Goal: Use online tool/utility: Utilize a website feature to perform a specific function

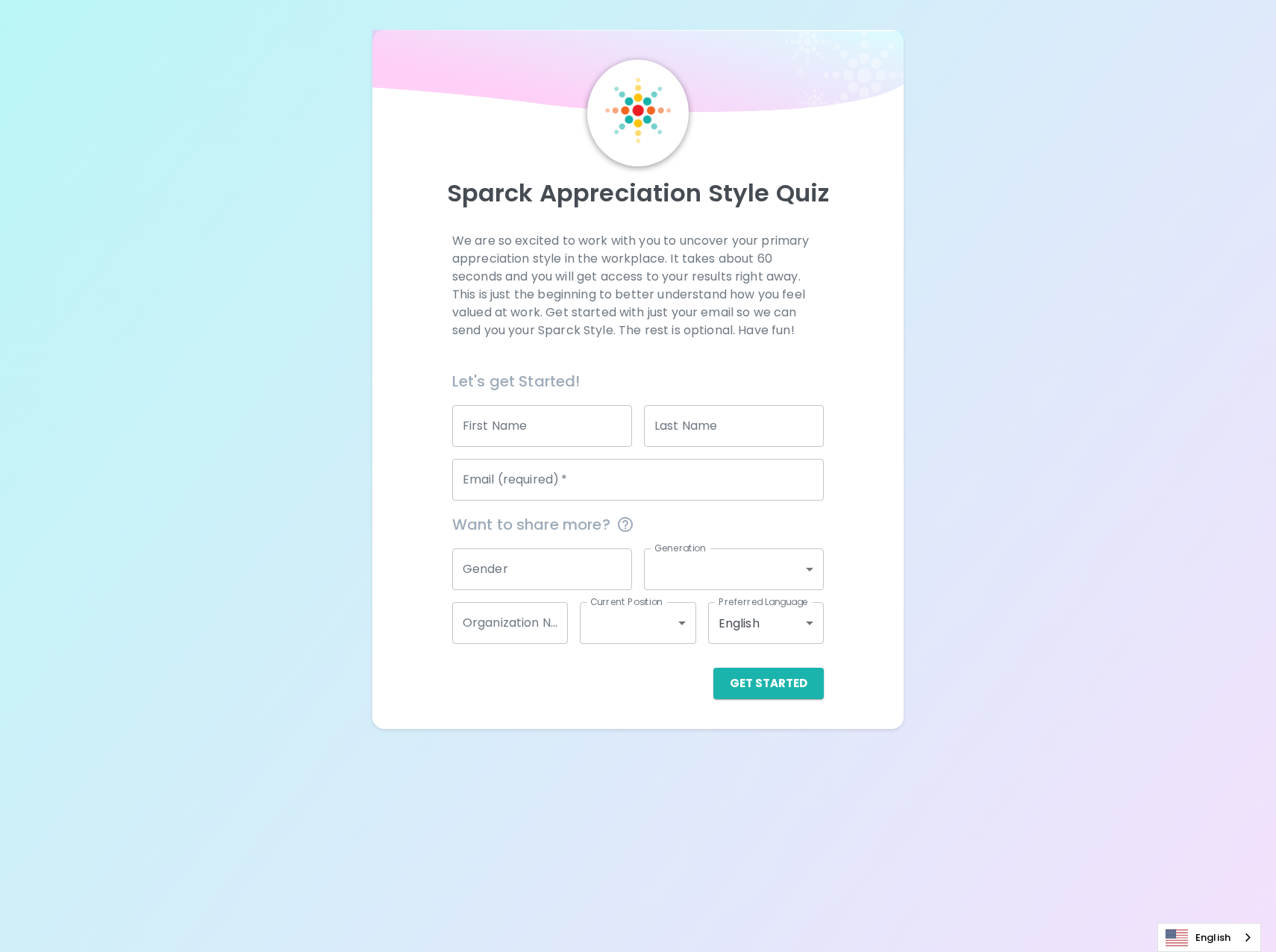
click at [505, 434] on input "First Name" at bounding box center [542, 426] width 180 height 42
type input "Taran"
type input "Chinger"
type input "[EMAIL_ADDRESS][DOMAIN_NAME]"
click at [536, 584] on input "Gender" at bounding box center [542, 569] width 180 height 42
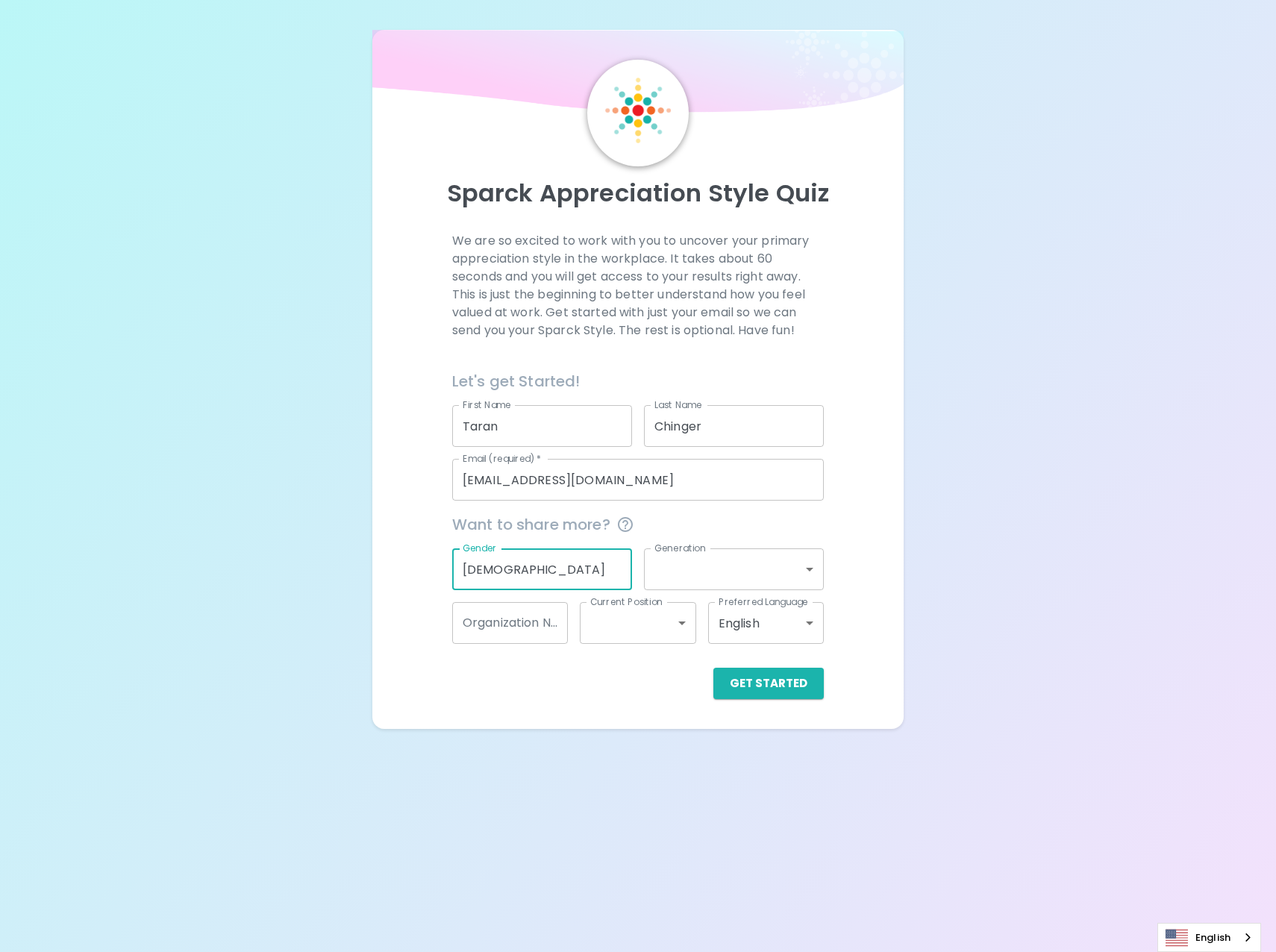
type input "[DEMOGRAPHIC_DATA]"
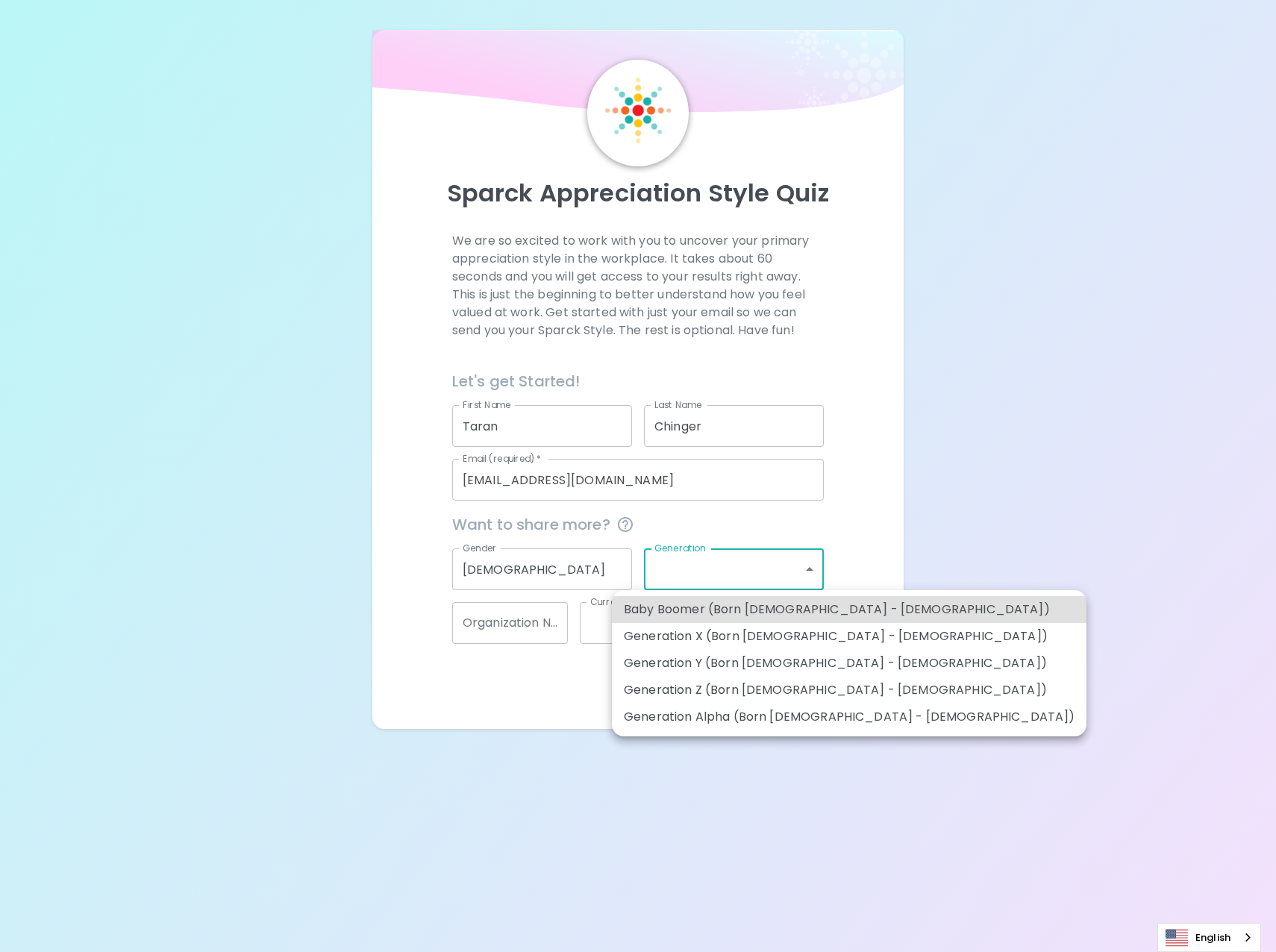
click at [684, 573] on body "Sparck Appreciation Style Quiz We are so excited to work with you to uncover yo…" at bounding box center [638, 476] width 1276 height 952
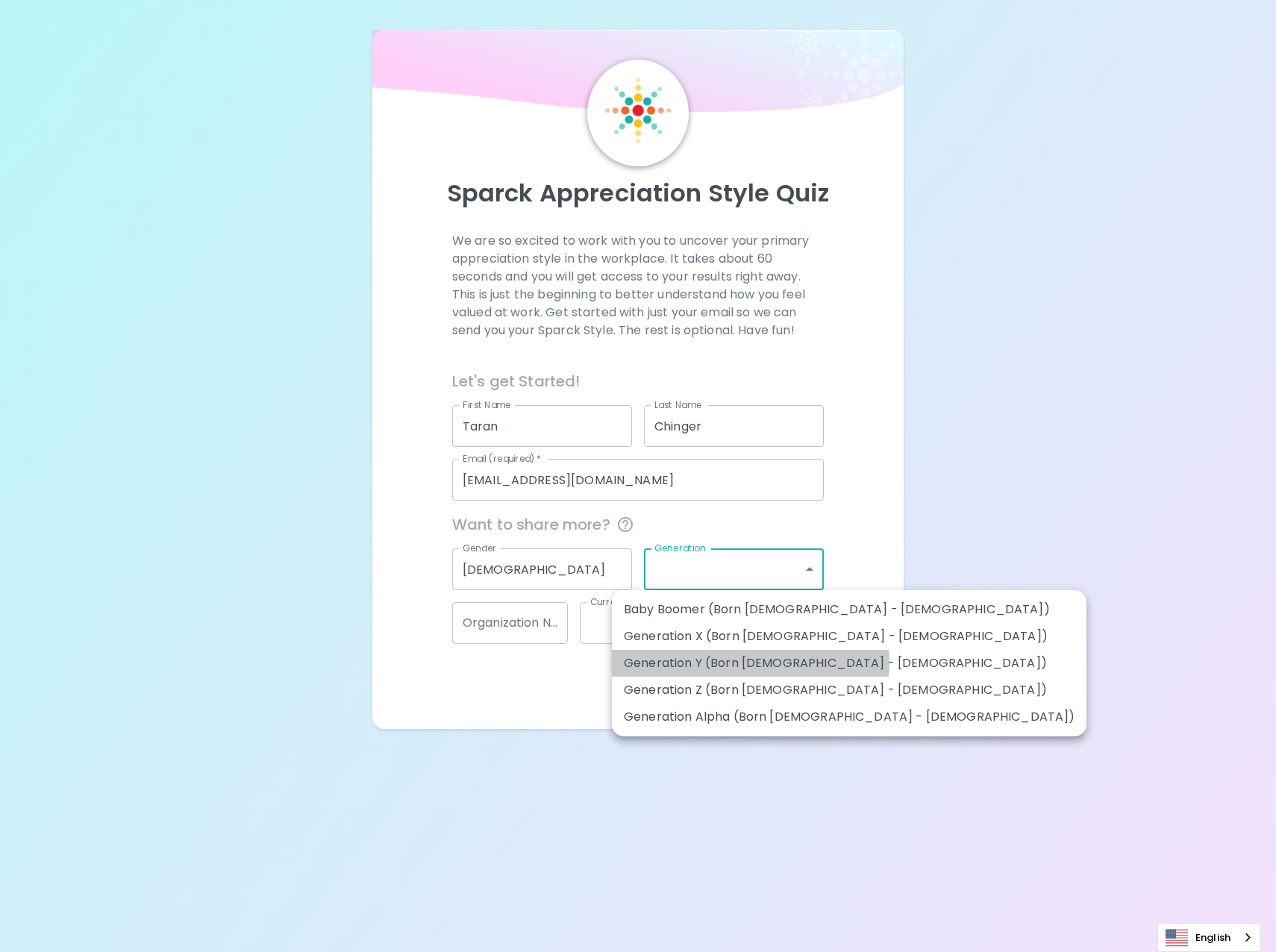
click at [750, 662] on li "Generation Y (Born [DEMOGRAPHIC_DATA] - [DEMOGRAPHIC_DATA])" at bounding box center [849, 663] width 475 height 27
type input "generation_y"
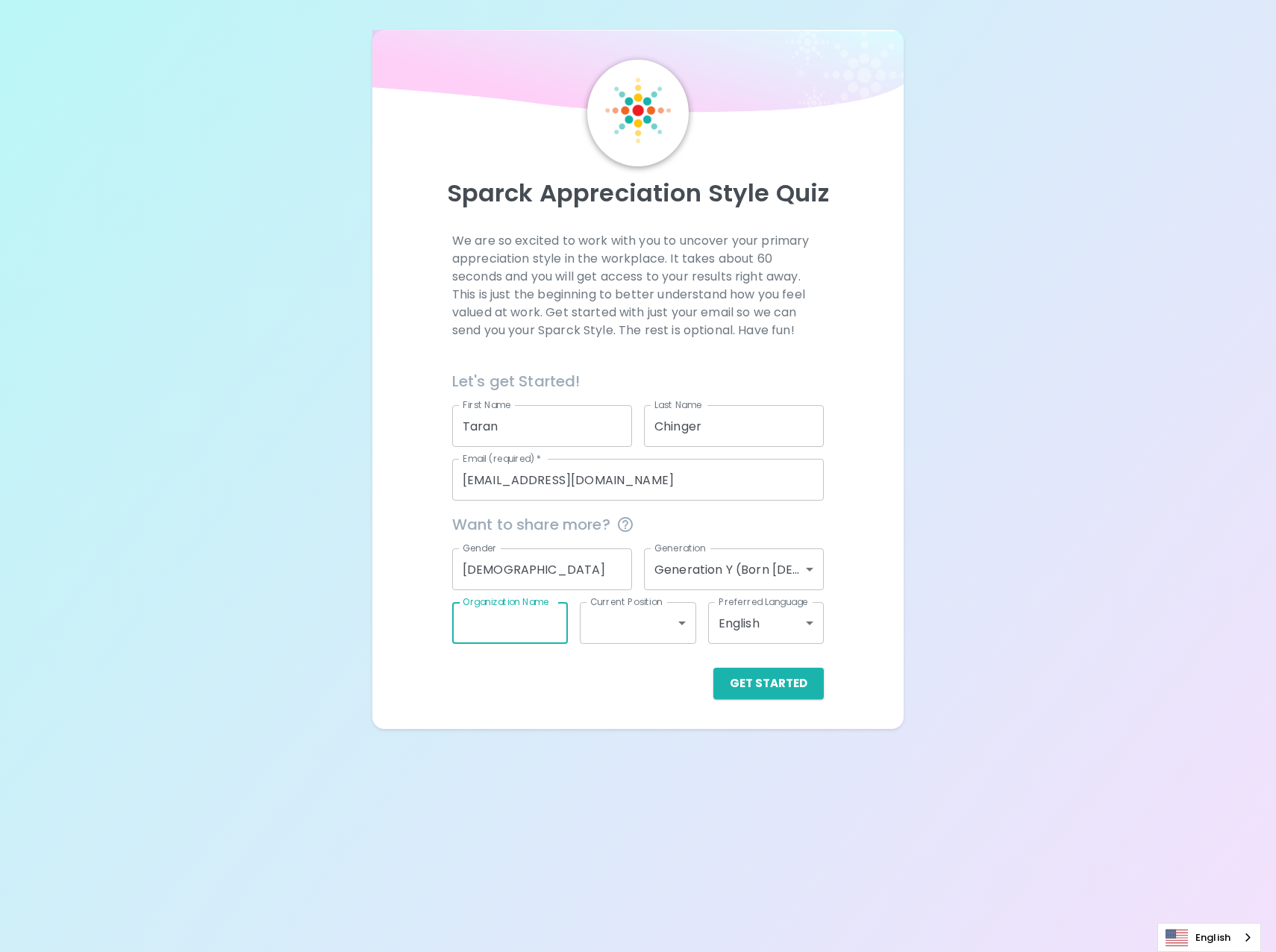
click at [528, 625] on input "Organization Name" at bounding box center [510, 623] width 116 height 42
type input "PCL Construction"
click at [627, 633] on body "Sparck Appreciation Style Quiz We are so excited to work with you to uncover yo…" at bounding box center [638, 476] width 1276 height 952
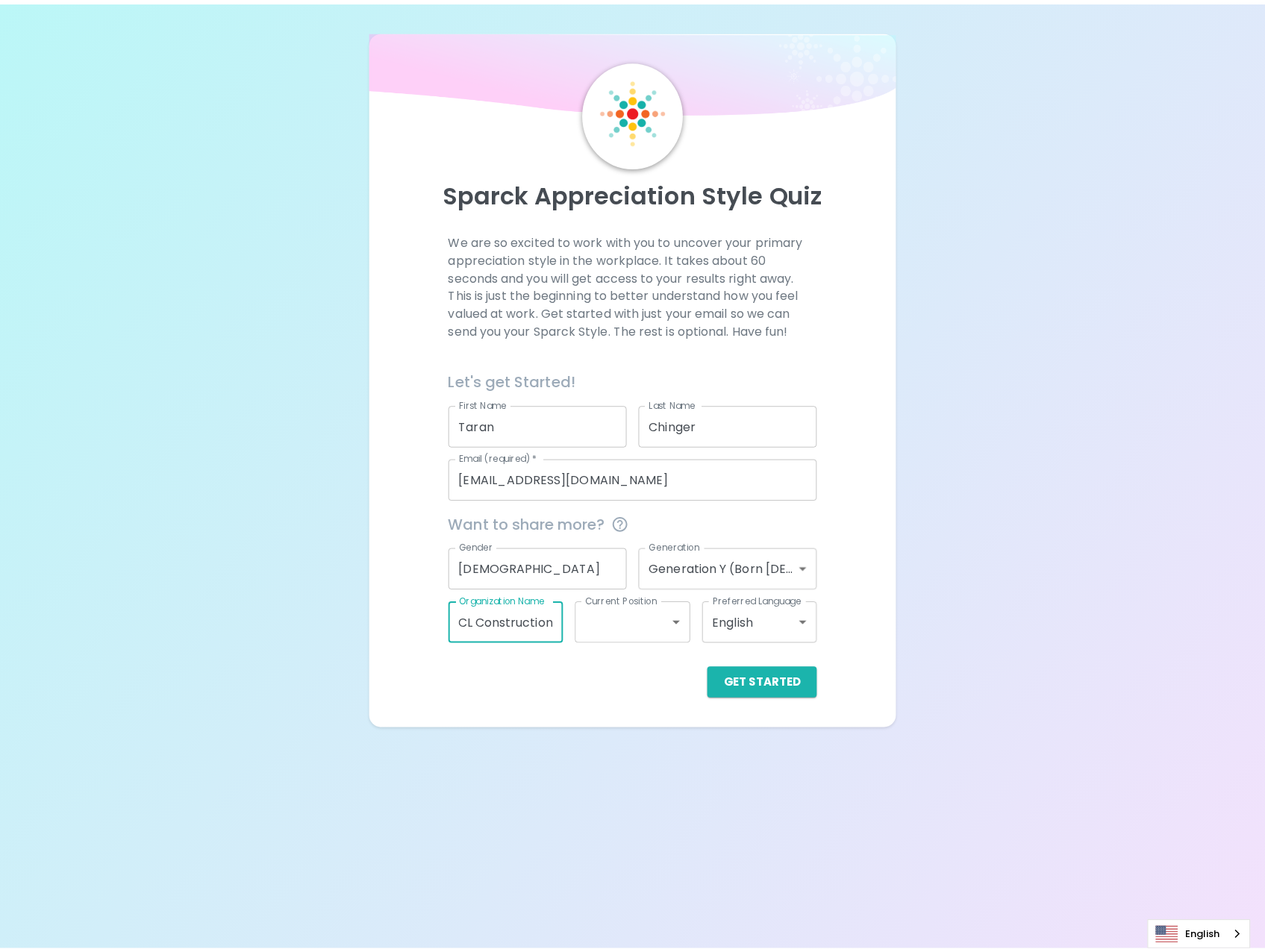
scroll to position [0, 0]
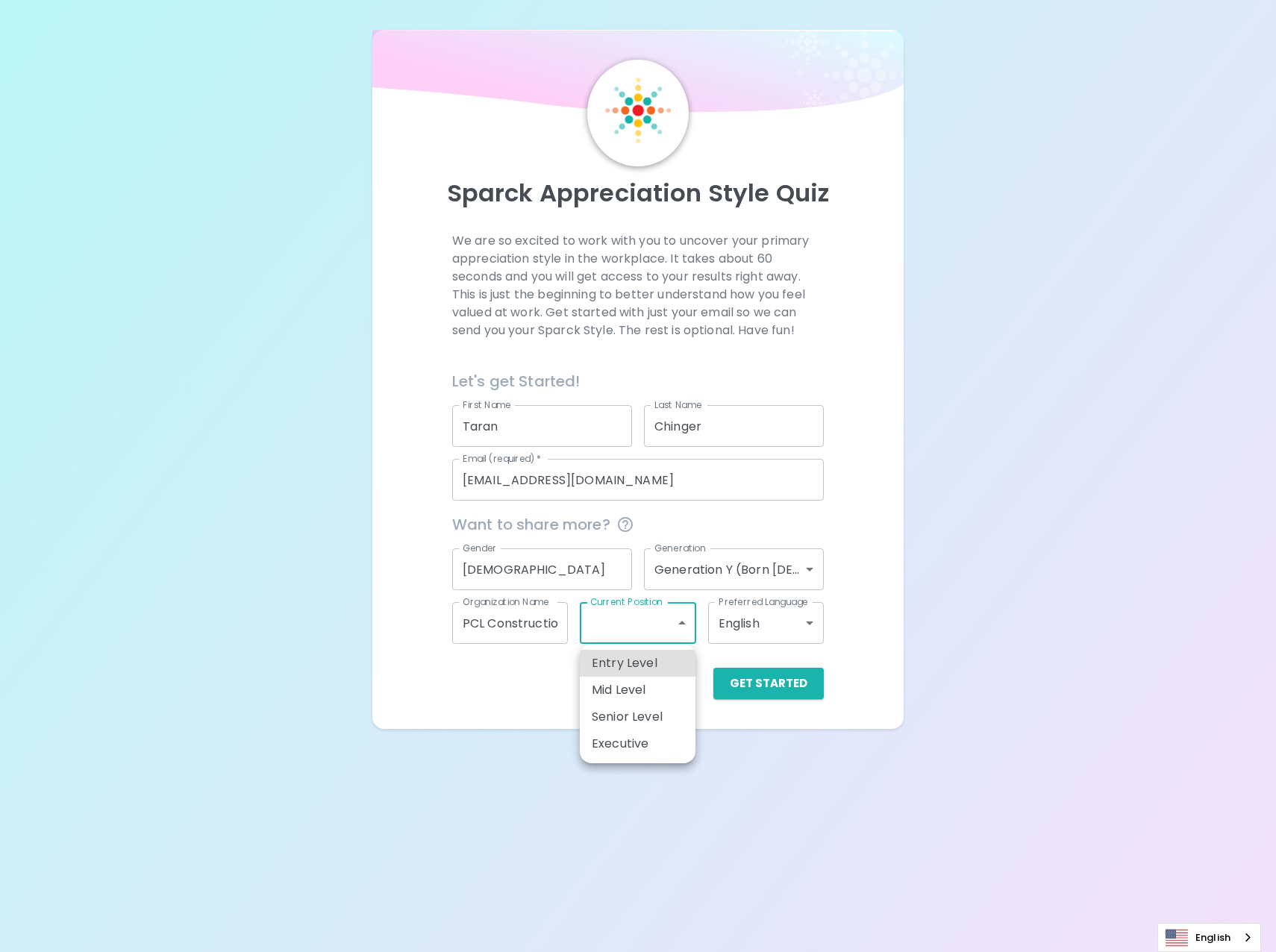
click at [634, 698] on li "Mid Level" at bounding box center [638, 690] width 116 height 27
type input "mid_level"
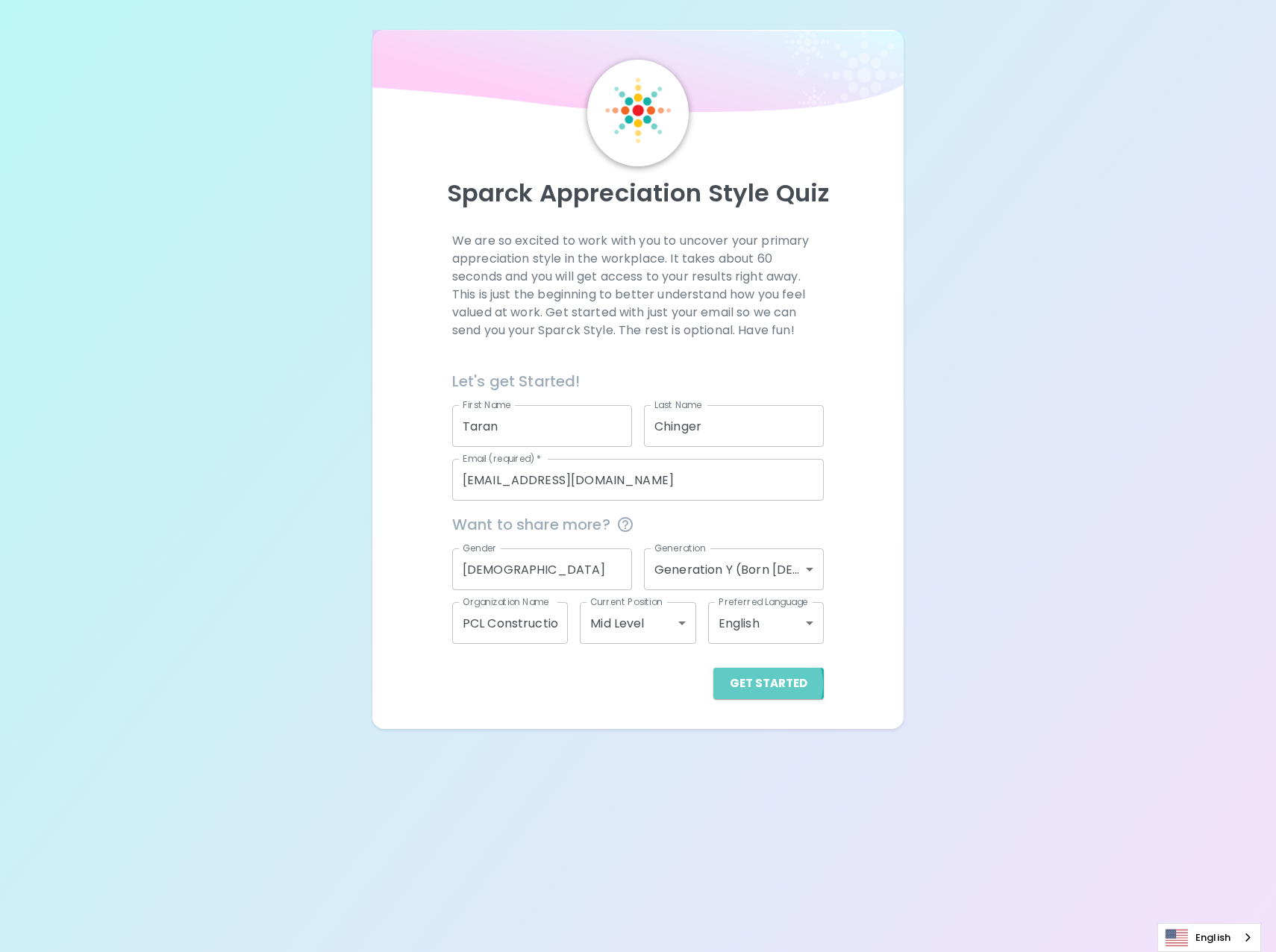
click at [770, 685] on button "Get Started" at bounding box center [769, 684] width 111 height 32
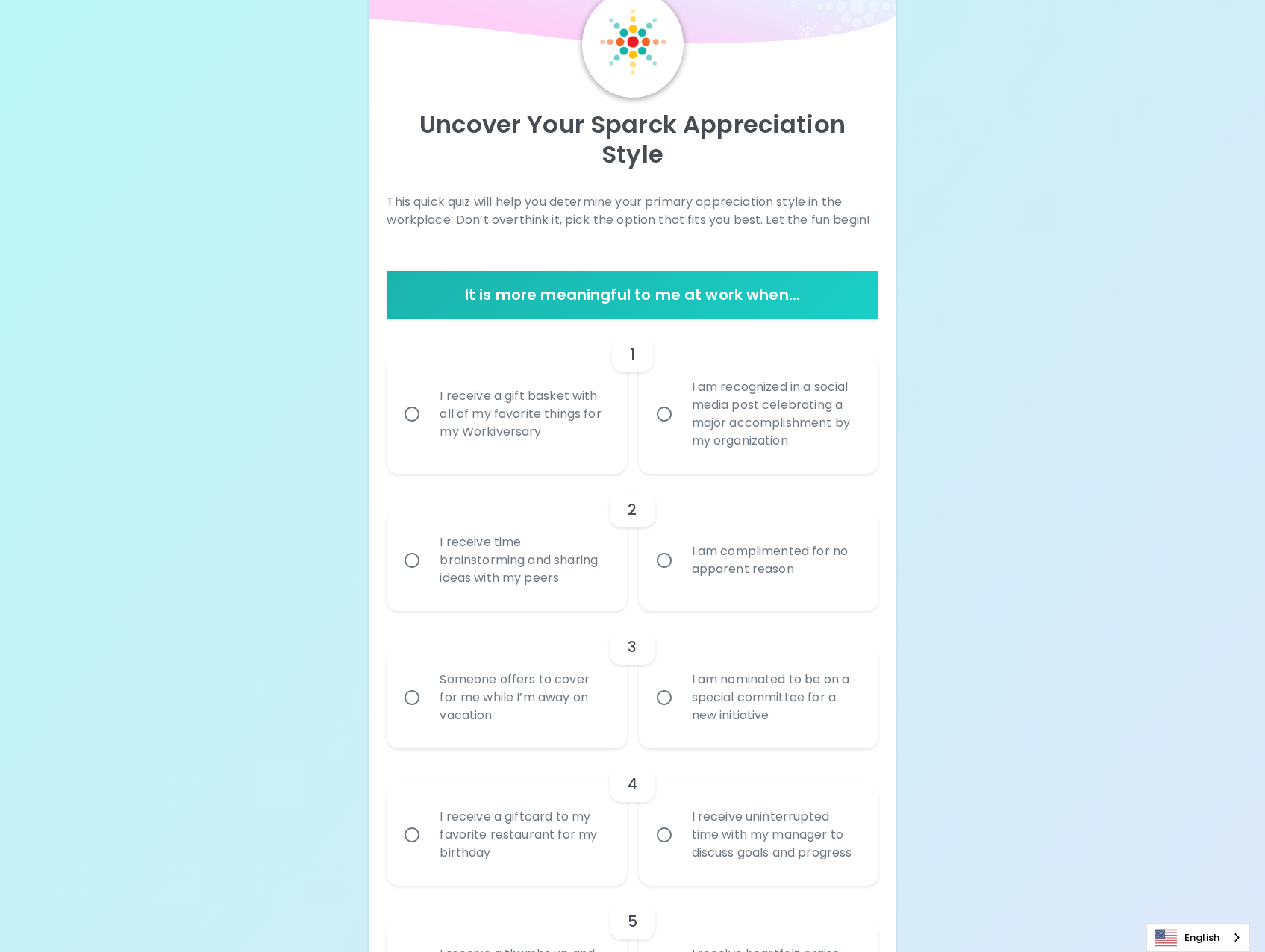
scroll to position [224, 0]
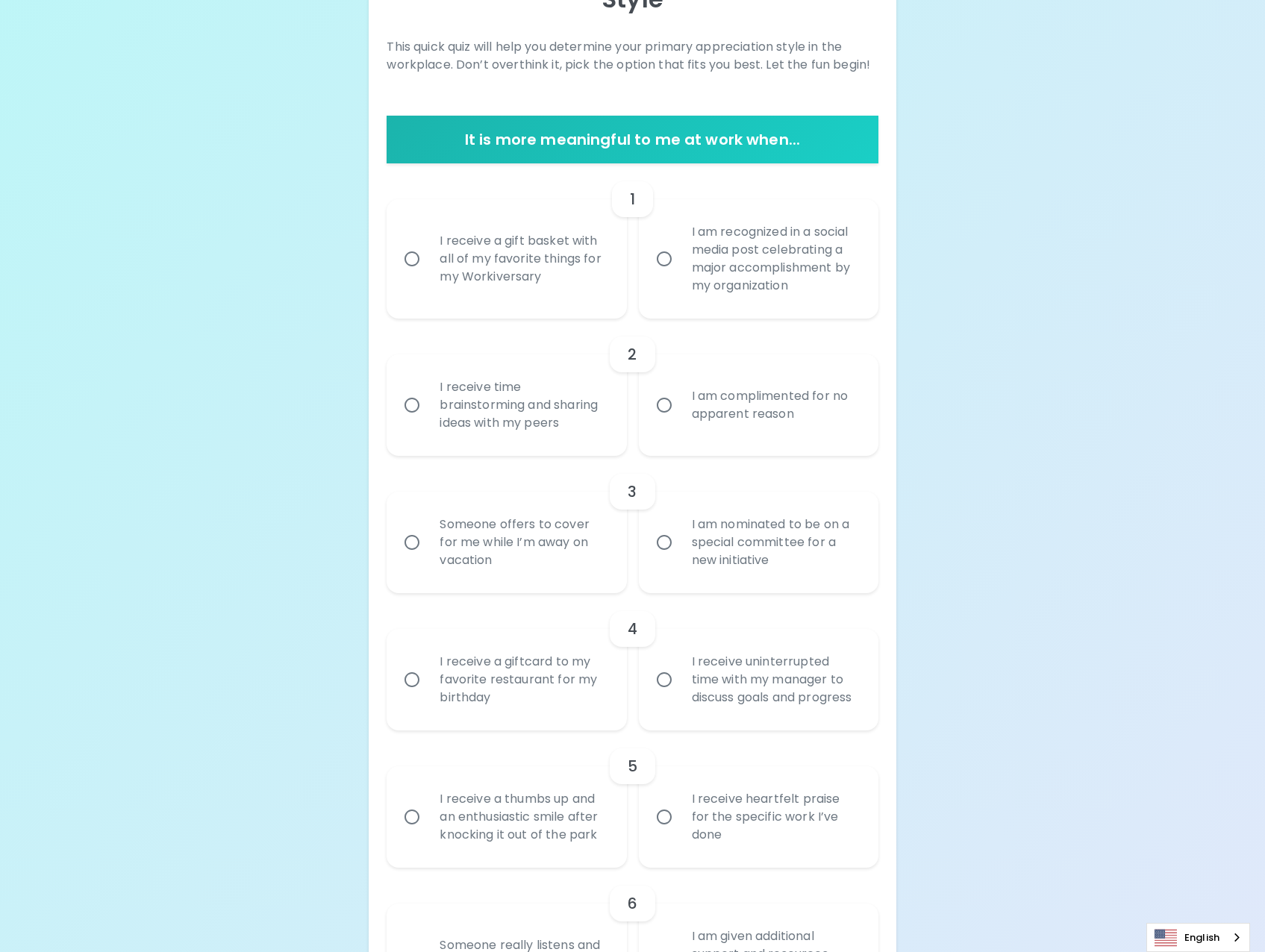
click at [537, 274] on div "I receive a gift basket with all of my favorite things for my Workiversary" at bounding box center [523, 259] width 190 height 90
click at [428, 274] on input "I receive a gift basket with all of my favorite things for my Workiversary" at bounding box center [412, 259] width 32 height 32
radio input "true"
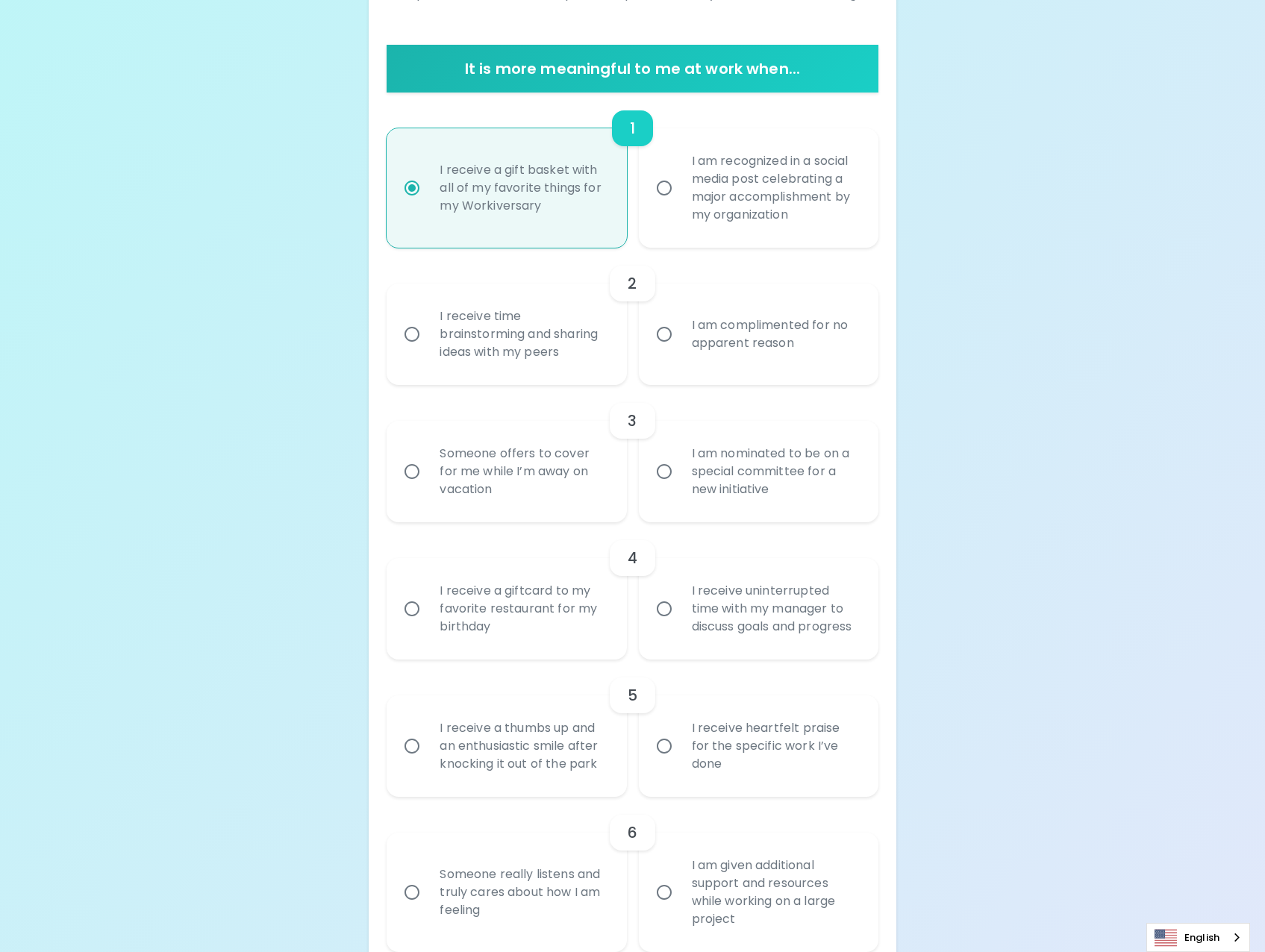
scroll to position [344, 0]
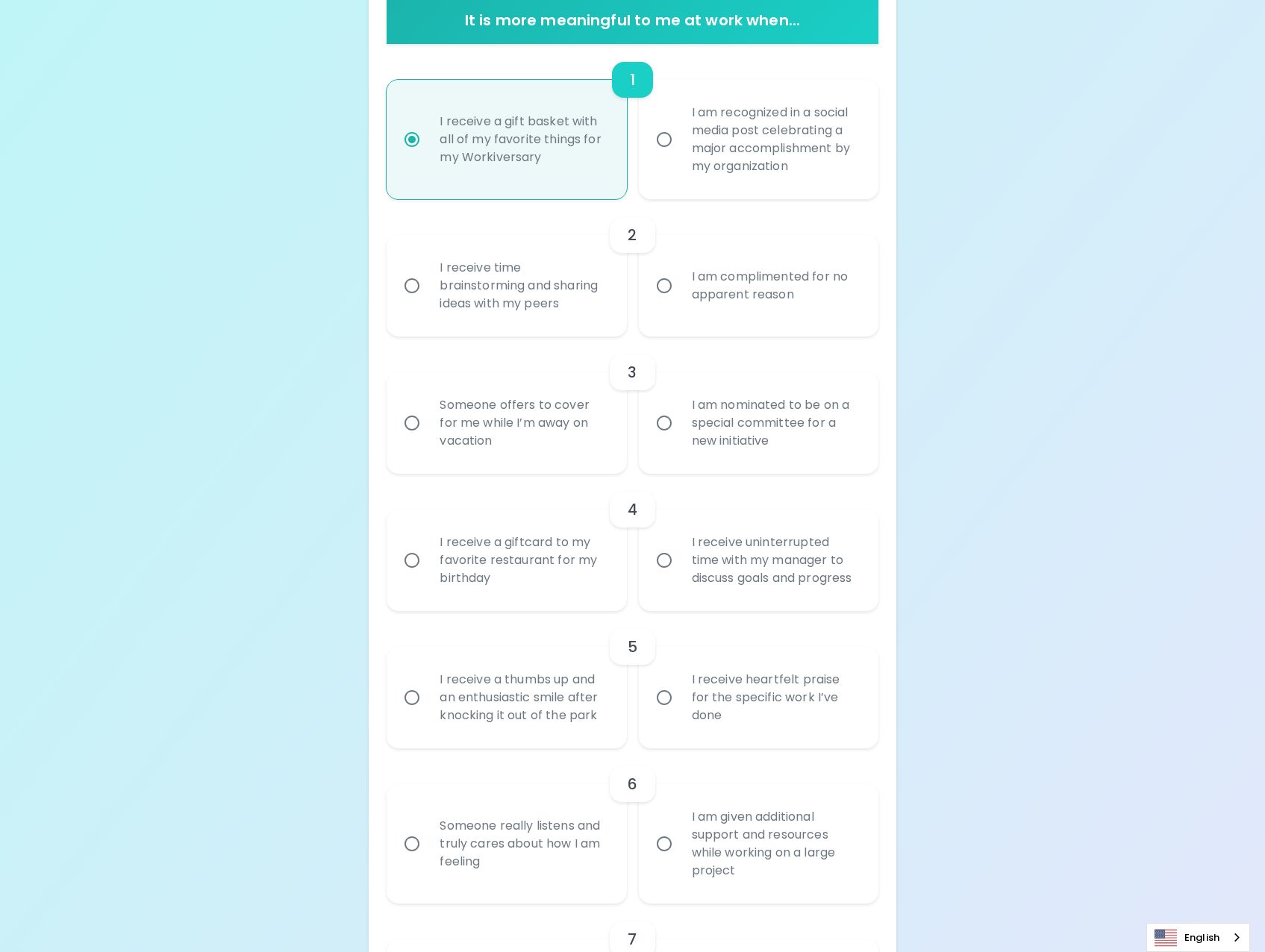
click at [701, 146] on div "I am recognized in a social media post celebrating a major accomplishment by my…" at bounding box center [775, 139] width 190 height 107
click at [680, 146] on input "I am recognized in a social media post celebrating a major accomplishment by my…" at bounding box center [664, 140] width 32 height 32
radio input "true"
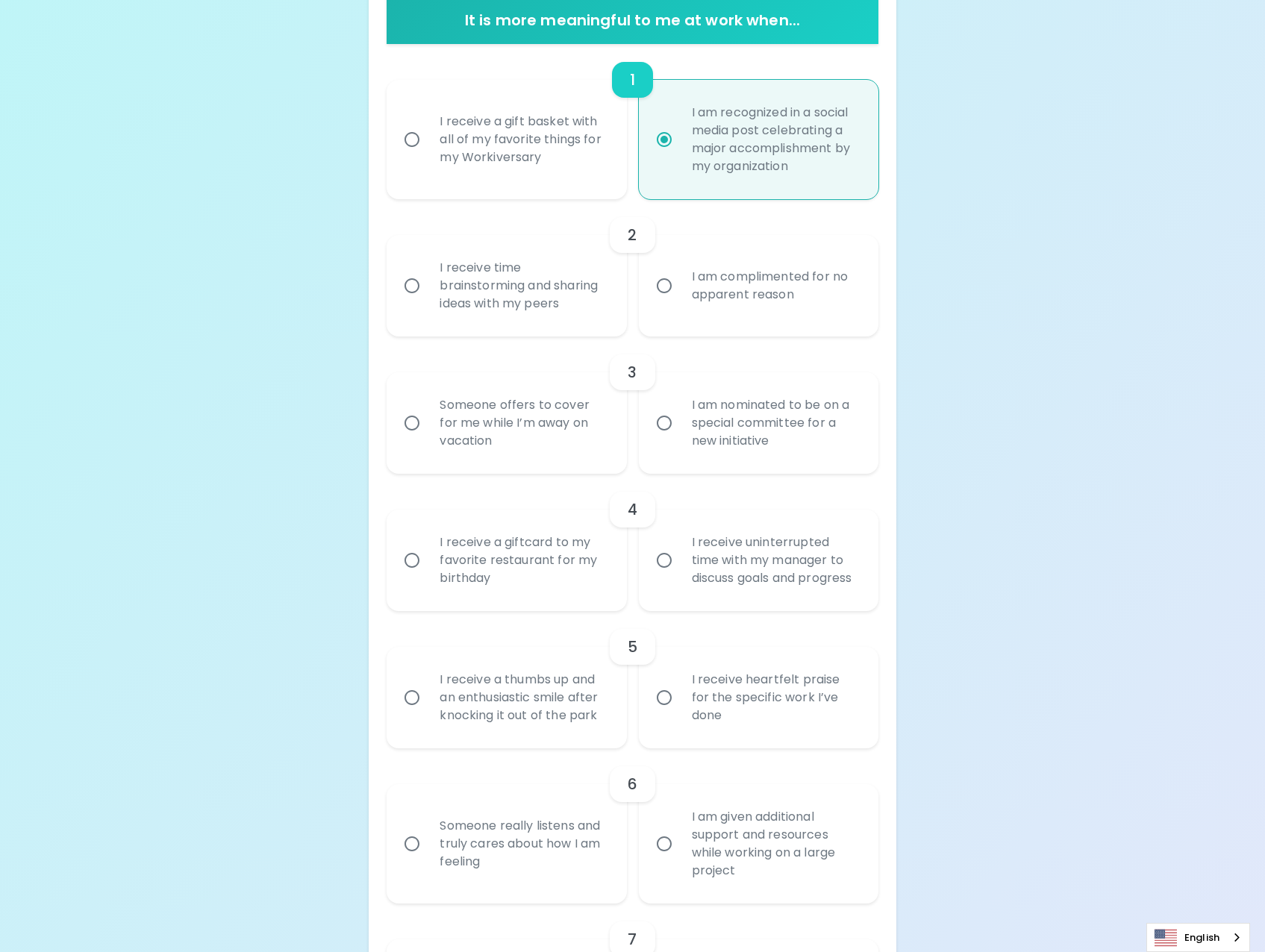
click at [583, 152] on div "I receive a gift basket with all of my favorite things for my Workiversary" at bounding box center [523, 140] width 190 height 90
click at [428, 152] on input "I receive a gift basket with all of my favorite things for my Workiversary" at bounding box center [412, 140] width 32 height 32
radio input "true"
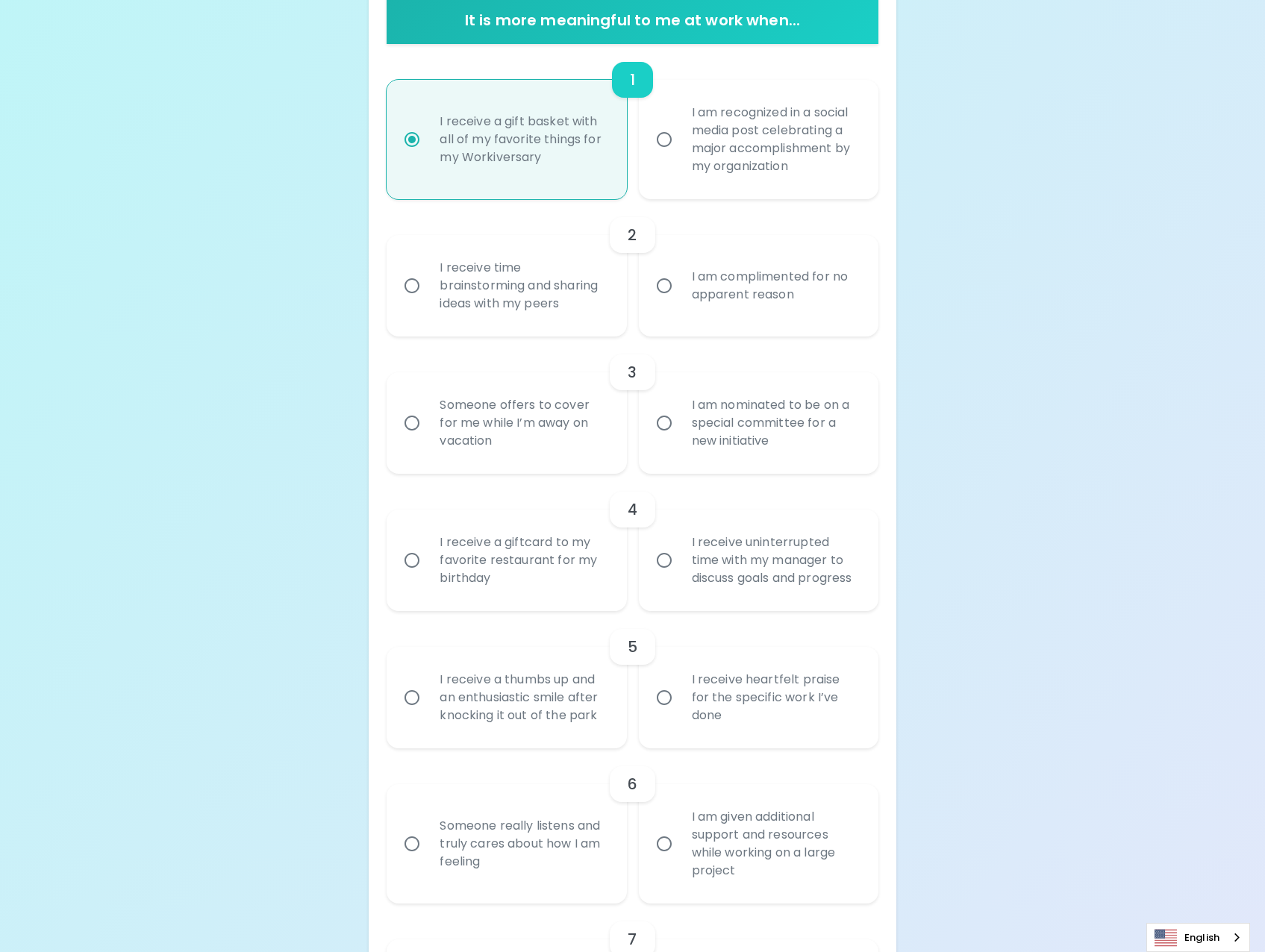
click at [728, 292] on div "I am complimented for no apparent reason" at bounding box center [775, 286] width 190 height 72
click at [680, 292] on input "I am complimented for no apparent reason" at bounding box center [664, 285] width 32 height 32
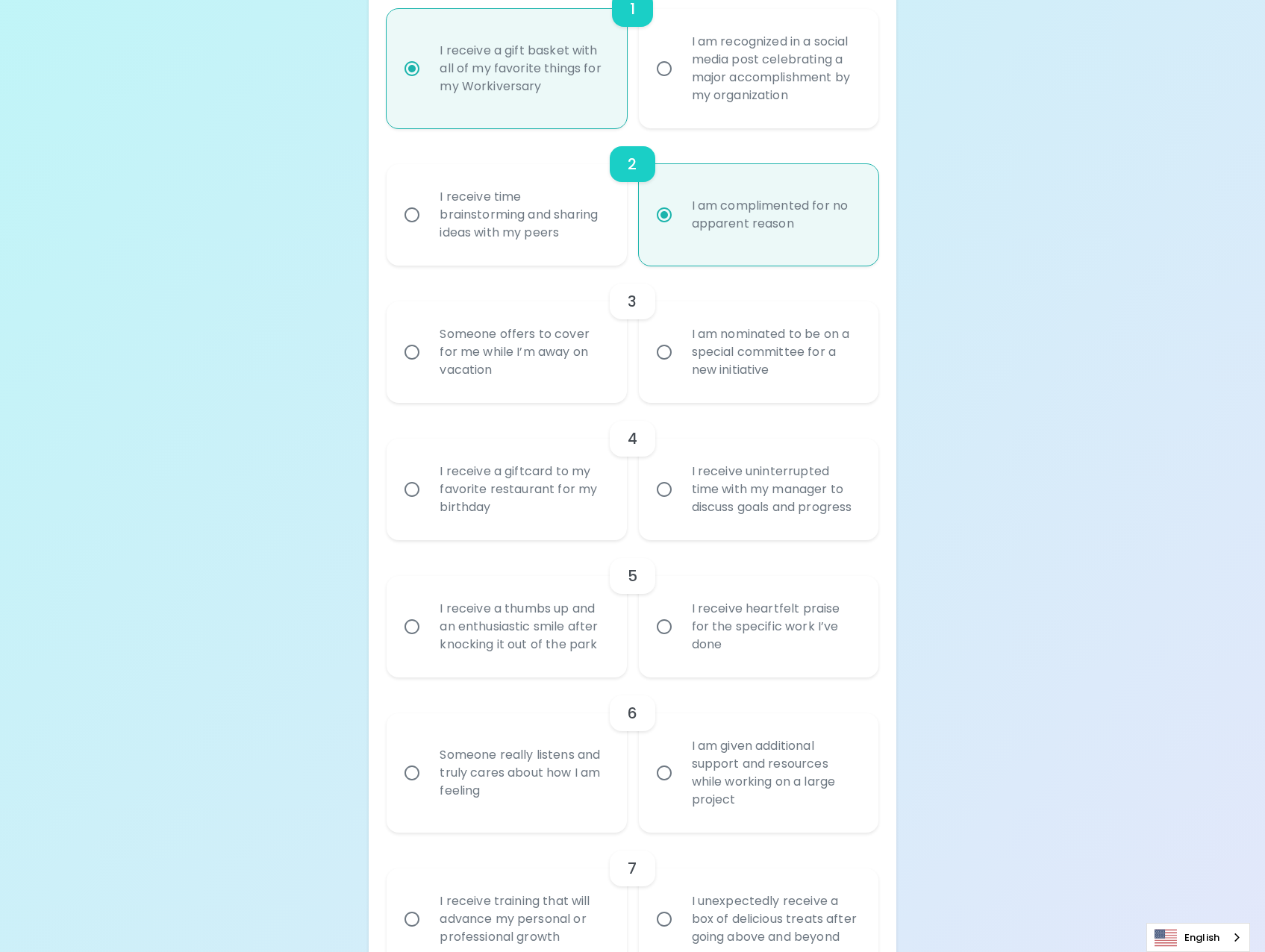
scroll to position [463, 0]
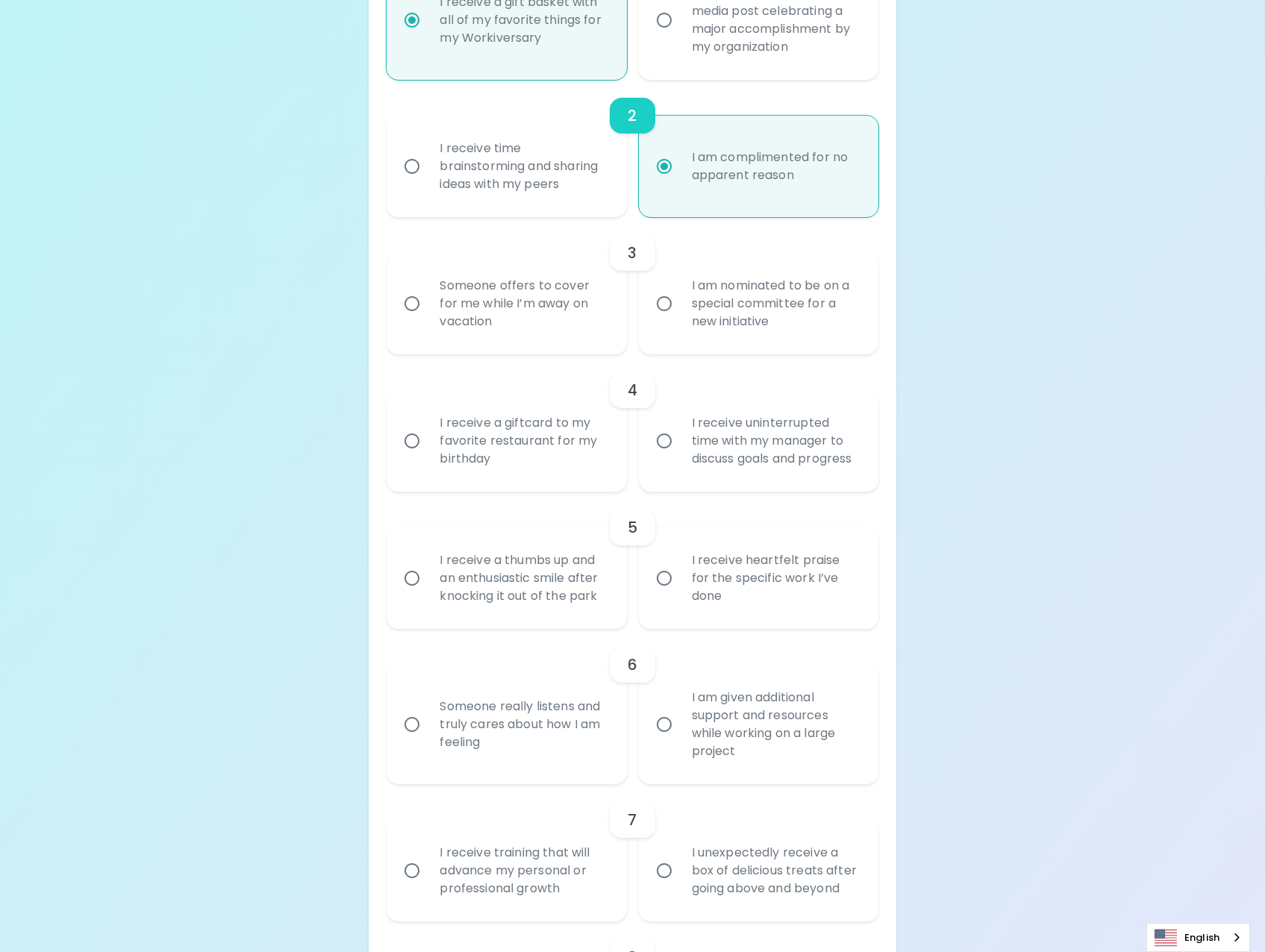
radio input "true"
click at [700, 170] on div "I am complimented for no apparent reason" at bounding box center [775, 166] width 190 height 72
click at [680, 170] on input "I am complimented for no apparent reason" at bounding box center [664, 166] width 32 height 32
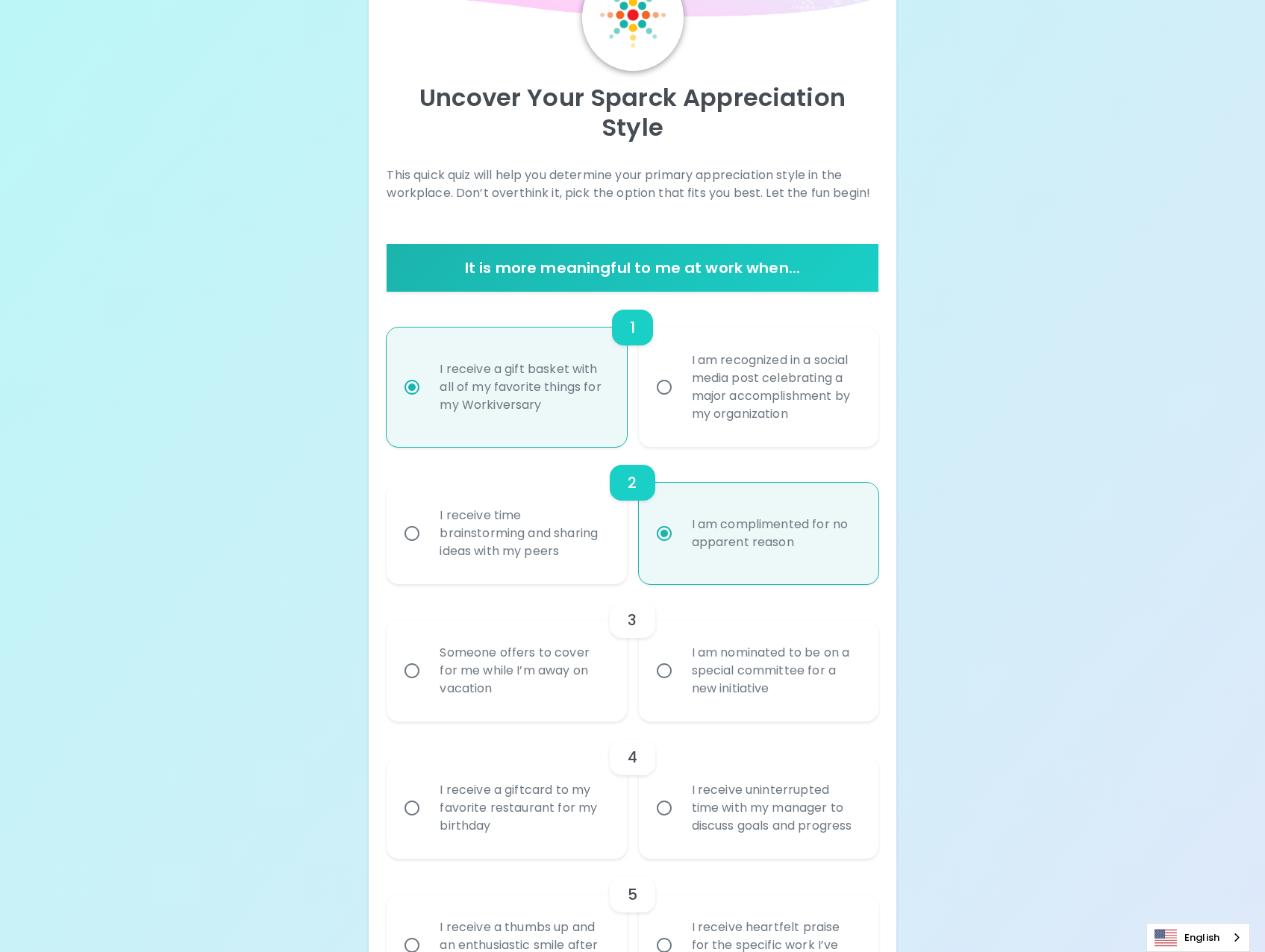
scroll to position [90, 0]
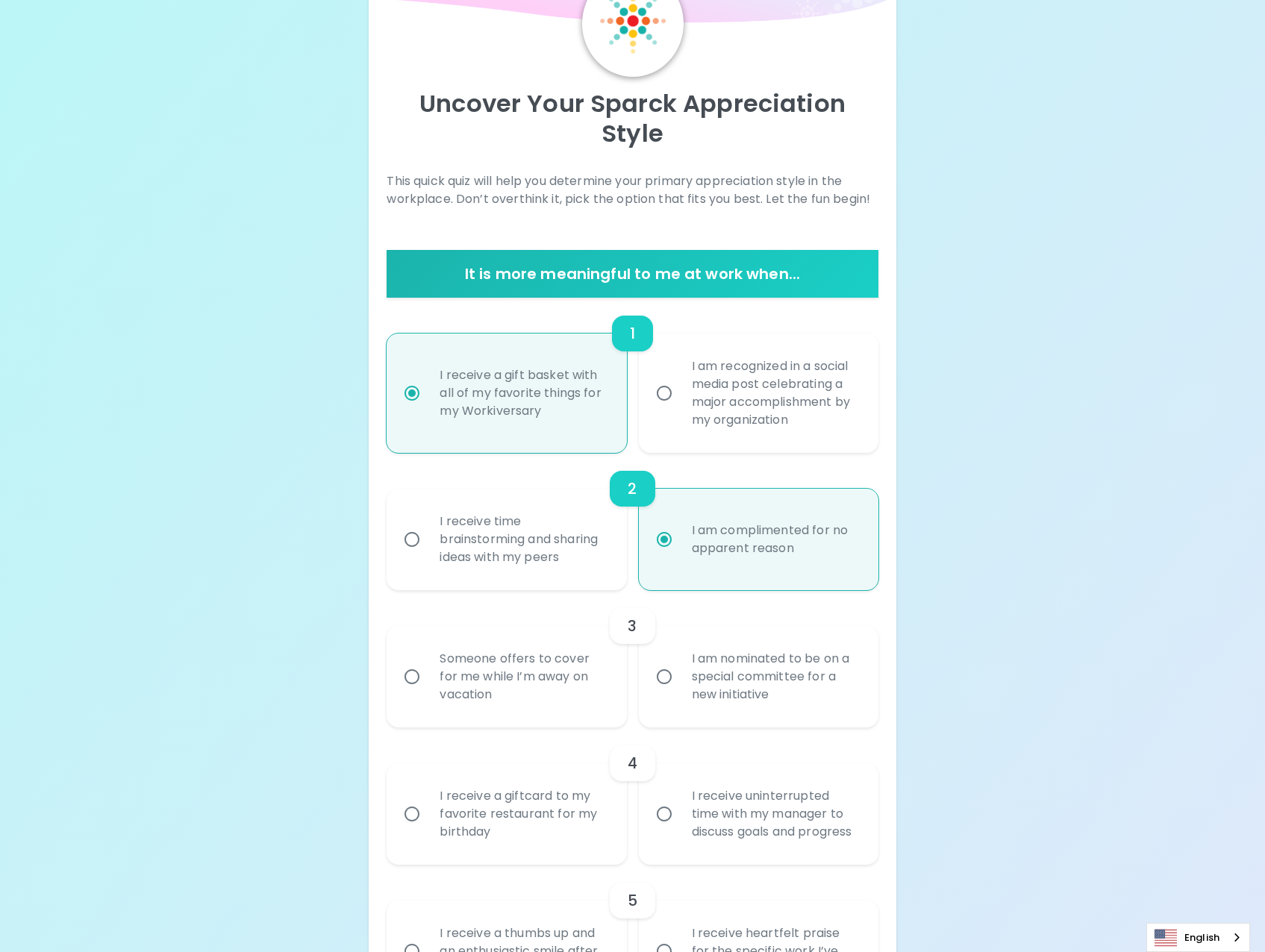
click at [737, 396] on div "I am recognized in a social media post celebrating a major accomplishment by my…" at bounding box center [775, 392] width 190 height 107
click at [680, 396] on input "I am recognized in a social media post celebrating a major accomplishment by my…" at bounding box center [664, 393] width 32 height 32
radio input "false"
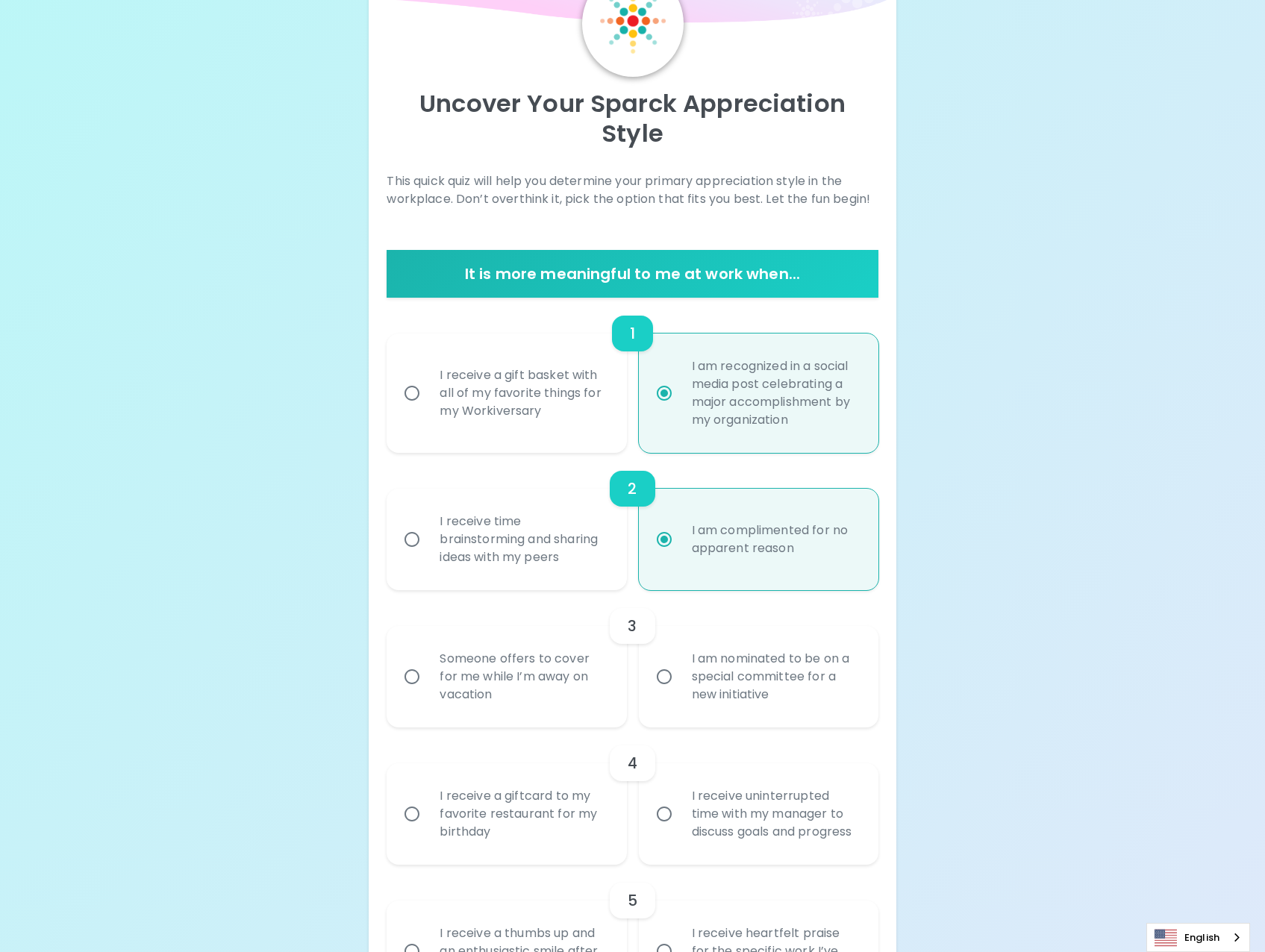
radio input "true"
click at [488, 550] on div "I receive time brainstorming and sharing ideas with my peers" at bounding box center [523, 539] width 190 height 90
click at [428, 550] on input "I receive time brainstorming and sharing ideas with my peers" at bounding box center [412, 539] width 32 height 32
radio input "false"
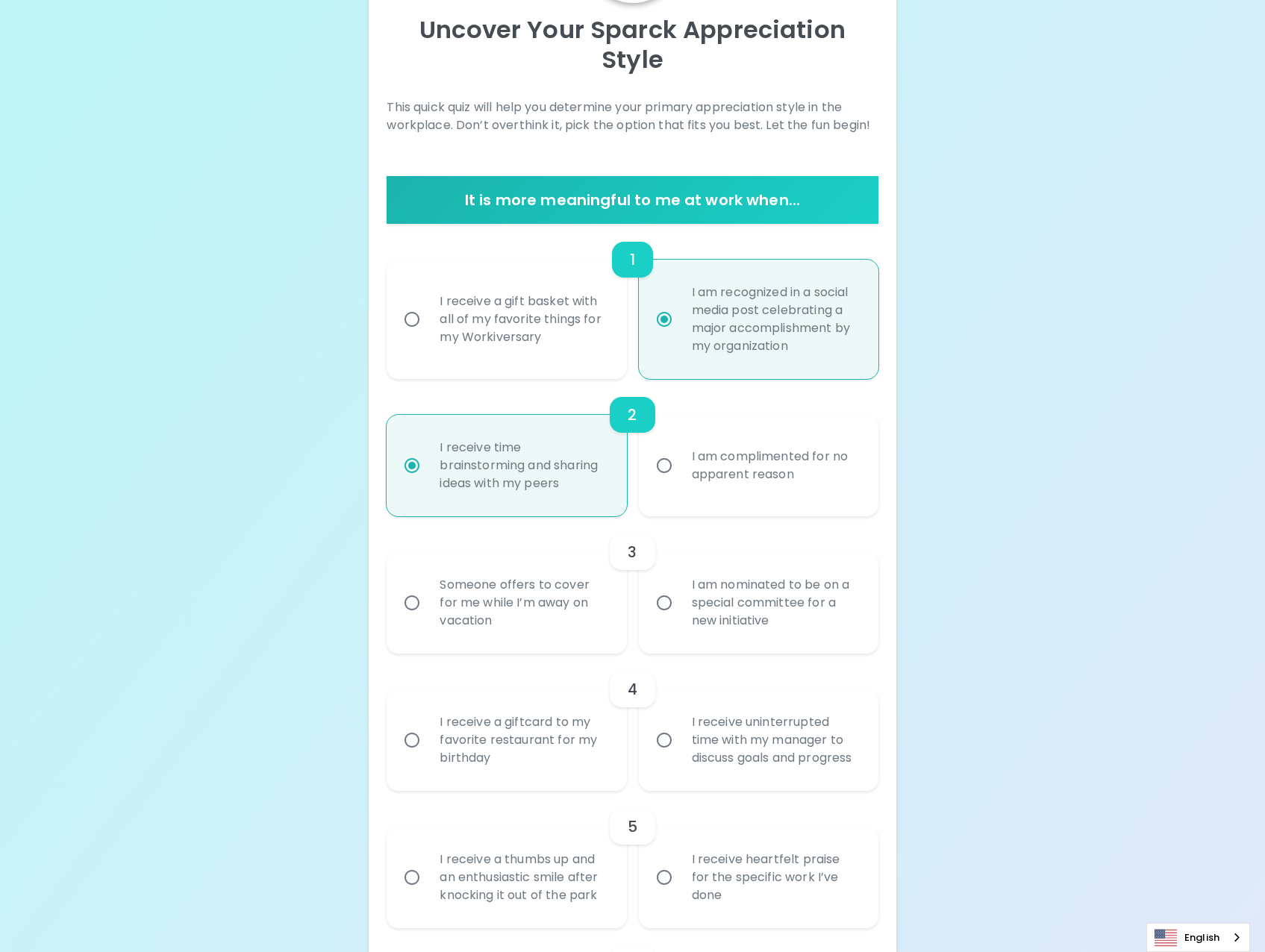
scroll to position [165, 0]
radio input "true"
click at [763, 594] on div "I am nominated to be on a special committee for a new initiative" at bounding box center [775, 602] width 190 height 90
click at [680, 594] on input "I am nominated to be on a special committee for a new initiative" at bounding box center [664, 602] width 32 height 32
radio input "false"
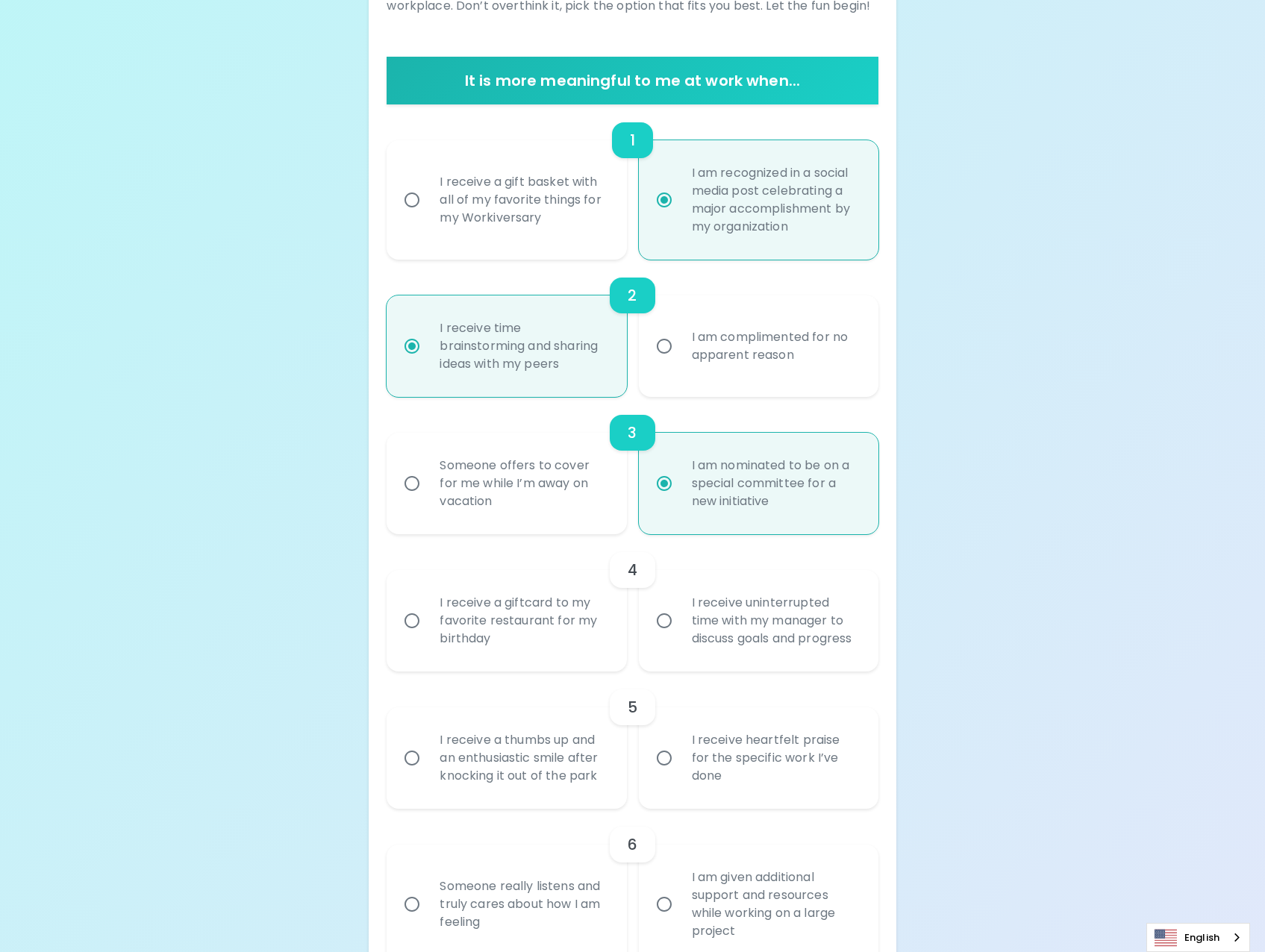
scroll to position [284, 0]
radio input "true"
click at [656, 646] on label "I receive uninterrupted time with my manager to discuss goals and progress" at bounding box center [751, 620] width 240 height 101
click at [656, 636] on input "I receive uninterrupted time with my manager to discuss goals and progress" at bounding box center [664, 620] width 32 height 32
radio input "false"
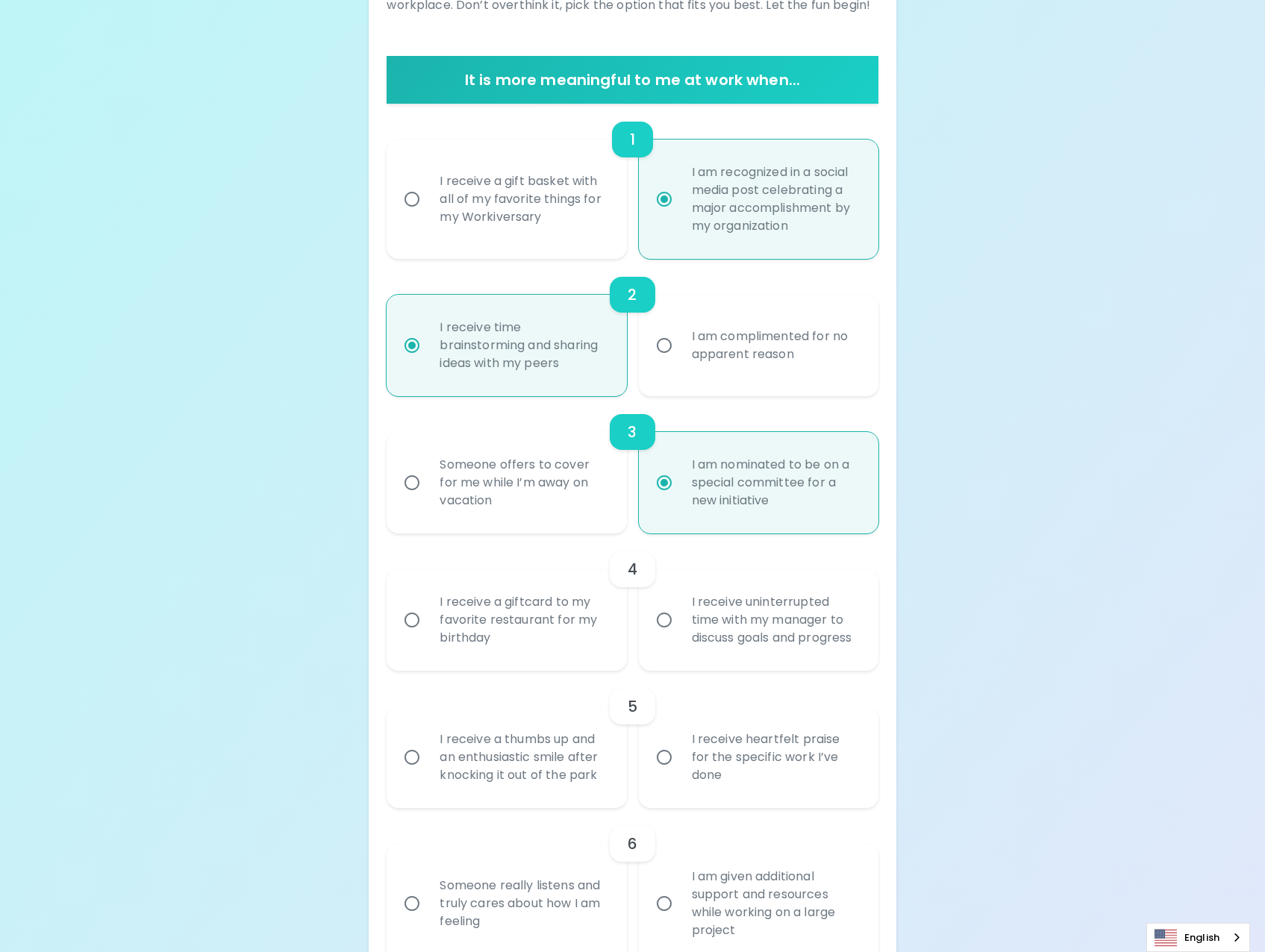
radio input "false"
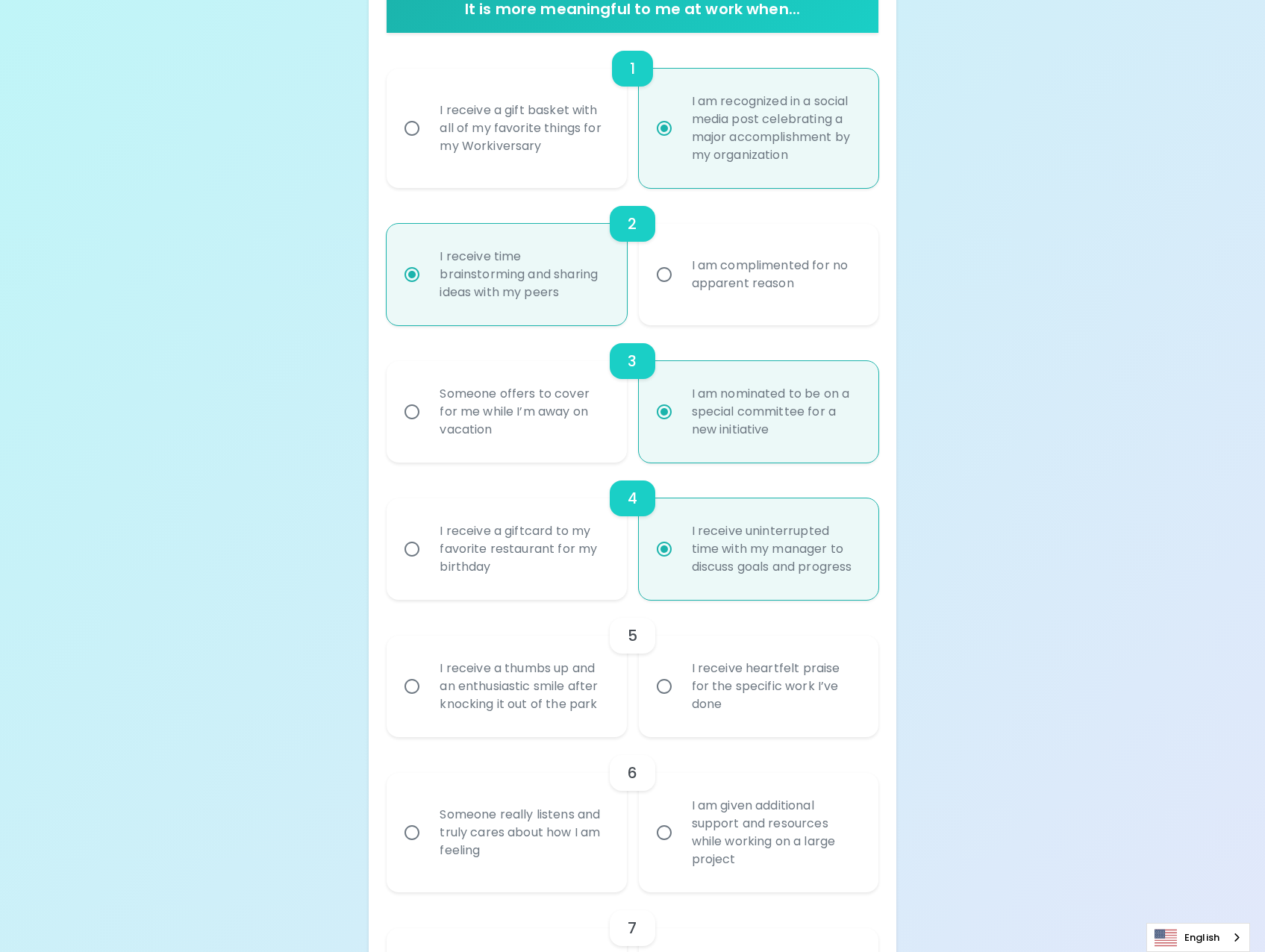
scroll to position [403, 0]
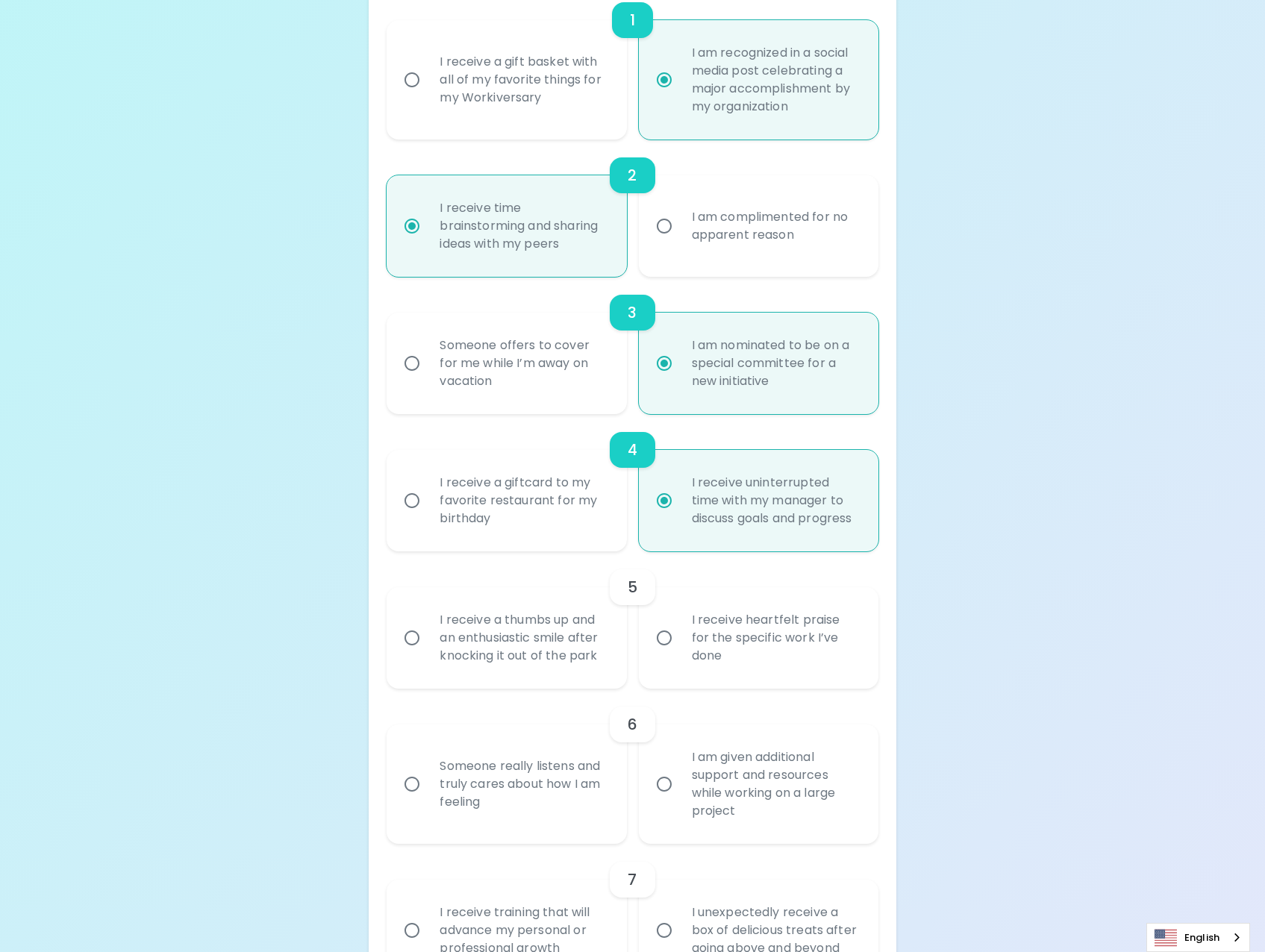
radio input "true"
click at [693, 638] on div "I receive heartfelt praise for the specific work I’ve done" at bounding box center [775, 638] width 190 height 90
click at [680, 638] on input "I receive heartfelt praise for the specific work I’ve done" at bounding box center [664, 638] width 32 height 32
radio input "false"
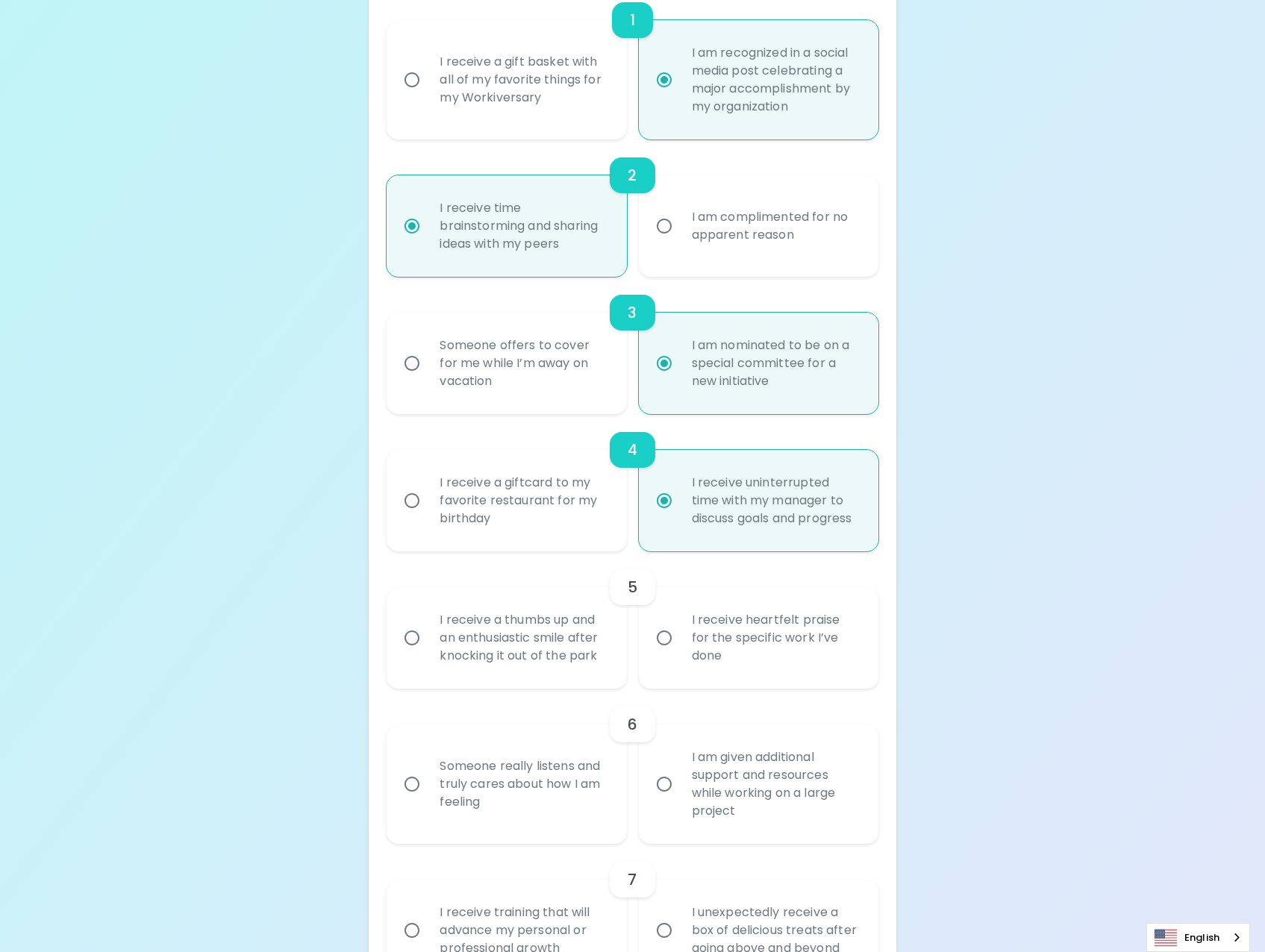
radio input "false"
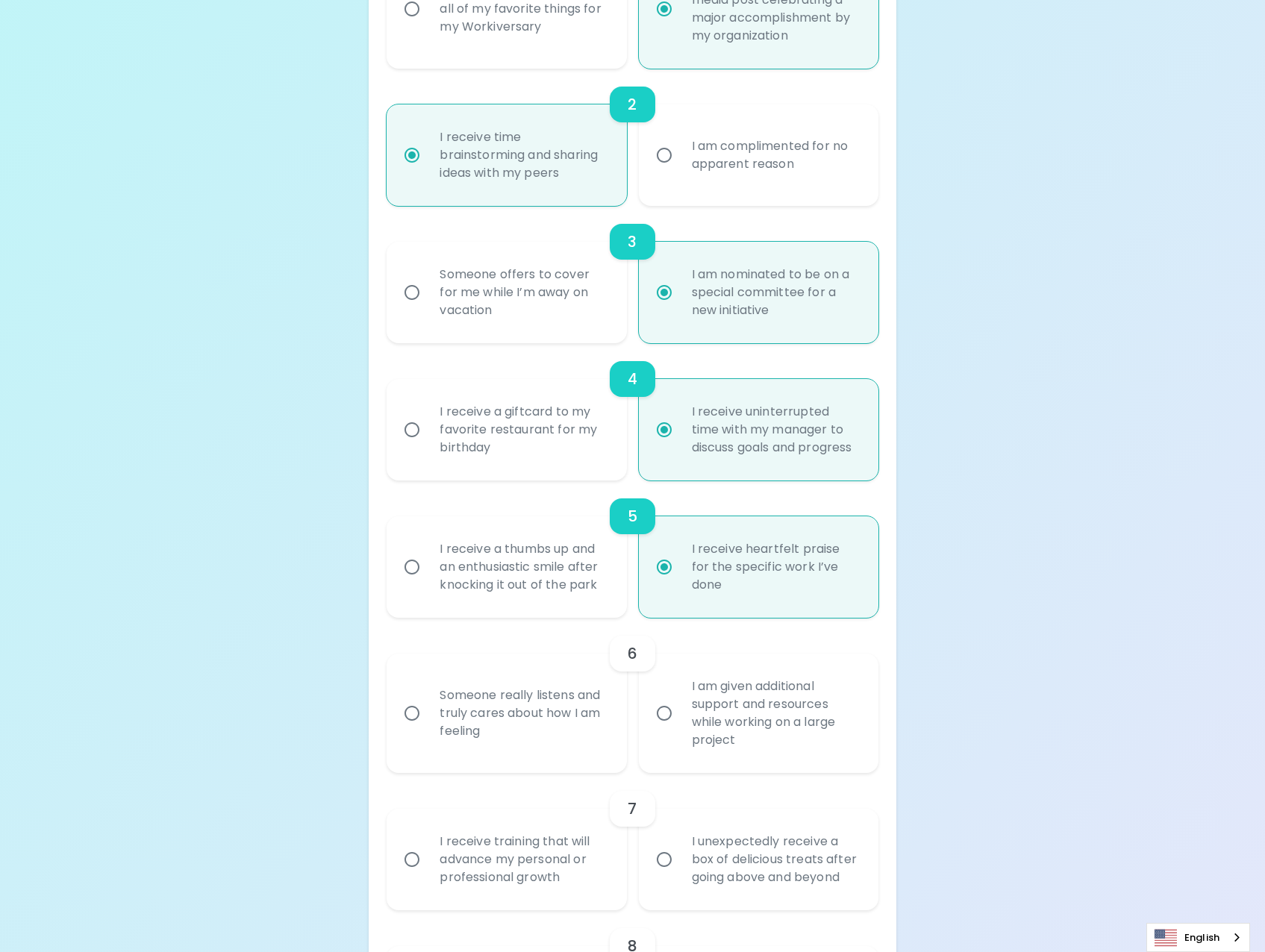
scroll to position [523, 0]
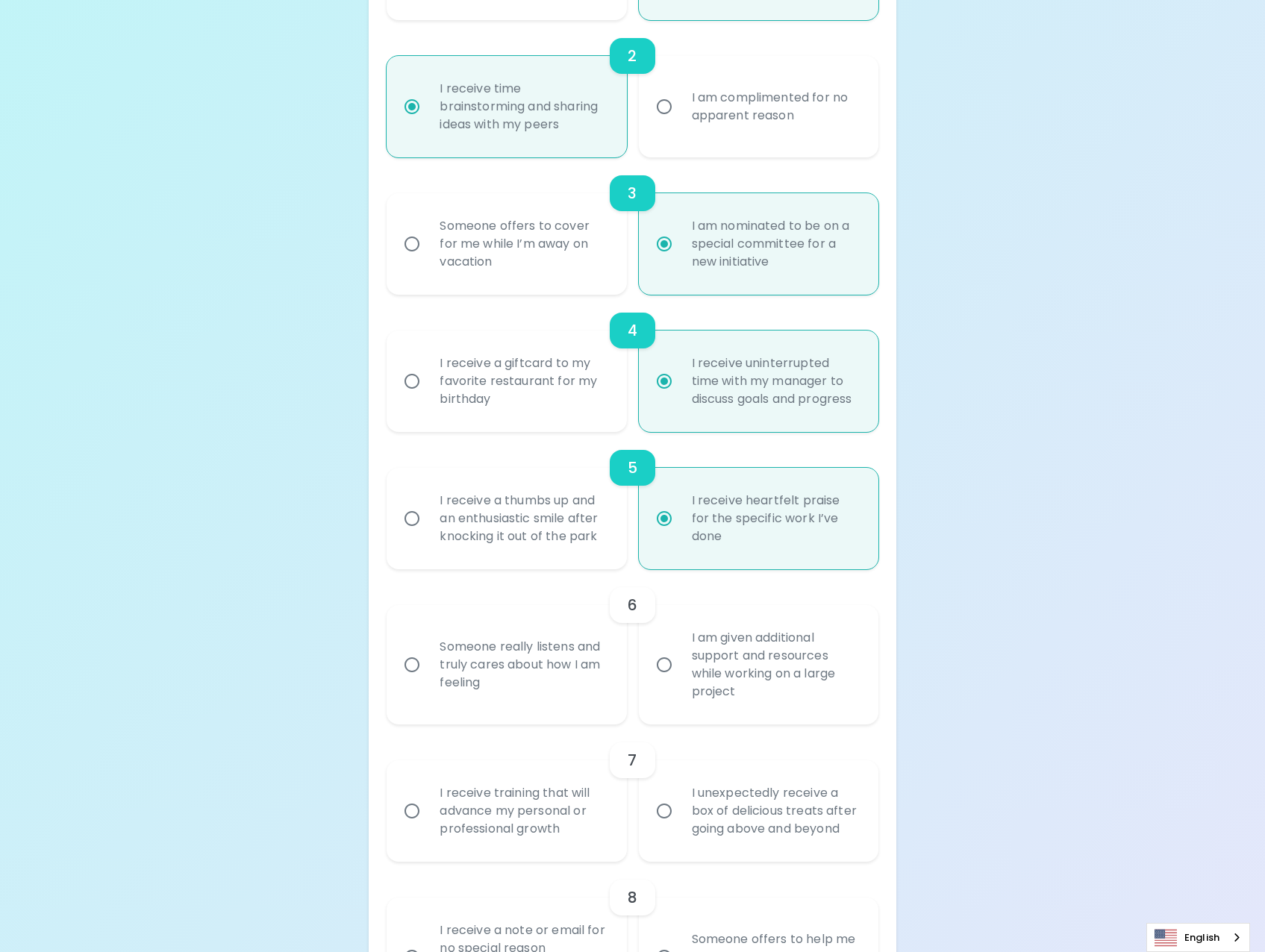
radio input "true"
click at [582, 692] on div "Someone really listens and truly cares about how I am feeling" at bounding box center [523, 665] width 190 height 90
click at [428, 680] on input "Someone really listens and truly cares about how I am feeling" at bounding box center [412, 665] width 32 height 32
radio input "false"
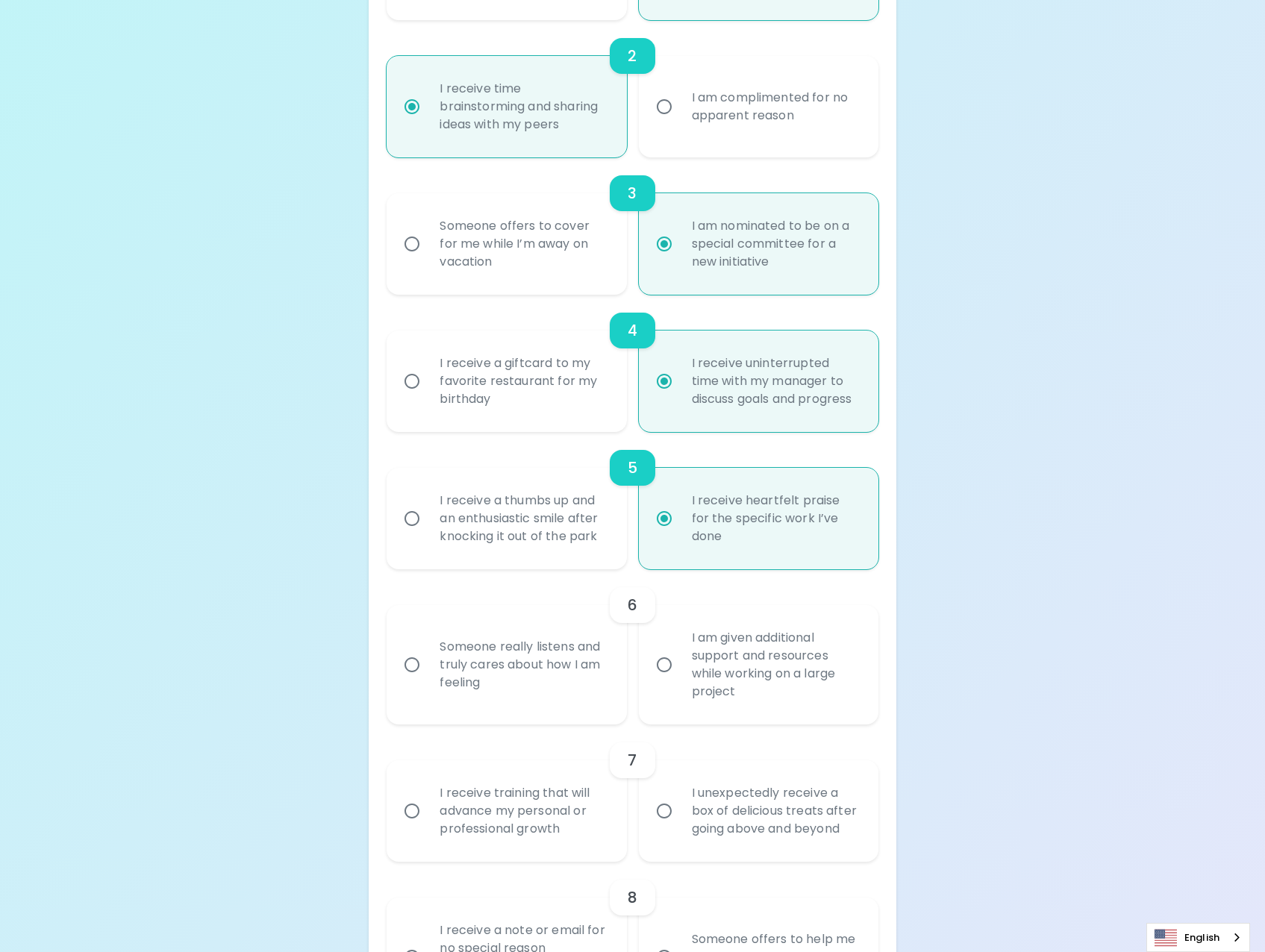
radio input "false"
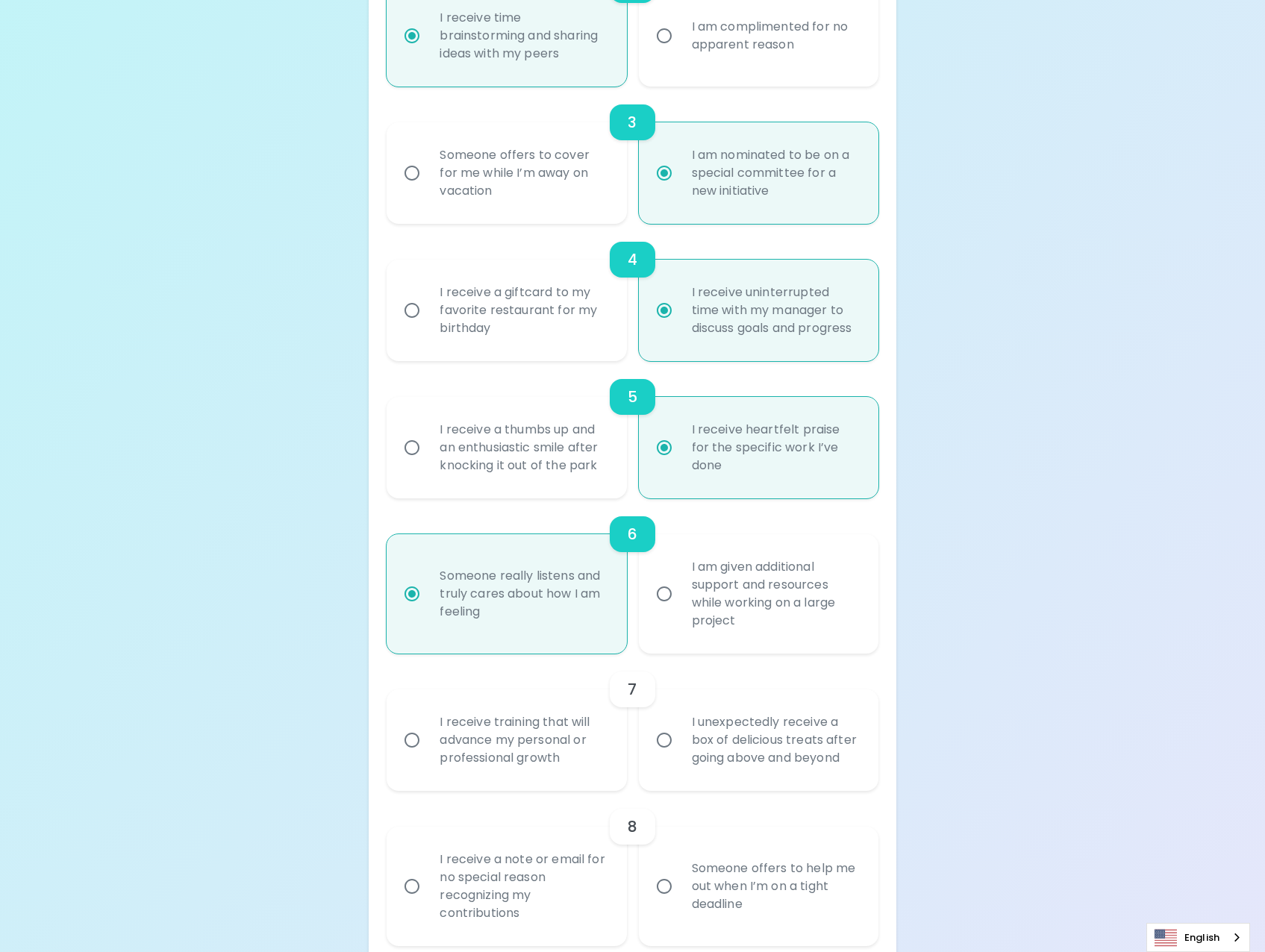
scroll to position [642, 0]
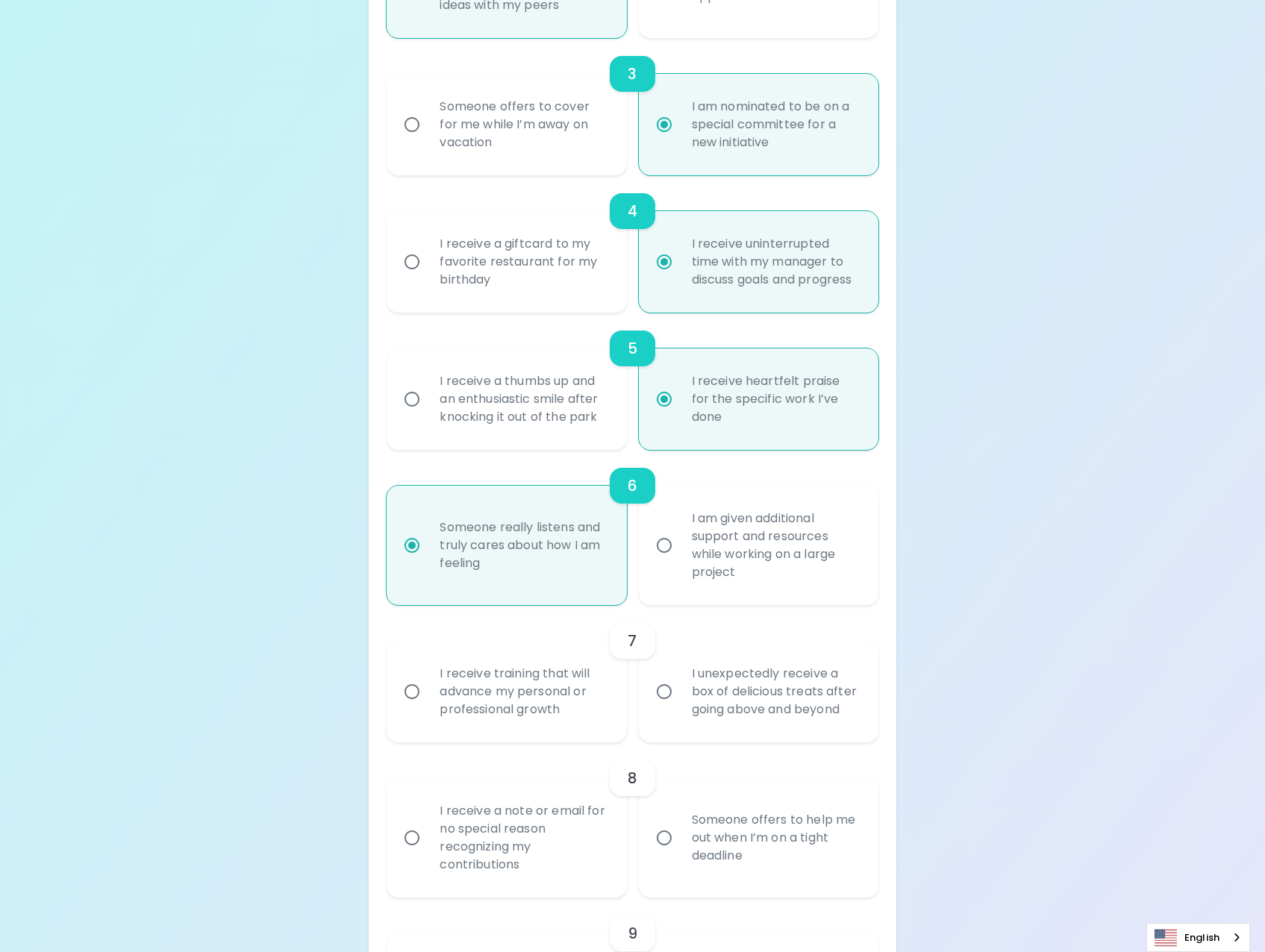
radio input "true"
click at [772, 676] on div "I unexpectedly receive a box of delicious treats after going above and beyond" at bounding box center [775, 692] width 190 height 90
click at [680, 676] on input "I unexpectedly receive a box of delicious treats after going above and beyond" at bounding box center [664, 692] width 32 height 32
radio input "false"
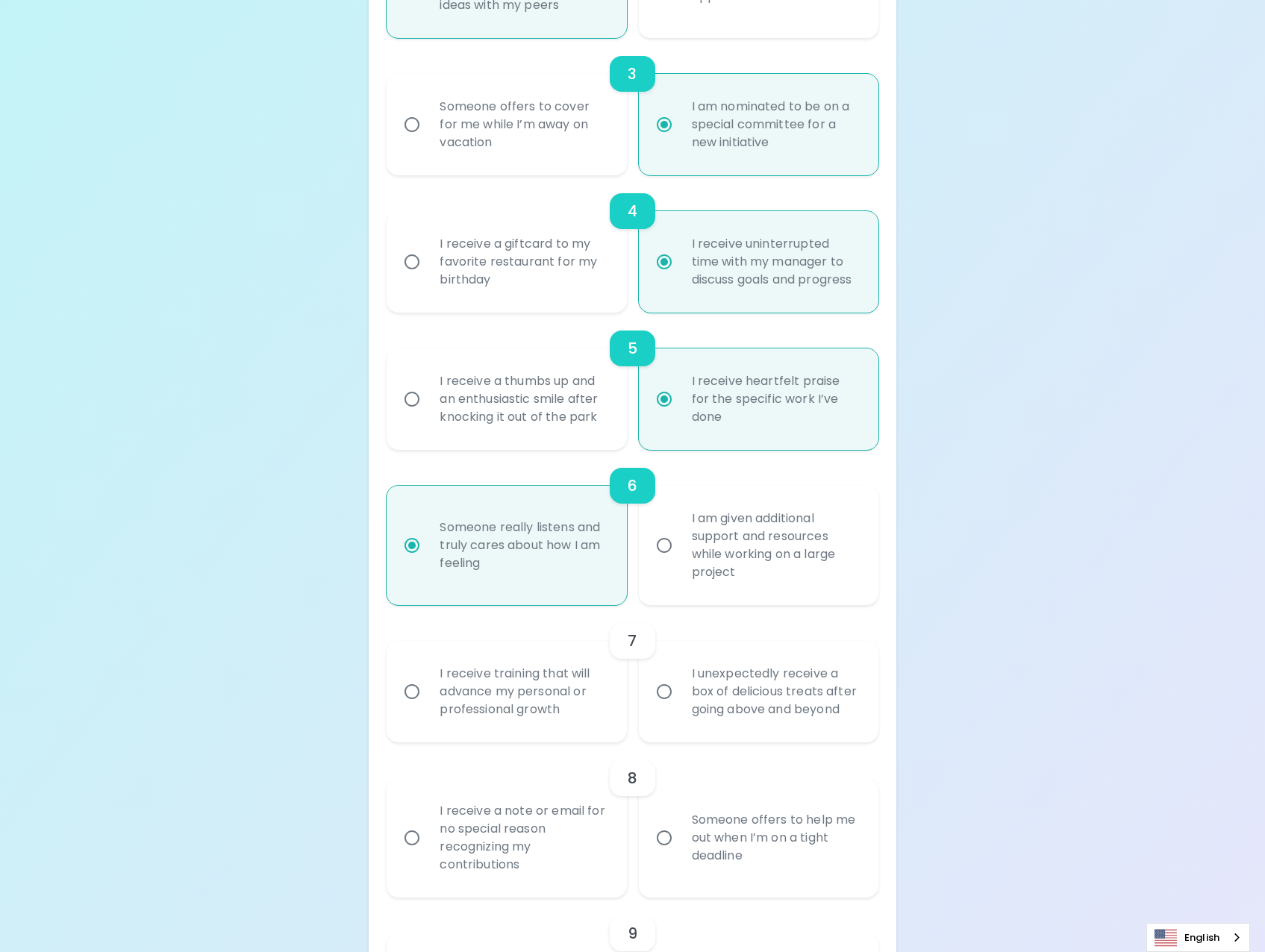
radio input "false"
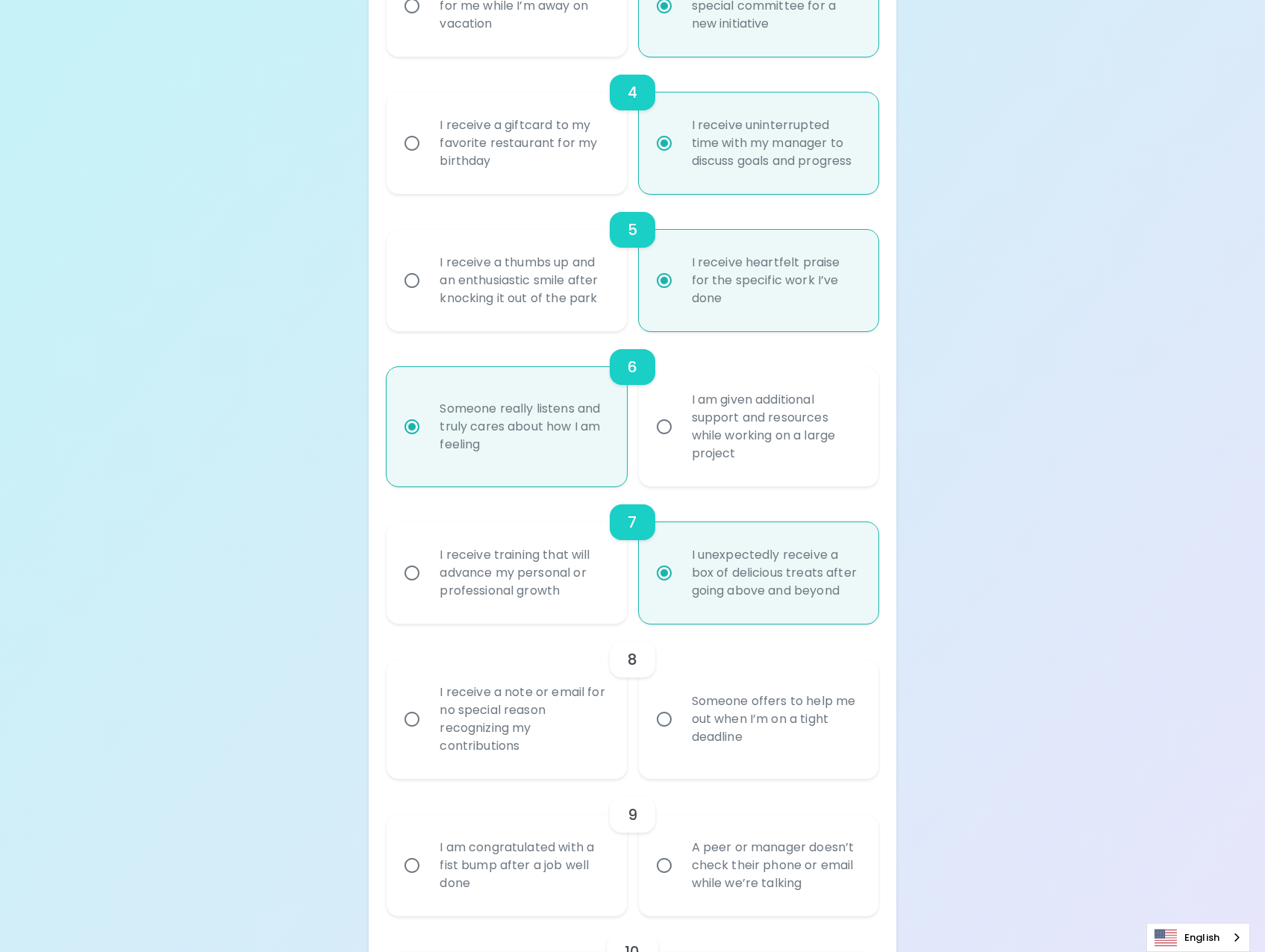
scroll to position [761, 0]
radio input "true"
click at [539, 591] on div "I receive training that will advance my personal or professional growth" at bounding box center [523, 572] width 190 height 90
click at [428, 588] on input "I receive training that will advance my personal or professional growth" at bounding box center [412, 572] width 32 height 32
radio input "false"
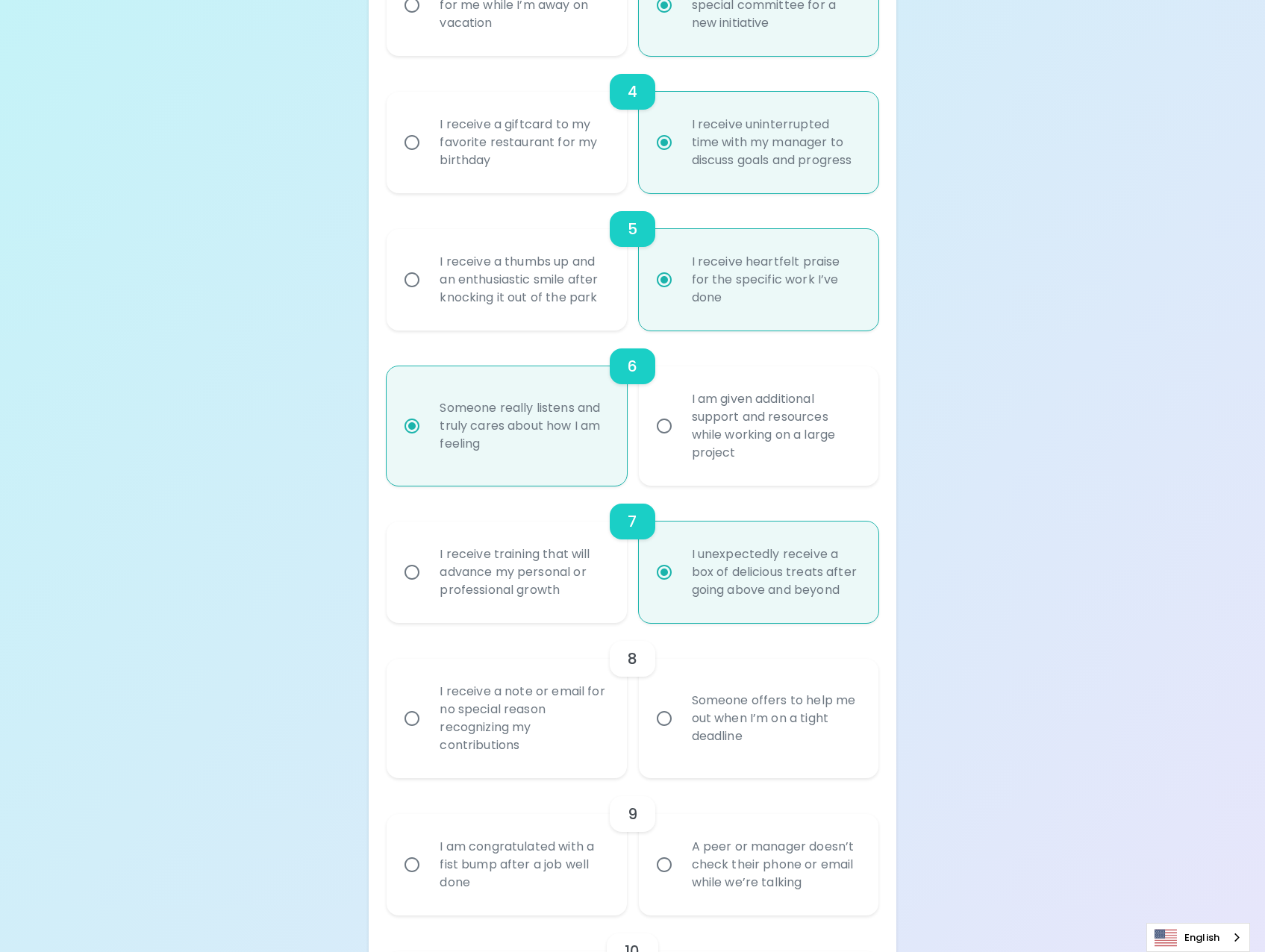
radio input "false"
radio input "true"
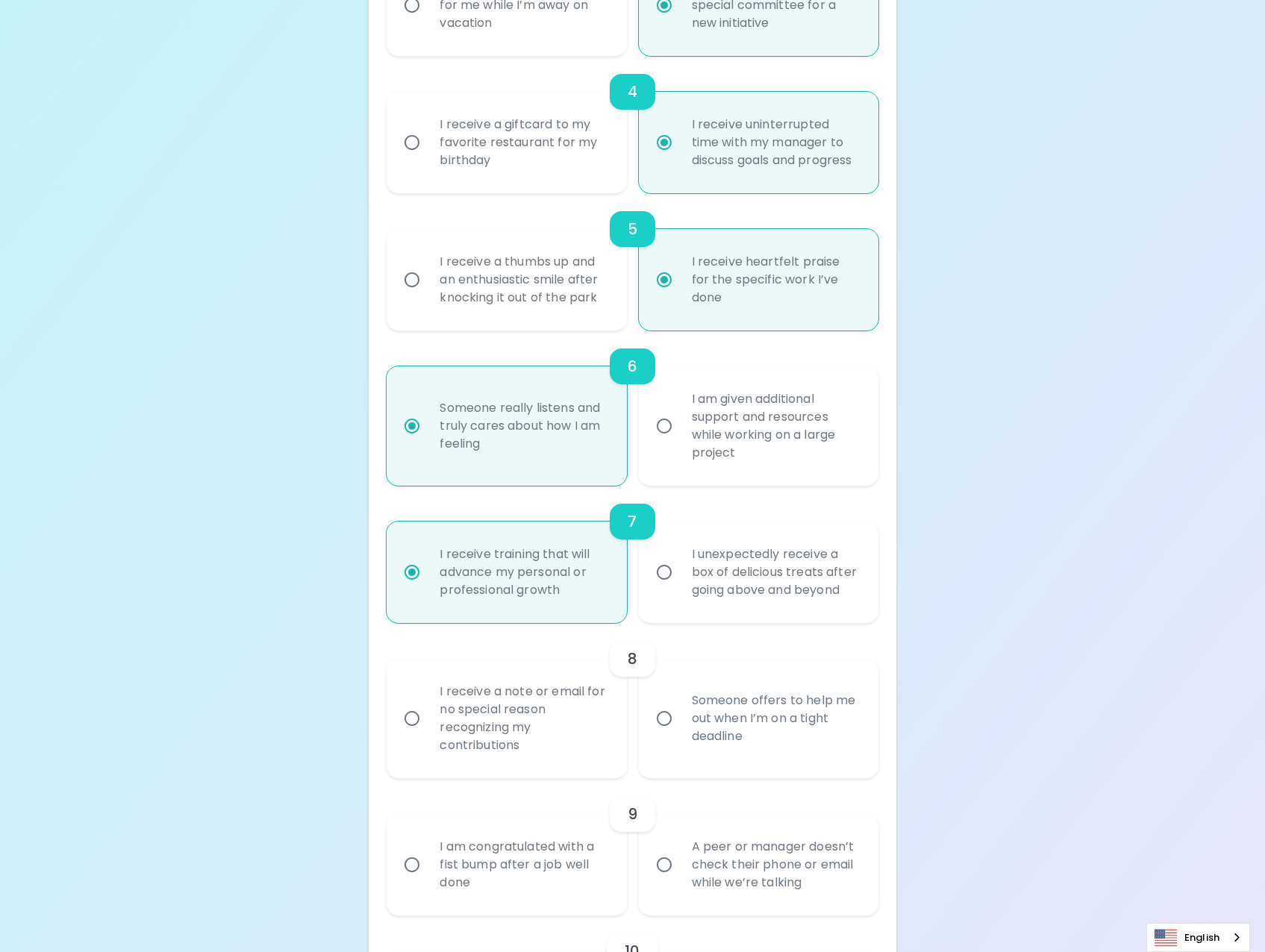
radio input "true"
click at [752, 723] on div "Someone offers to help me out when I’m on a tight deadline" at bounding box center [775, 719] width 190 height 90
click at [680, 723] on input "Someone offers to help me out when I’m on a tight deadline" at bounding box center [664, 719] width 32 height 32
radio input "false"
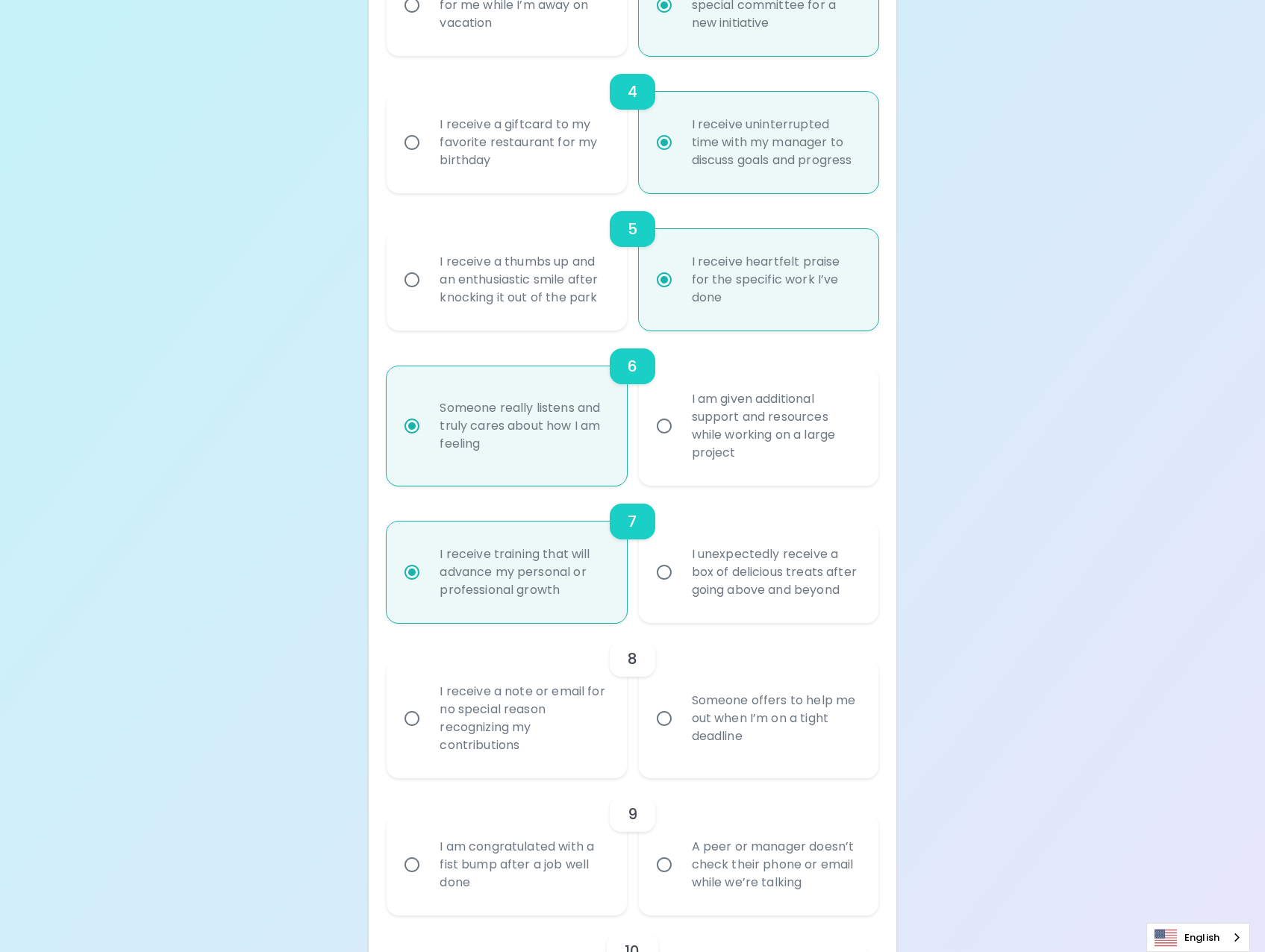
radio input "false"
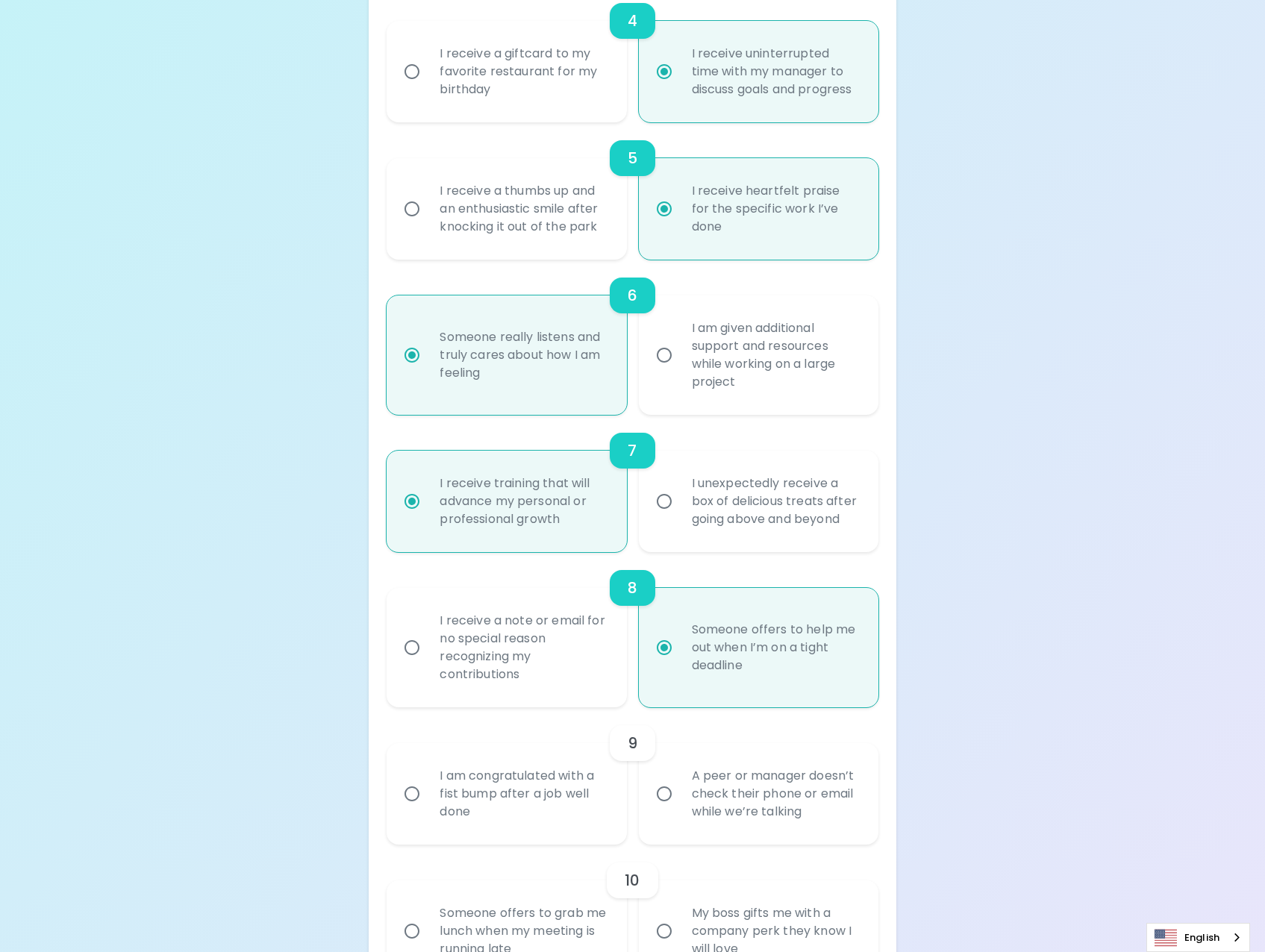
scroll to position [881, 0]
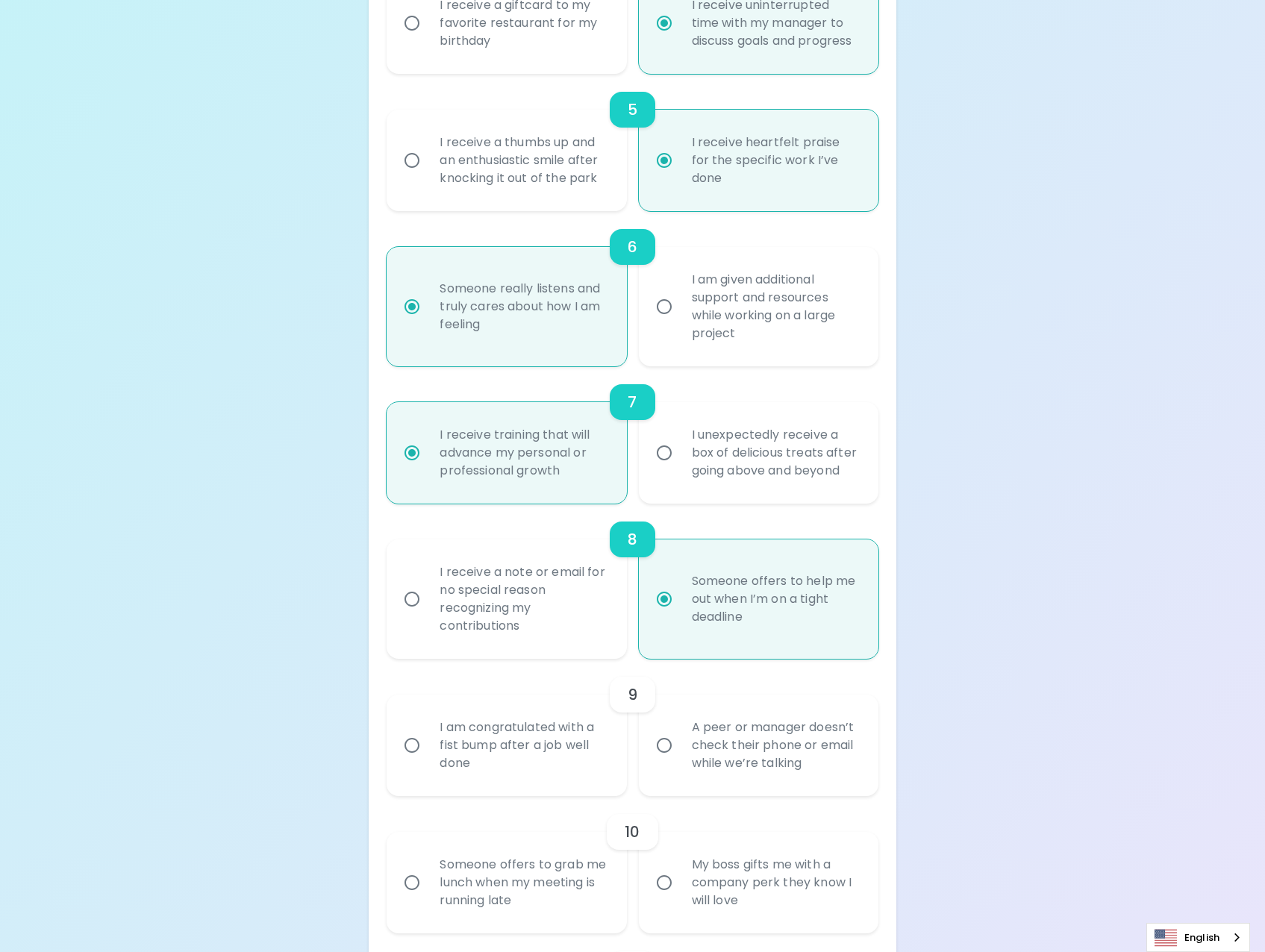
radio input "true"
click at [710, 754] on div "A peer or manager doesn’t check their phone or email while we’re talking" at bounding box center [775, 745] width 190 height 90
click at [680, 754] on input "A peer or manager doesn’t check their phone or email while we’re talking" at bounding box center [664, 745] width 32 height 32
radio input "false"
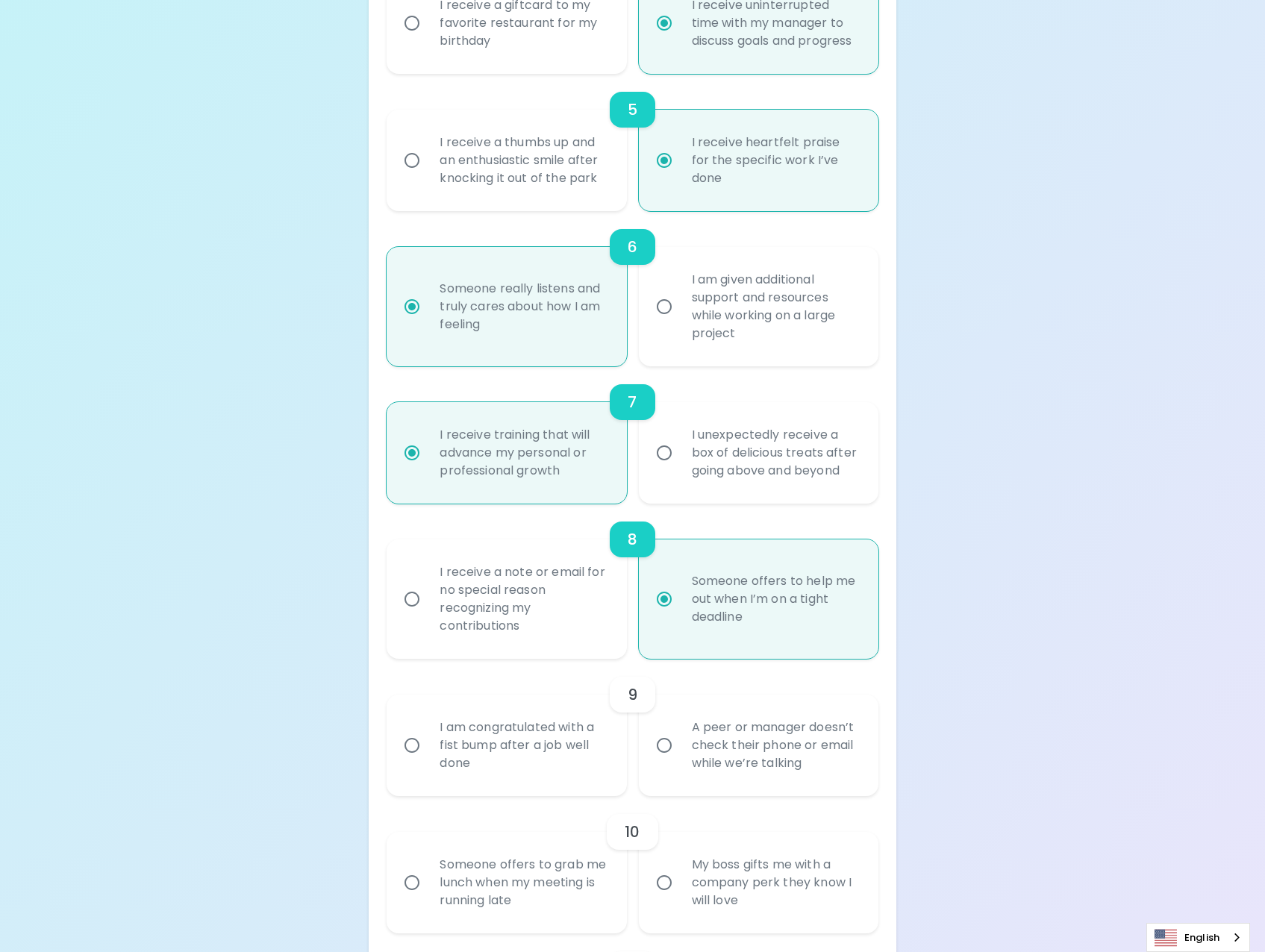
radio input "false"
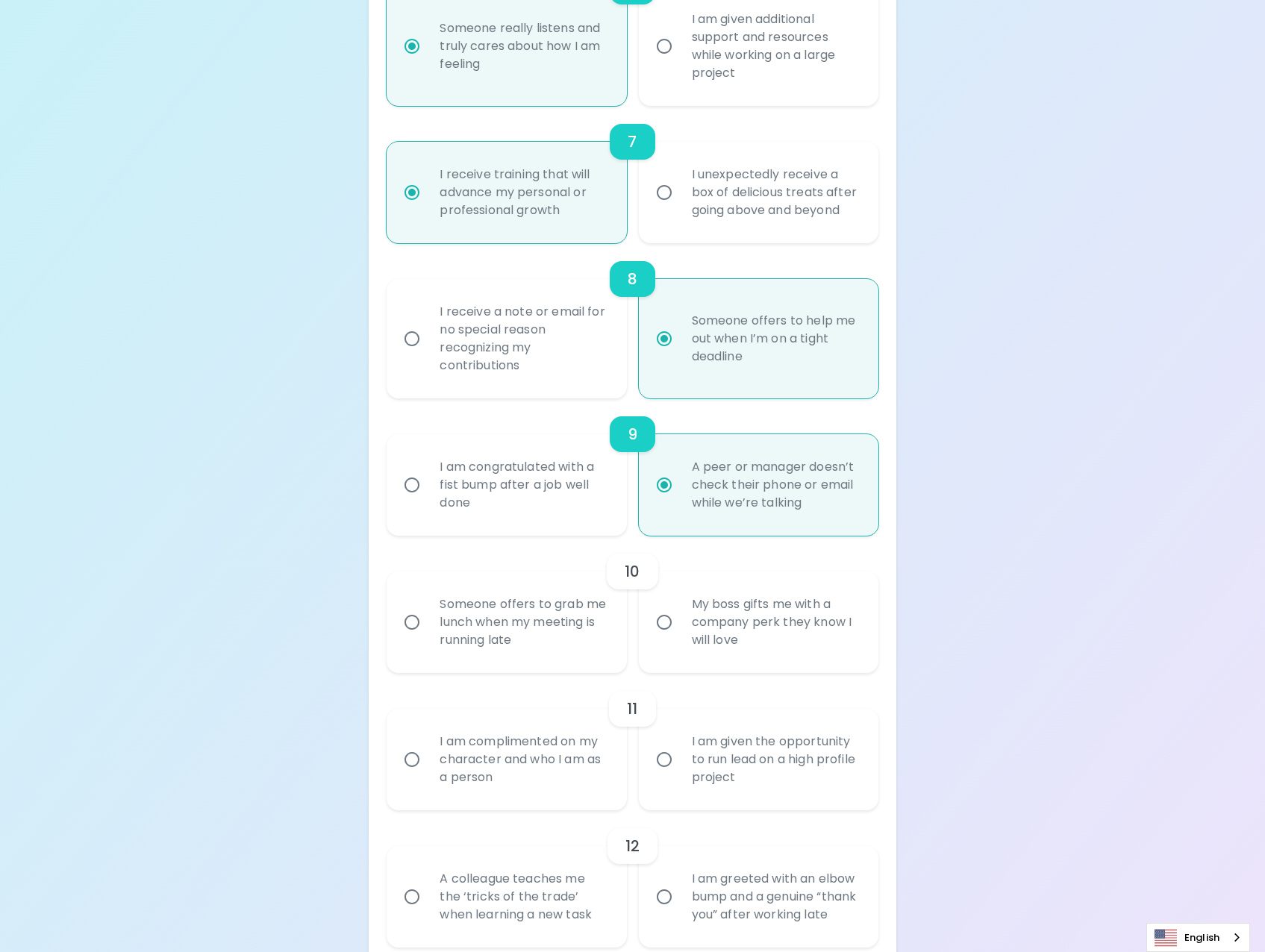
scroll to position [1149, 0]
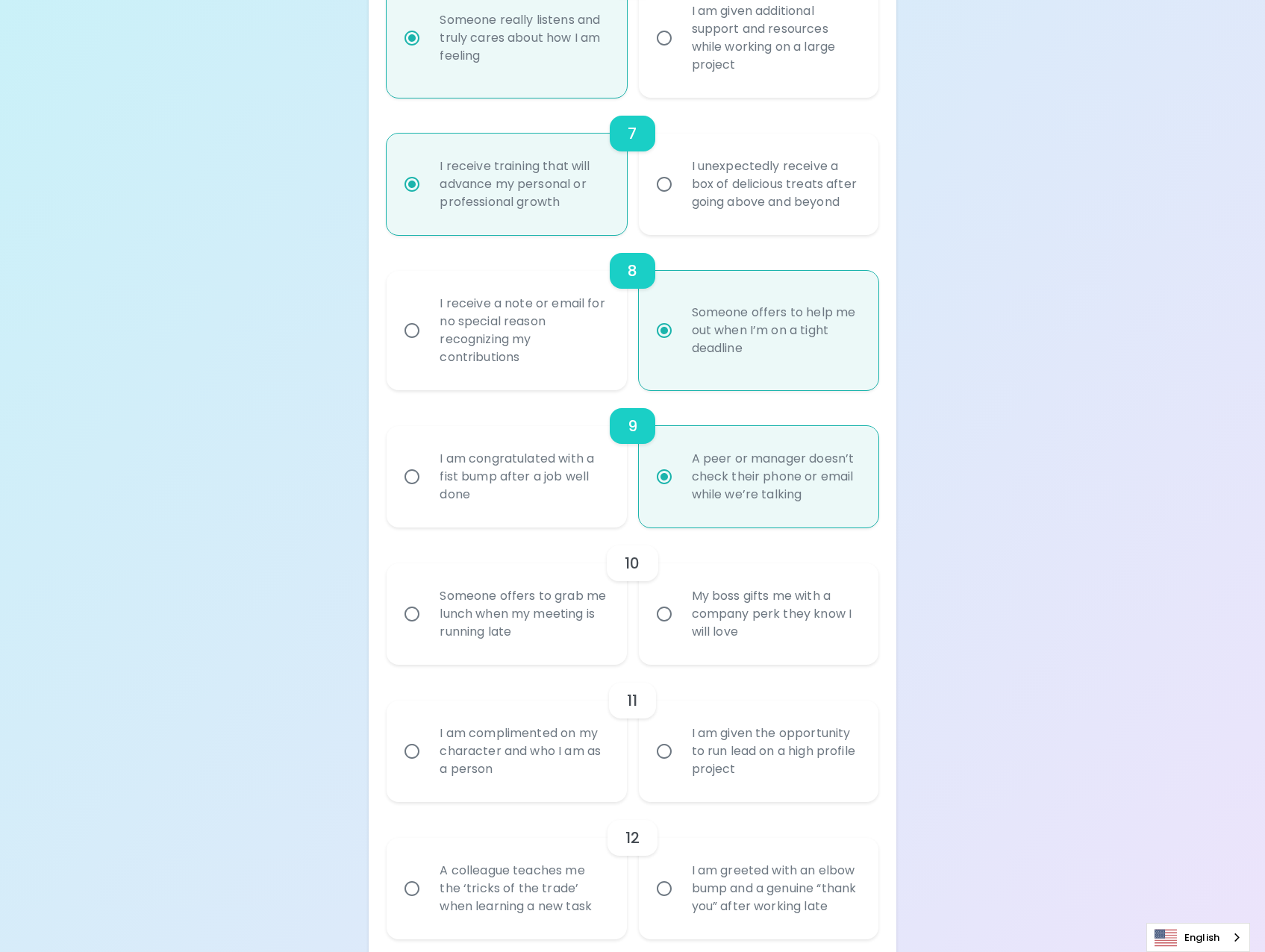
radio input "true"
click at [577, 636] on div "Someone offers to grab me lunch when my meeting is running late" at bounding box center [523, 614] width 190 height 90
click at [428, 630] on input "Someone offers to grab me lunch when my meeting is running late" at bounding box center [412, 614] width 32 height 32
radio input "false"
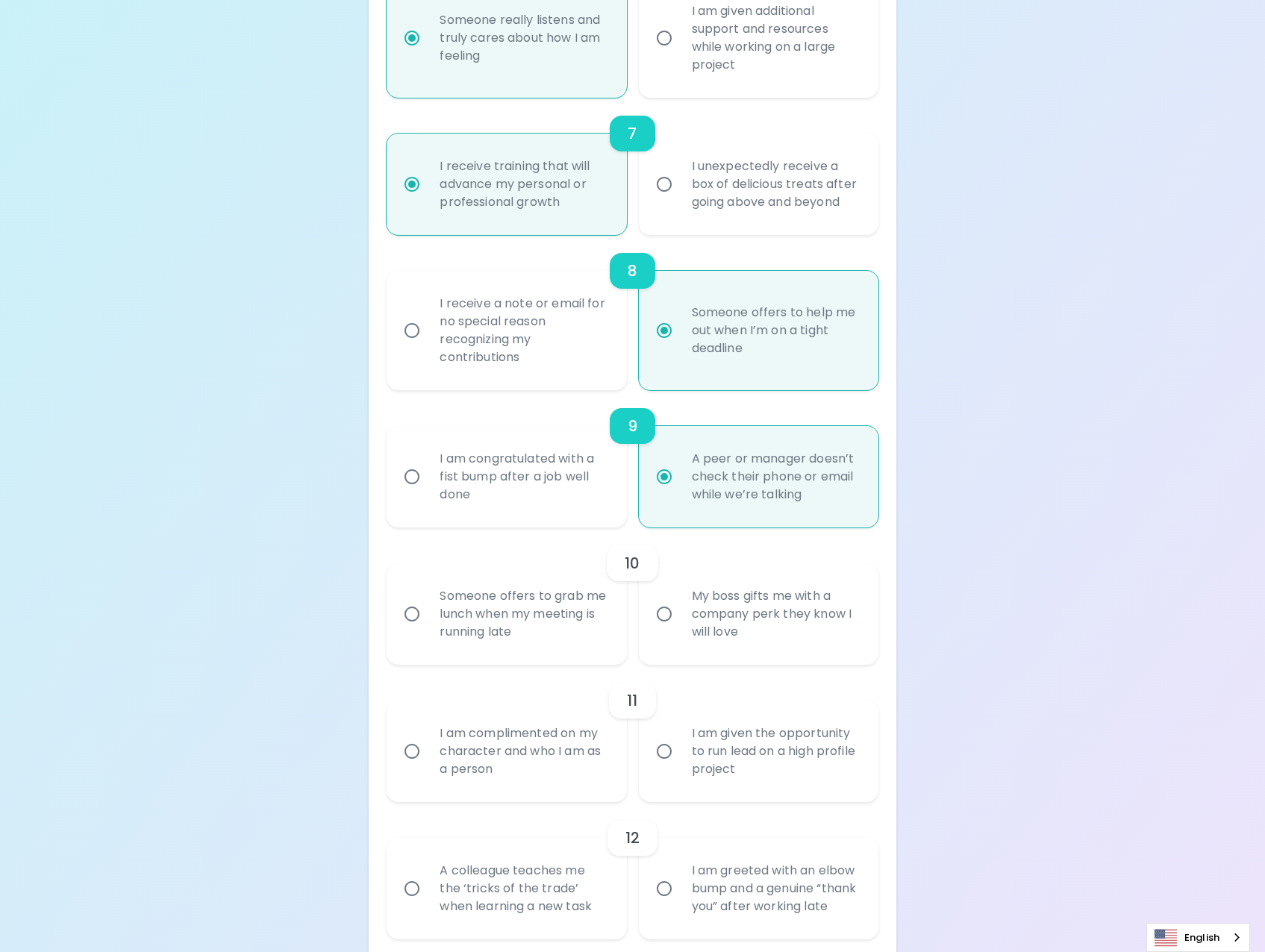
radio input "false"
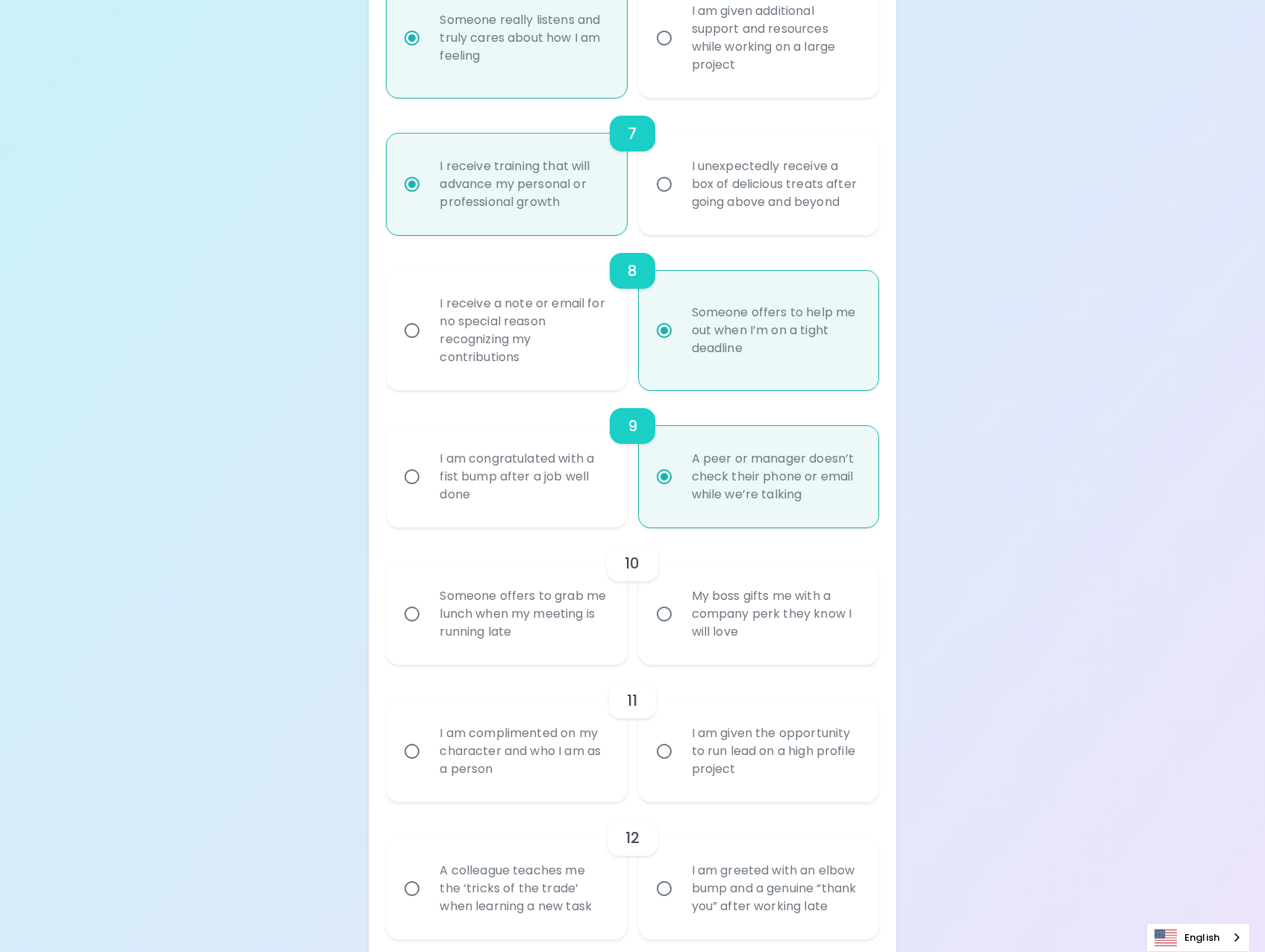
radio input "false"
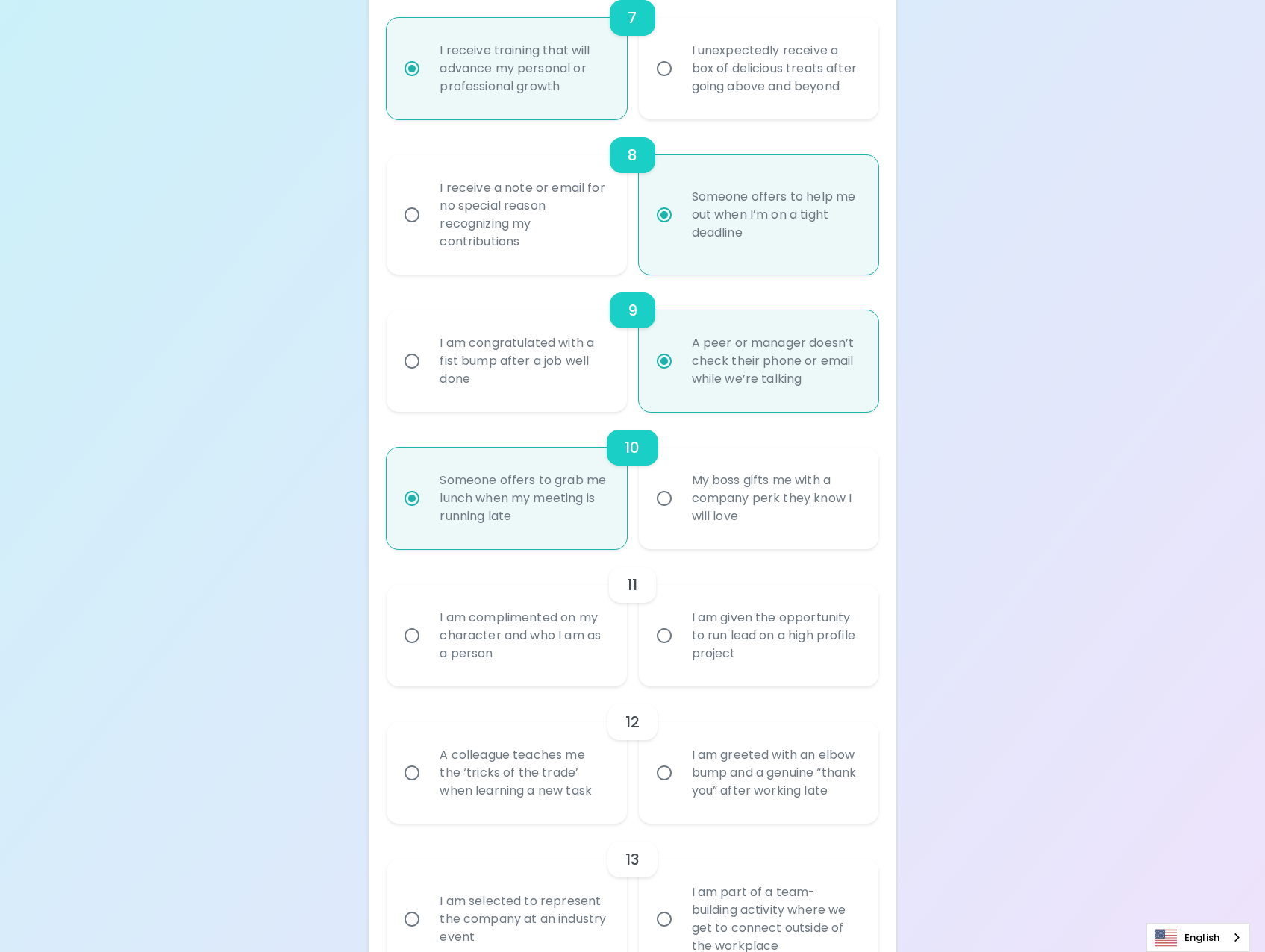
scroll to position [1269, 0]
radio input "true"
click at [525, 646] on div "I am complimented on my character and who I am as a person" at bounding box center [523, 632] width 190 height 90
click at [428, 646] on input "I am complimented on my character and who I am as a person" at bounding box center [412, 632] width 32 height 32
radio input "false"
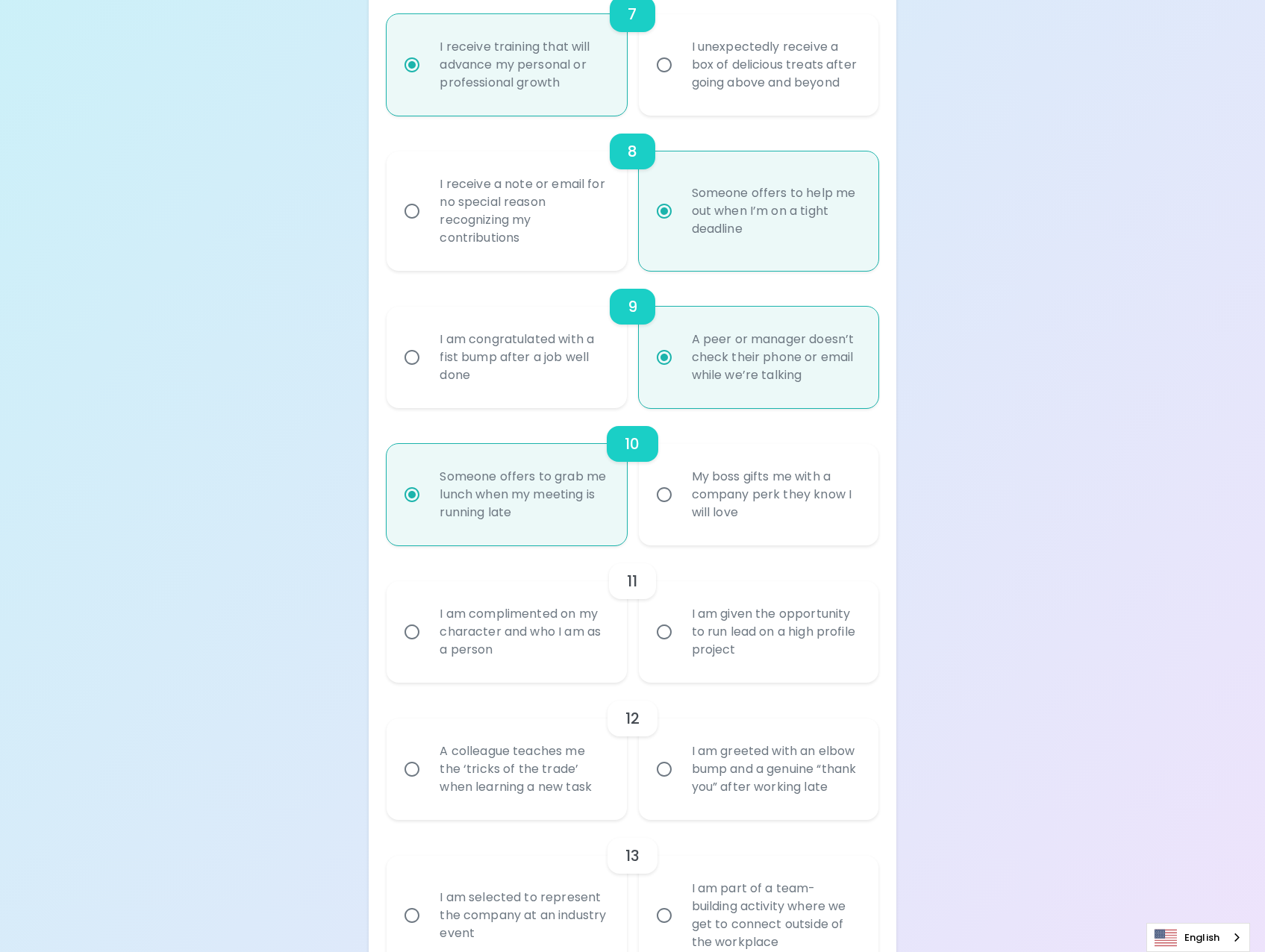
radio input "false"
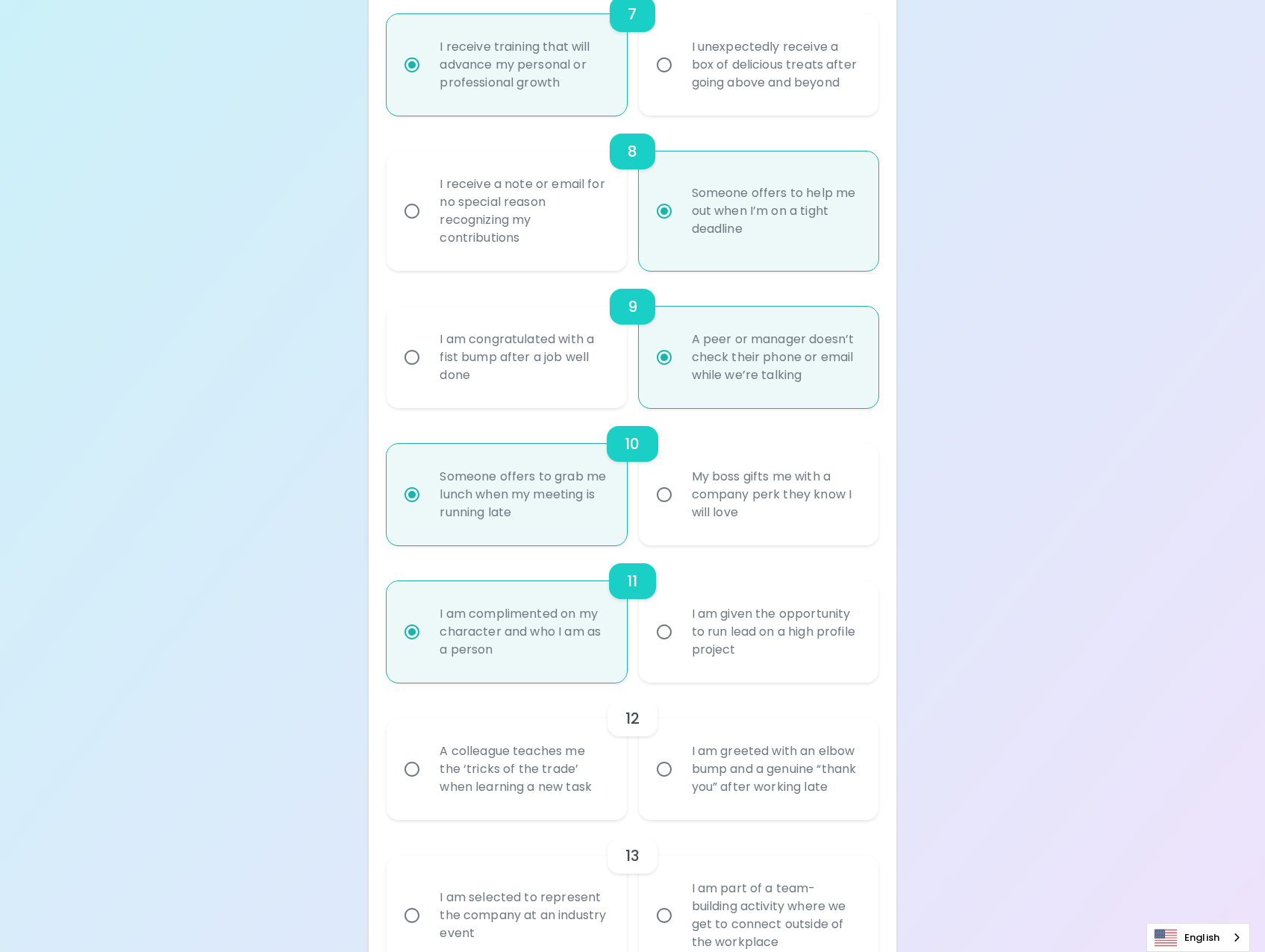
radio input "false"
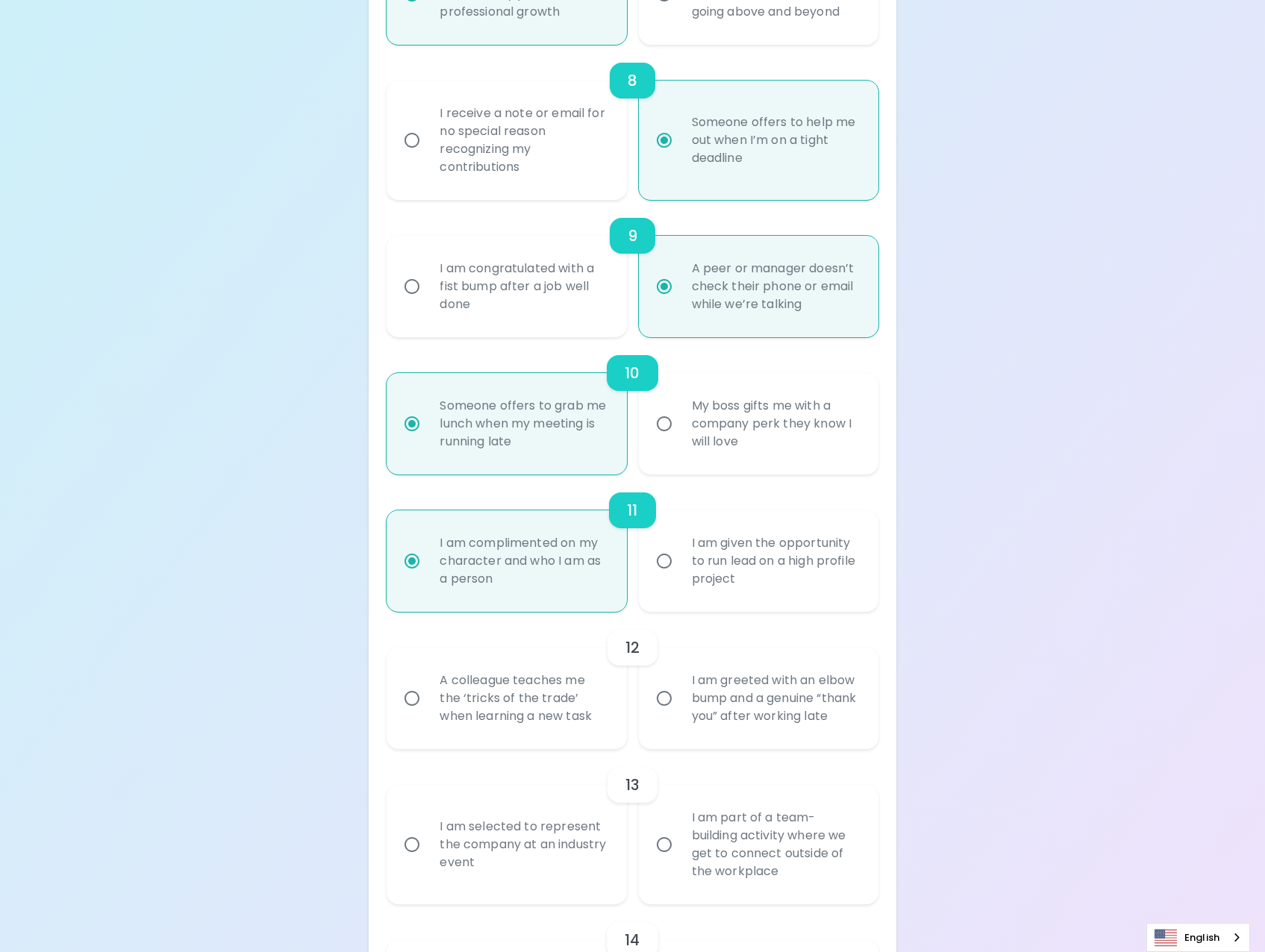
scroll to position [1388, 0]
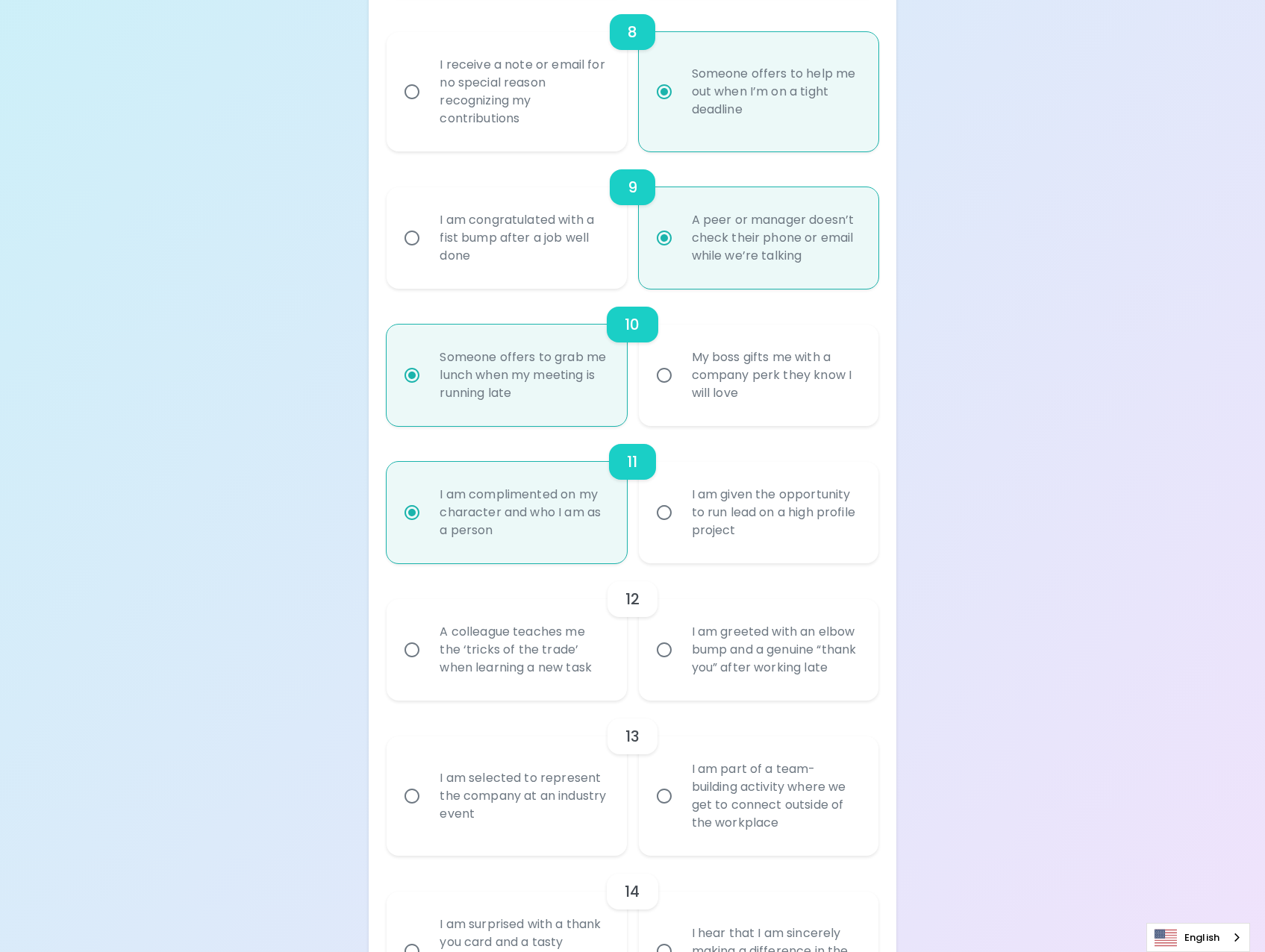
radio input "true"
click at [747, 513] on div "I am given the opportunity to run lead on a high profile project" at bounding box center [775, 512] width 190 height 90
click at [680, 513] on input "I am given the opportunity to run lead on a high profile project" at bounding box center [664, 512] width 32 height 32
radio input "false"
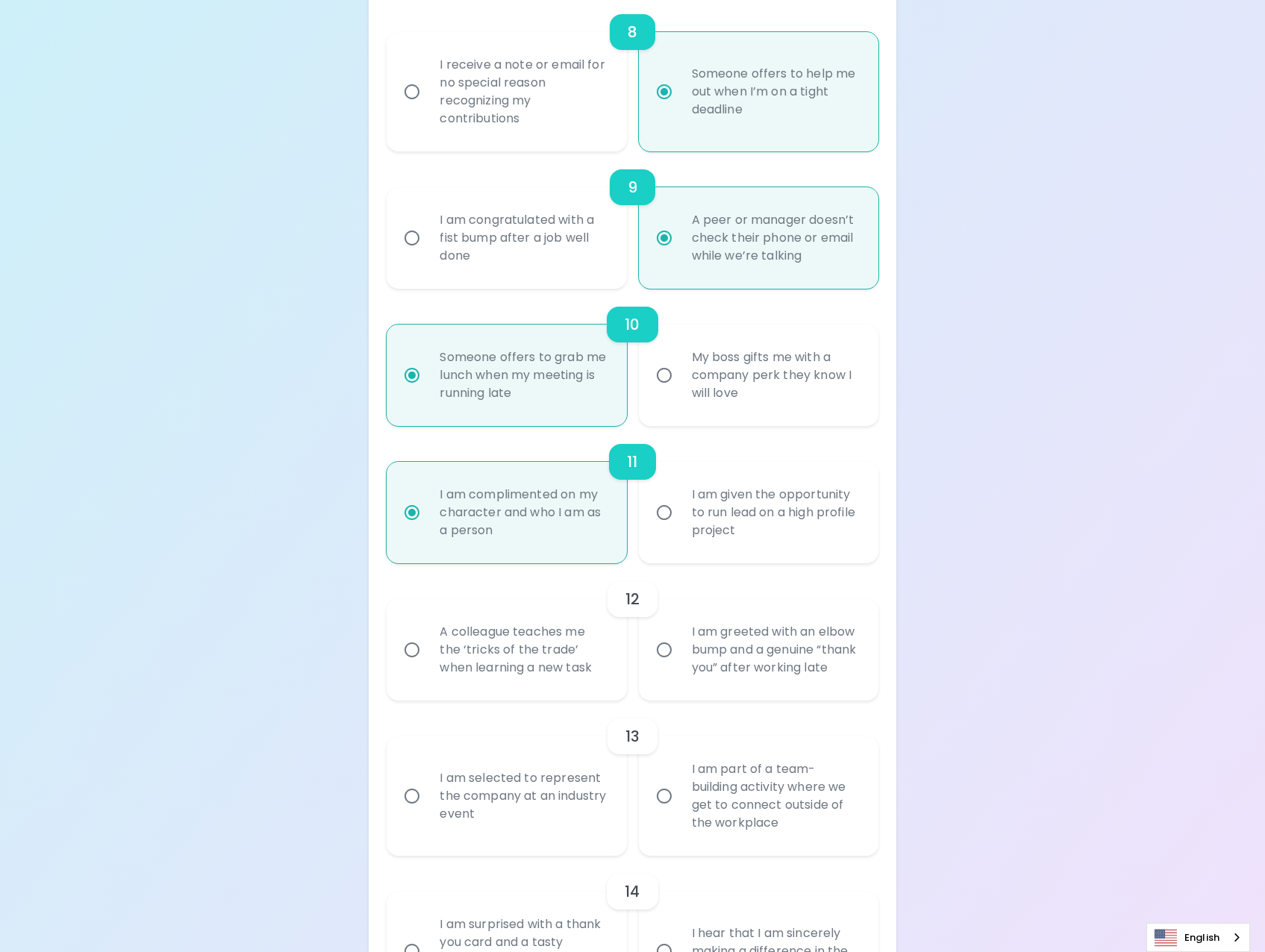
radio input "false"
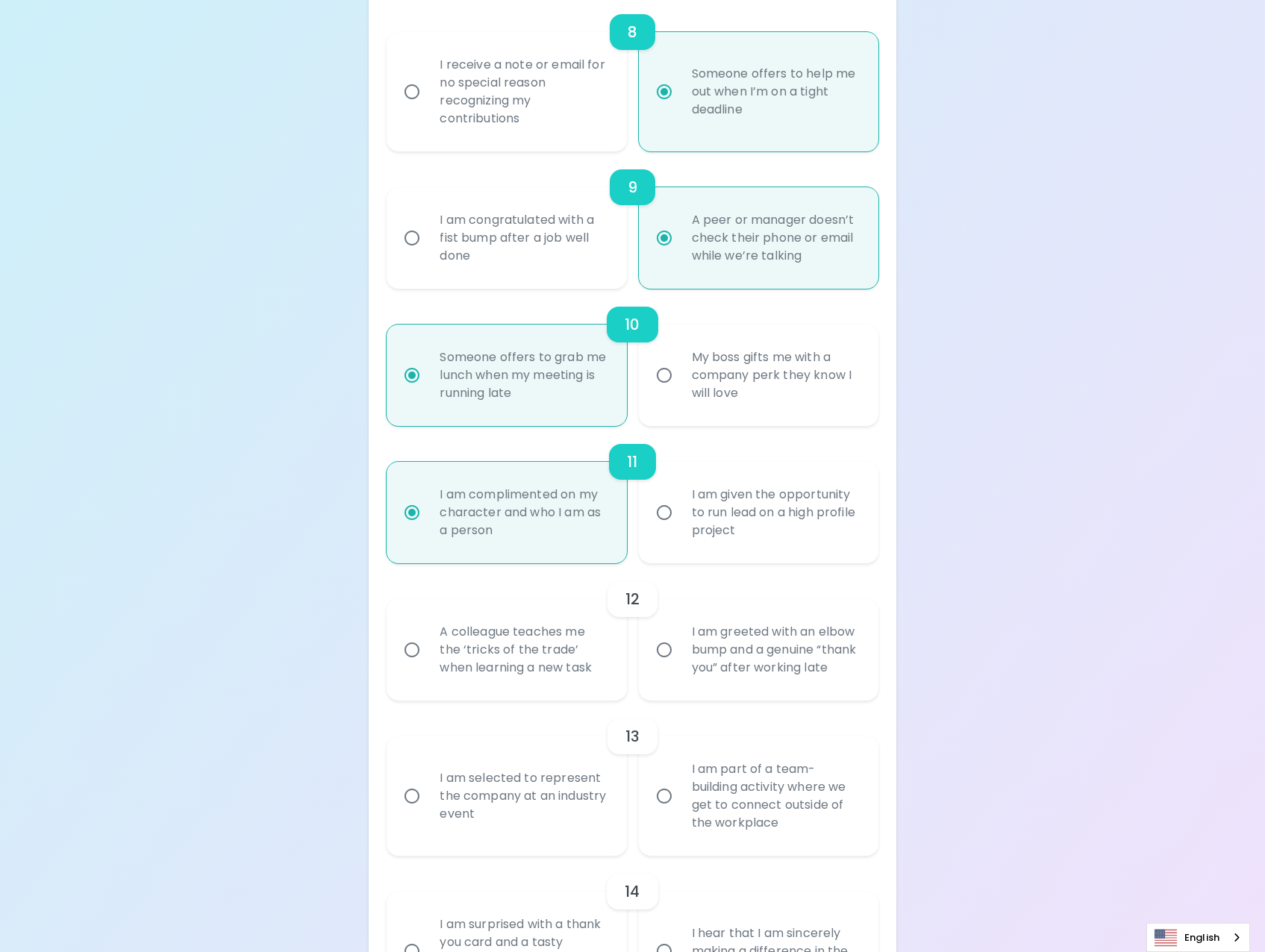
radio input "false"
radio input "true"
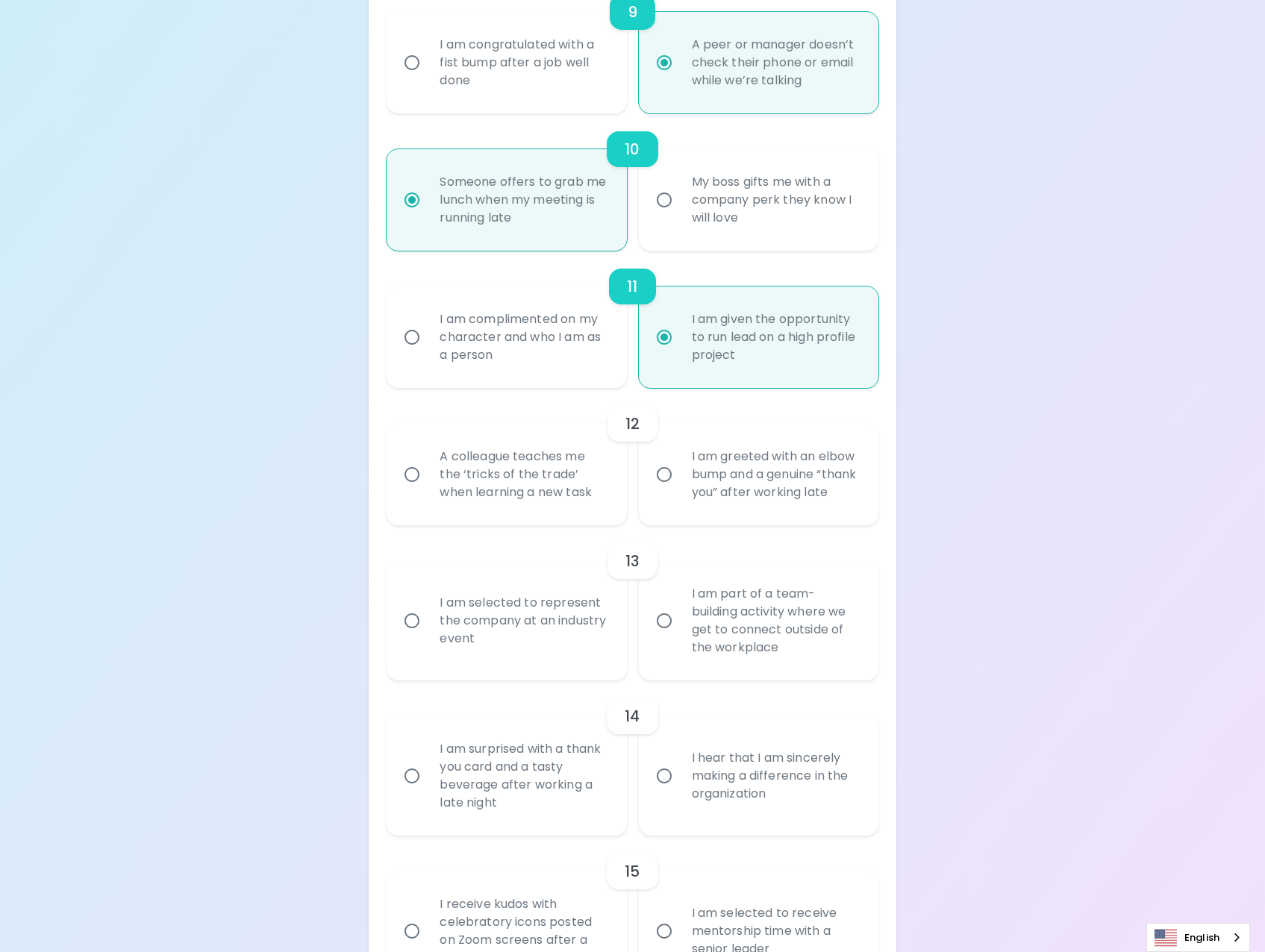
scroll to position [1612, 0]
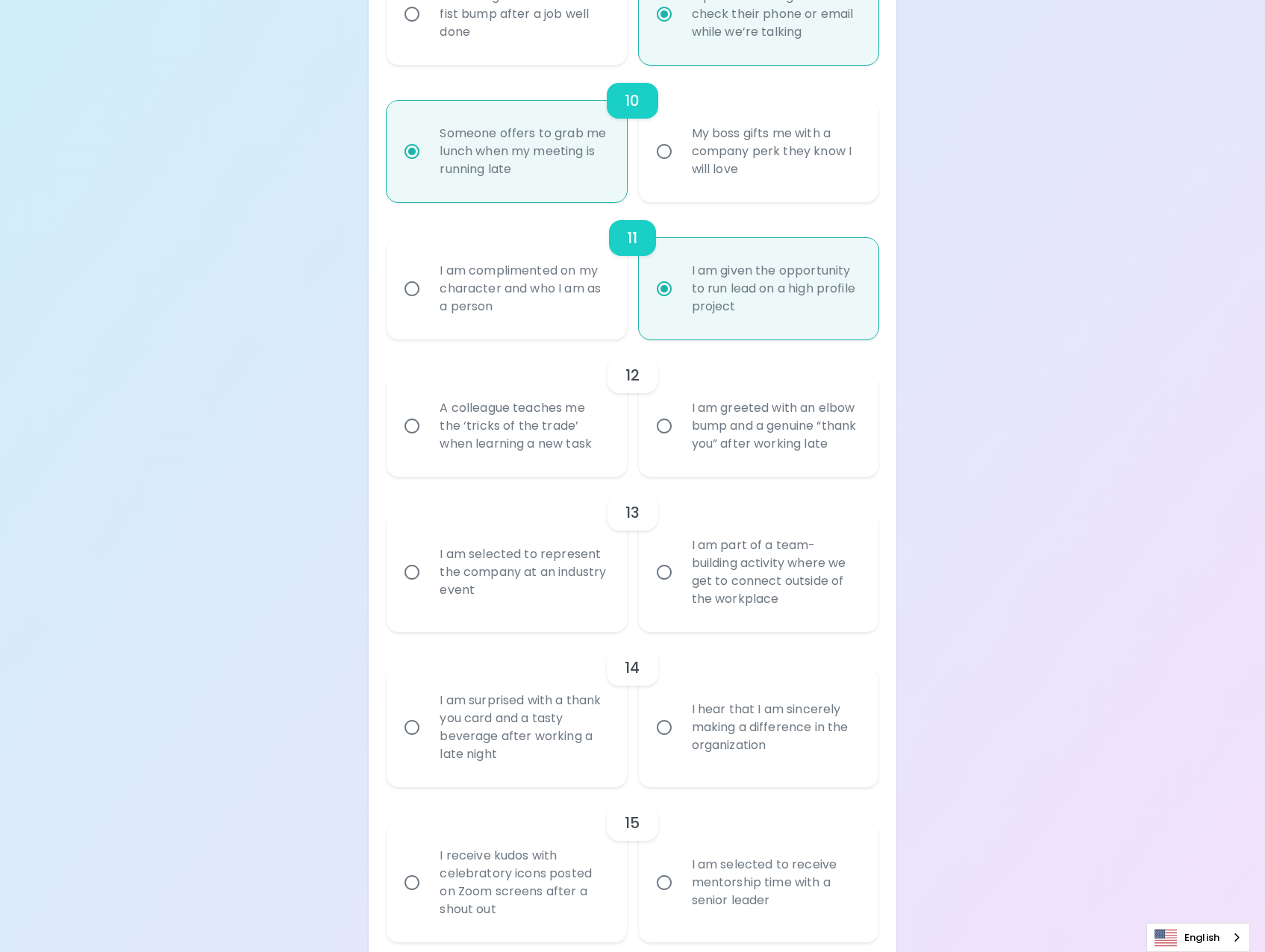
radio input "true"
click at [773, 457] on div "I am greeted with an elbow bump and a genuine “thank you” after working late" at bounding box center [775, 426] width 190 height 90
click at [680, 442] on input "I am greeted with an elbow bump and a genuine “thank you” after working late" at bounding box center [664, 426] width 32 height 32
radio input "false"
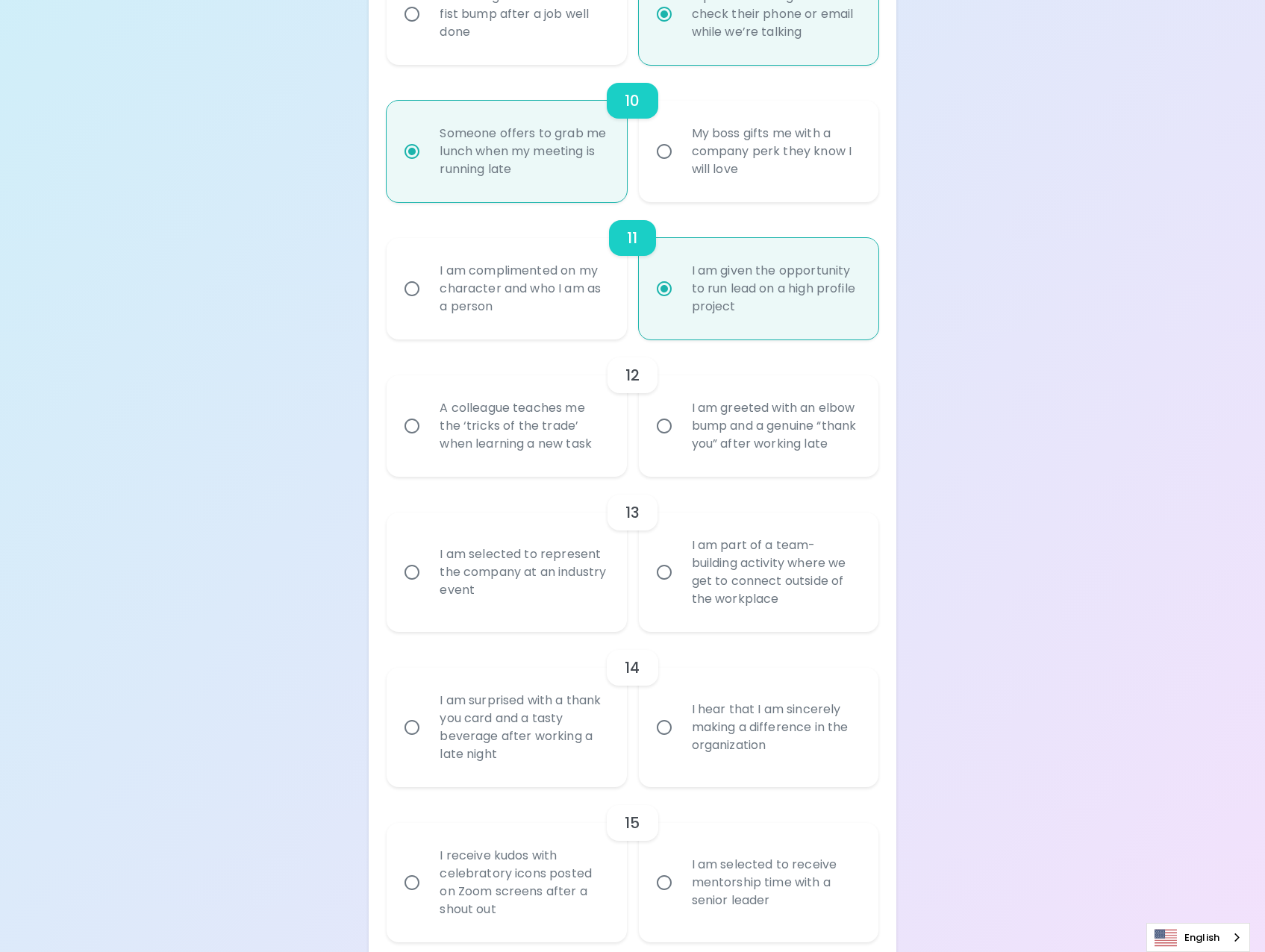
radio input "false"
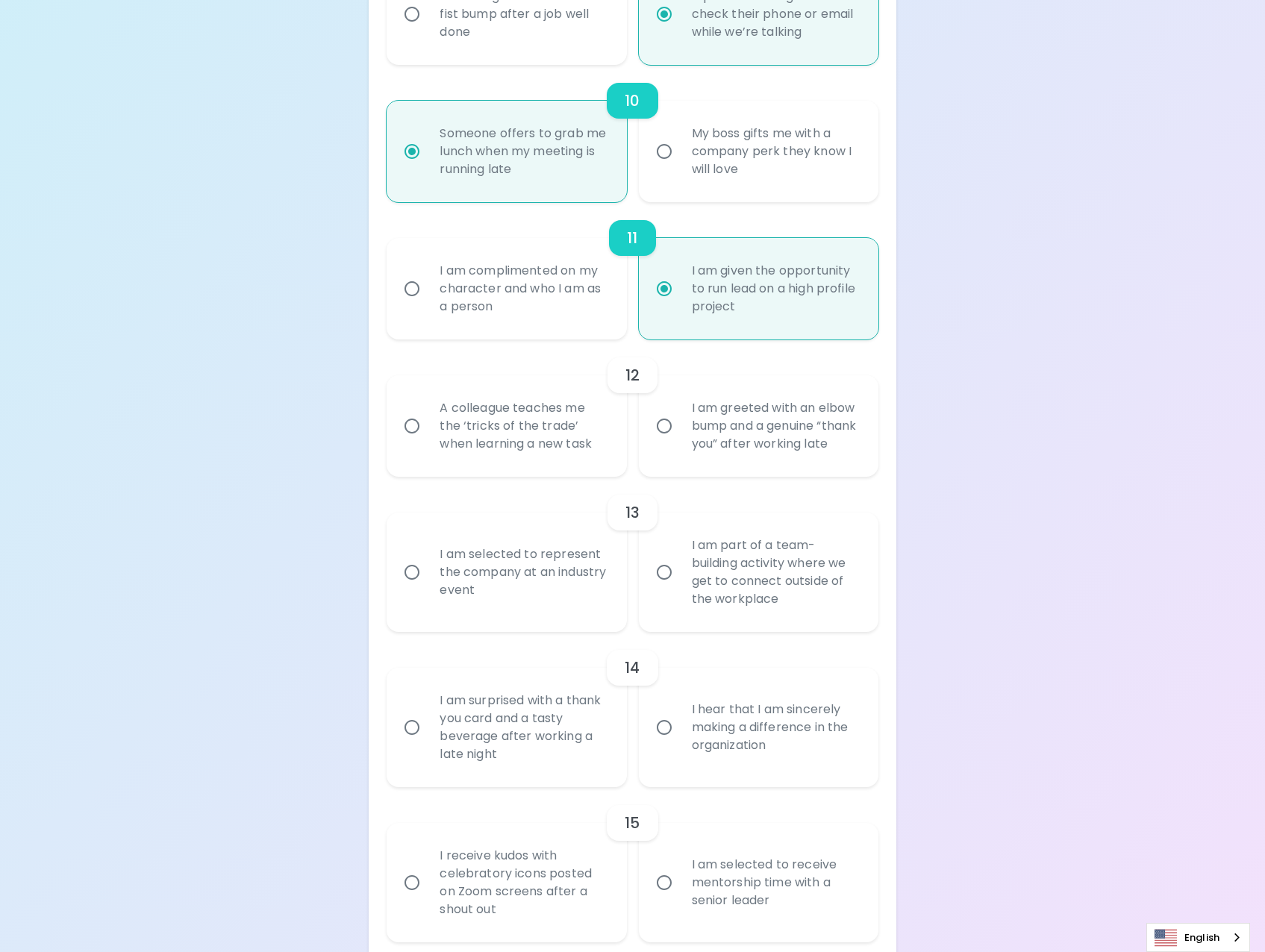
radio input "false"
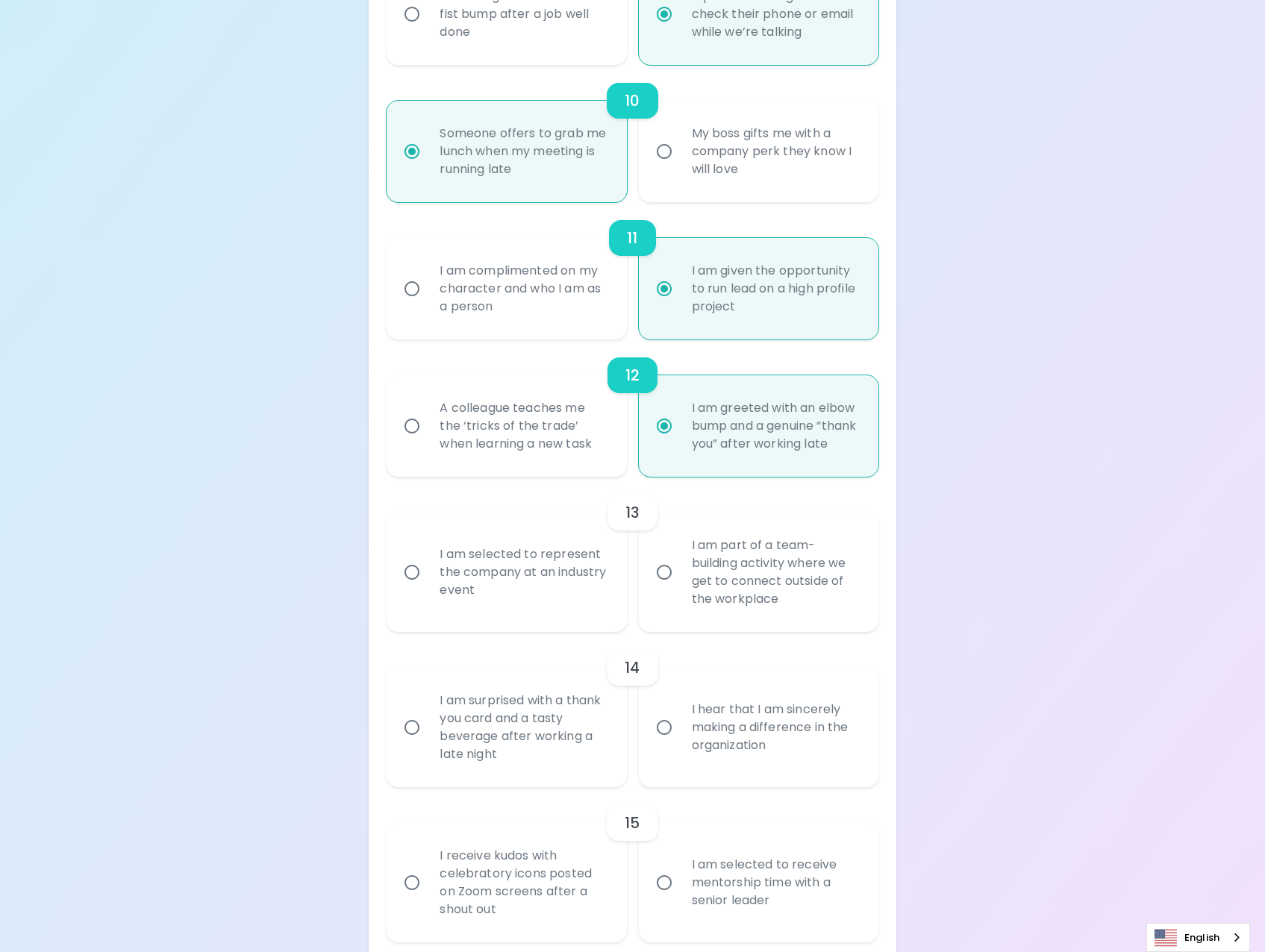
scroll to position [1693, 0]
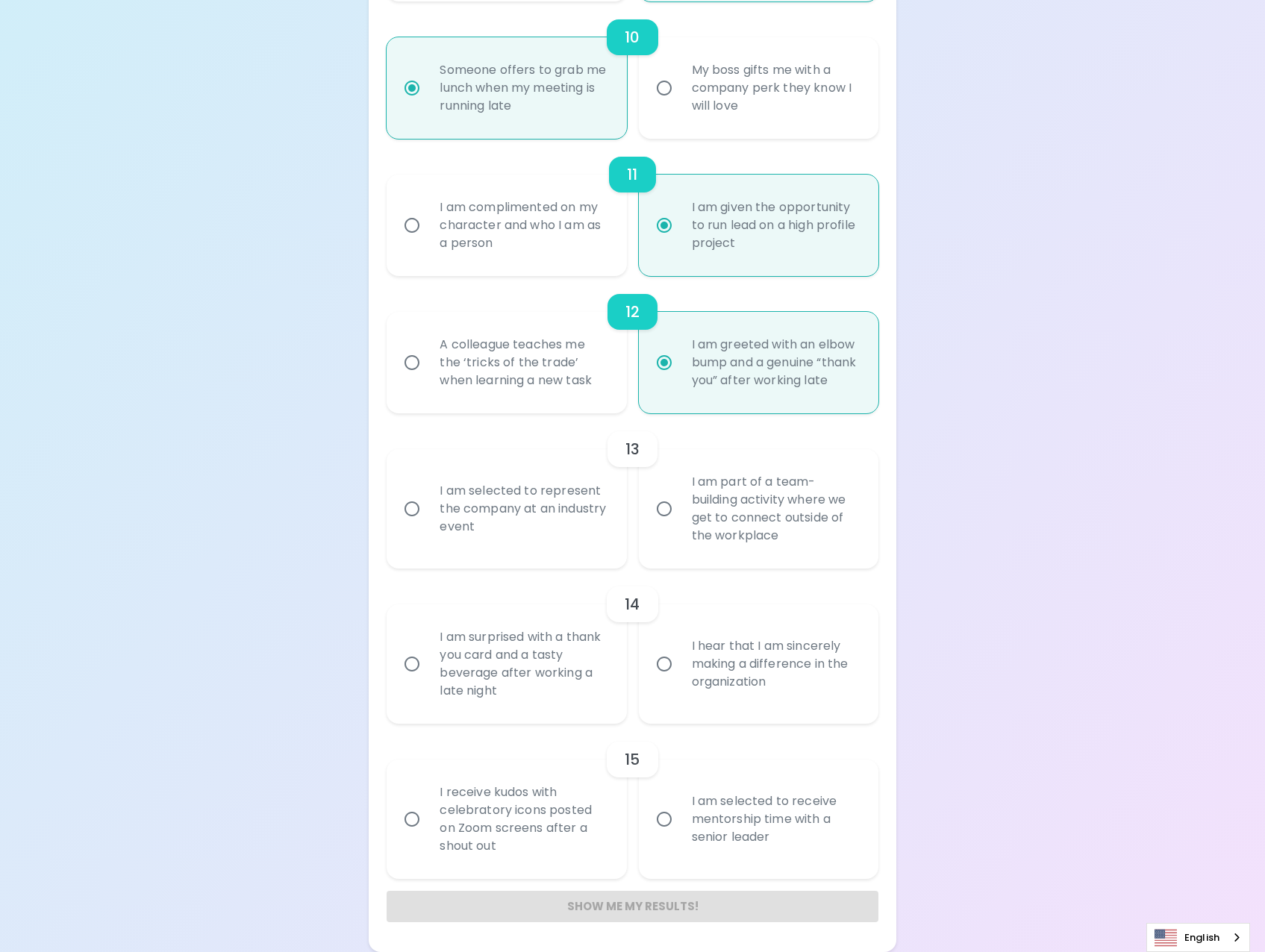
radio input "true"
click at [555, 374] on div "A colleague teaches me the ‘tricks of the trade’ when learning a new task" at bounding box center [523, 362] width 190 height 90
click at [428, 374] on input "A colleague teaches me the ‘tricks of the trade’ when learning a new task" at bounding box center [412, 362] width 32 height 32
radio input "false"
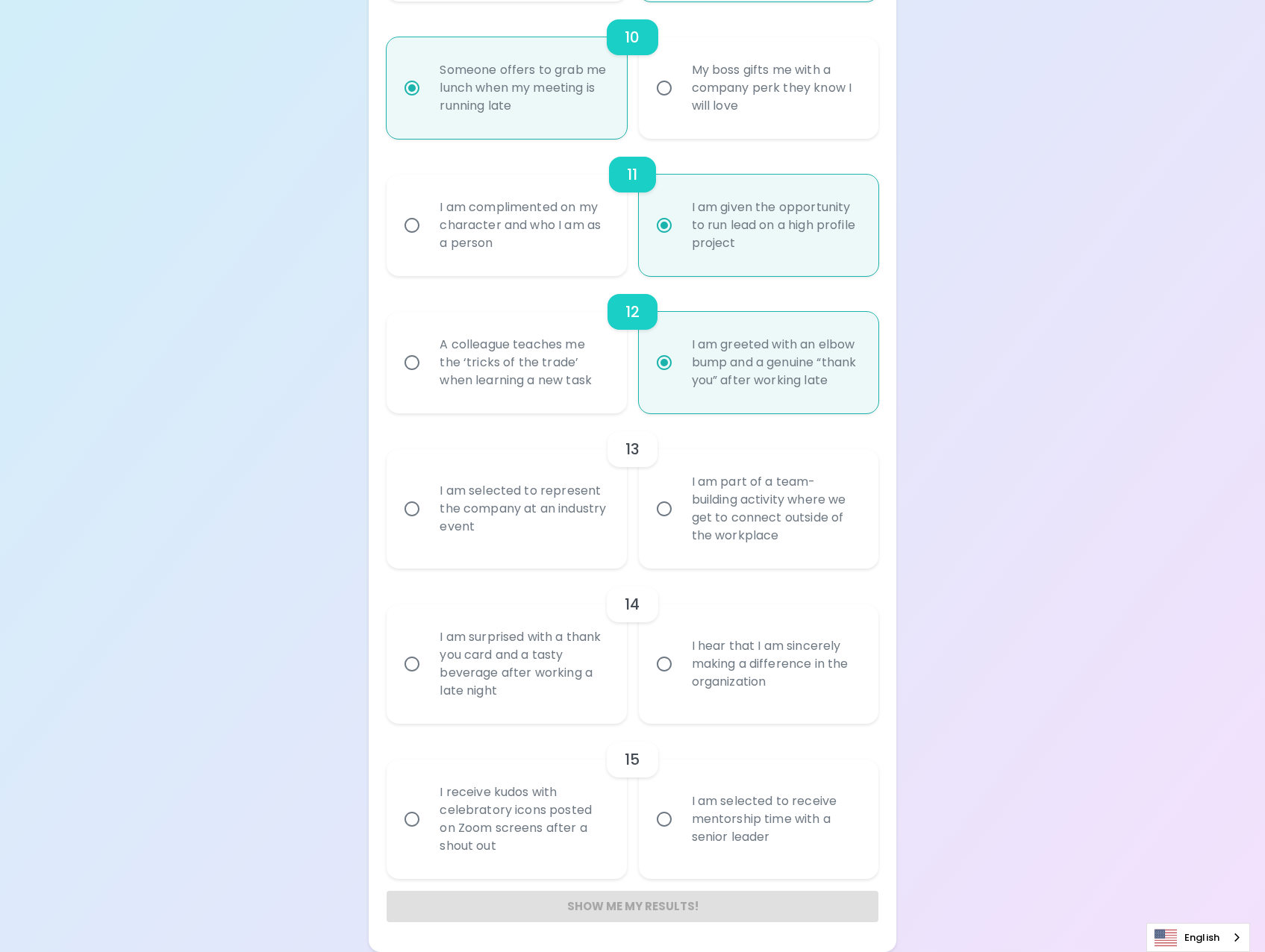
radio input "false"
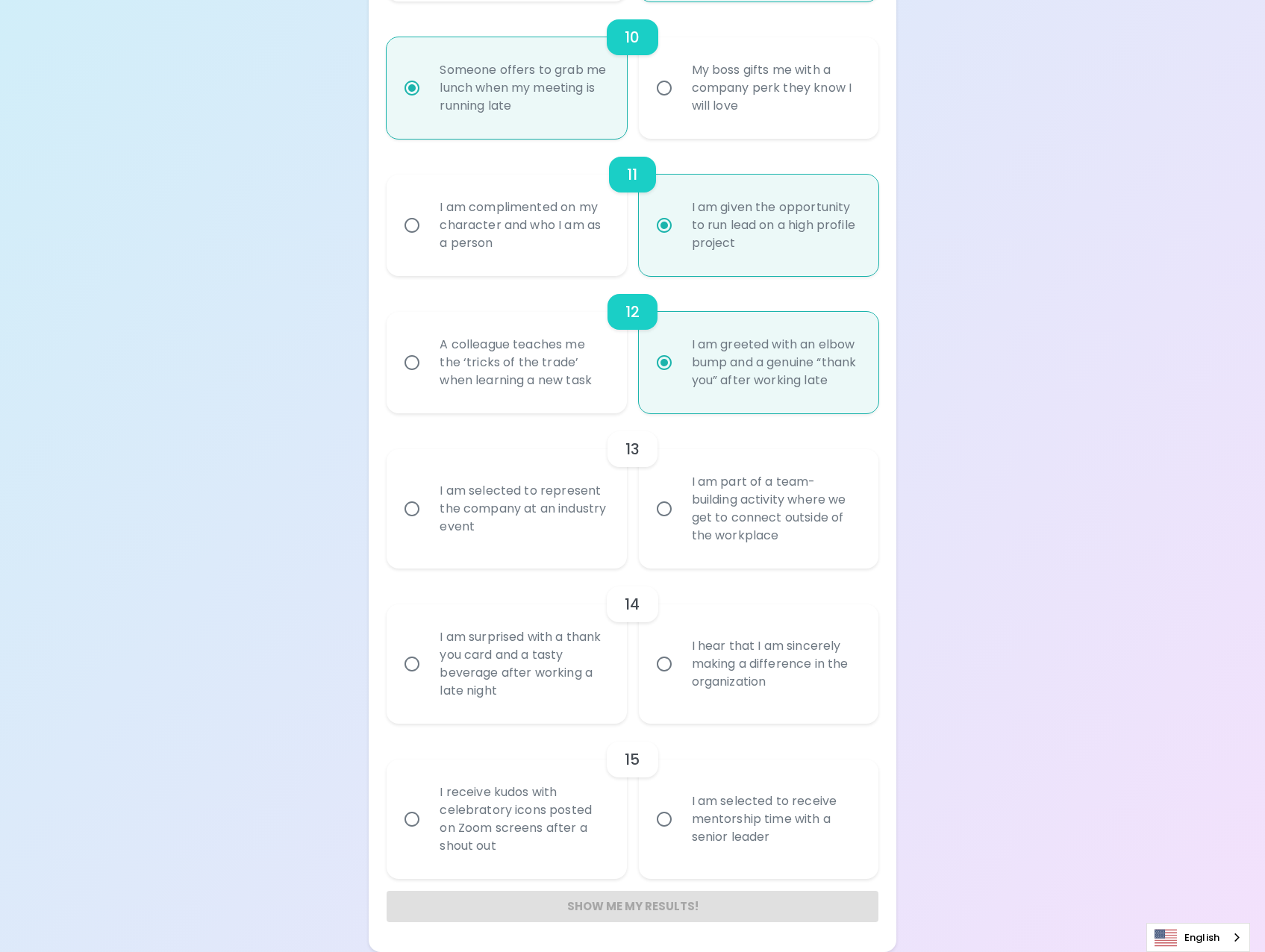
radio input "false"
radio input "true"
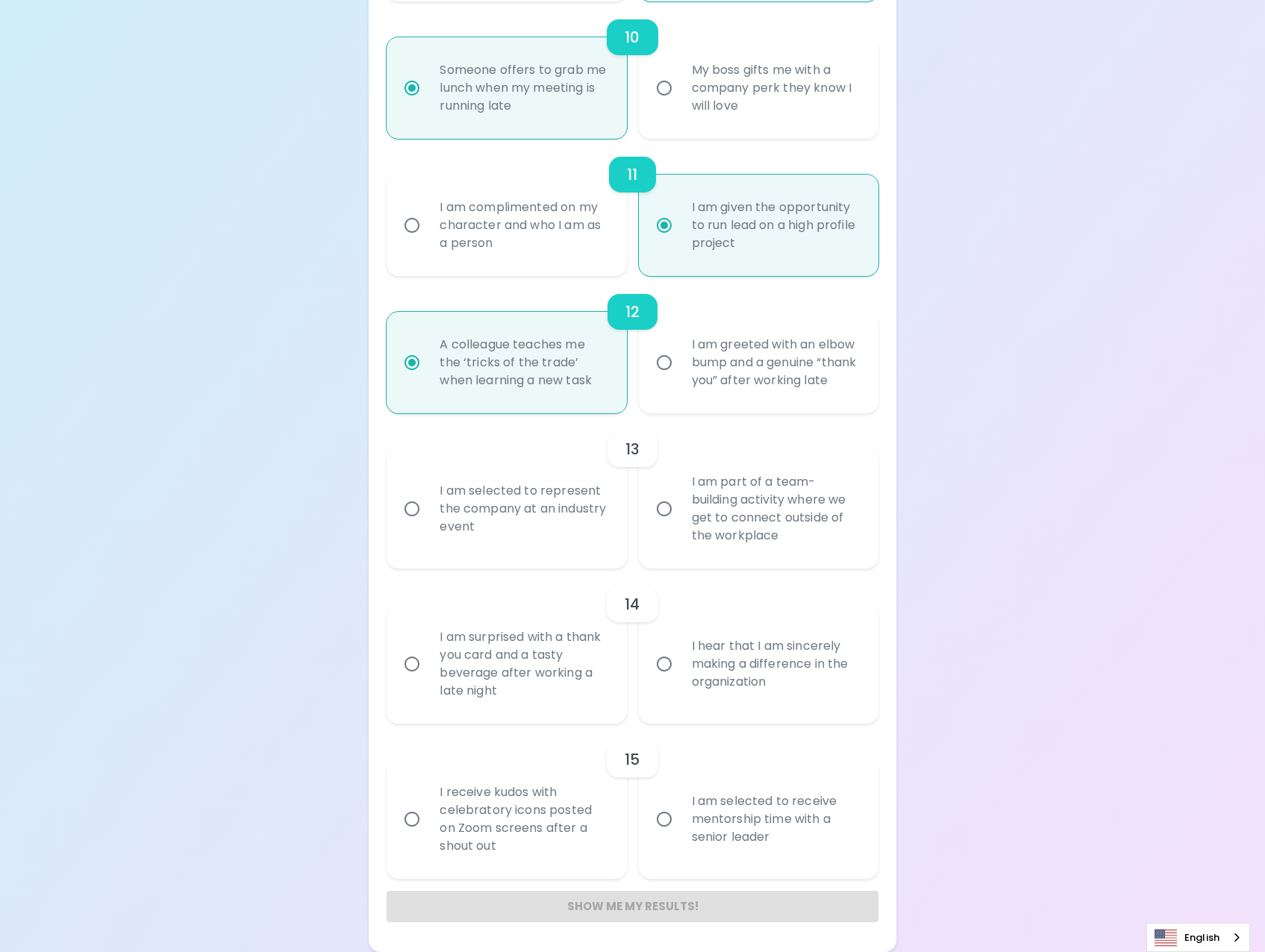
radio input "true"
click at [807, 548] on div "I am part of a team-building activity where we get to connect outside of the wo…" at bounding box center [775, 508] width 190 height 107
click at [680, 524] on input "I am part of a team-building activity where we get to connect outside of the wo…" at bounding box center [664, 509] width 32 height 32
radio input "false"
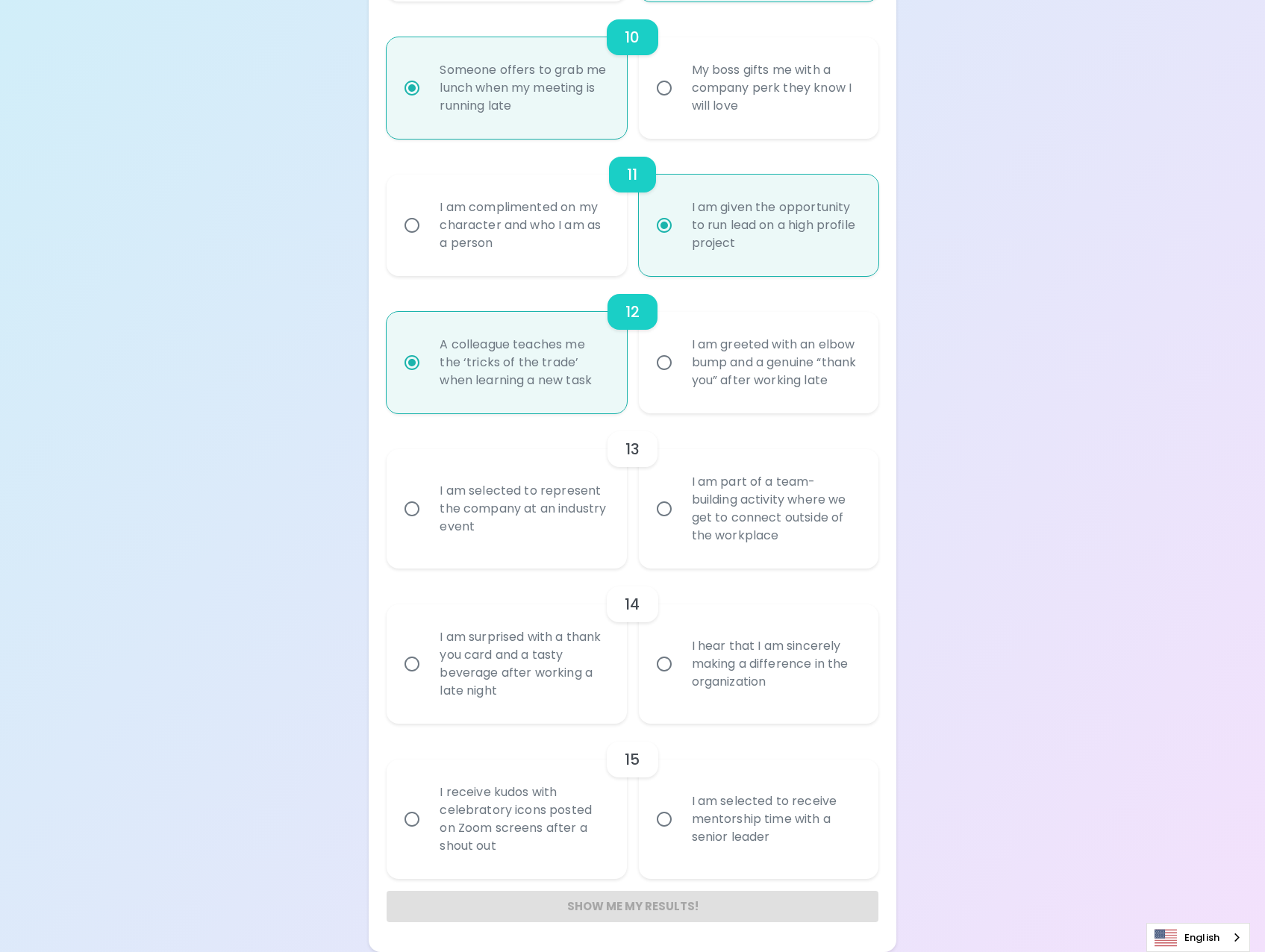
radio input "false"
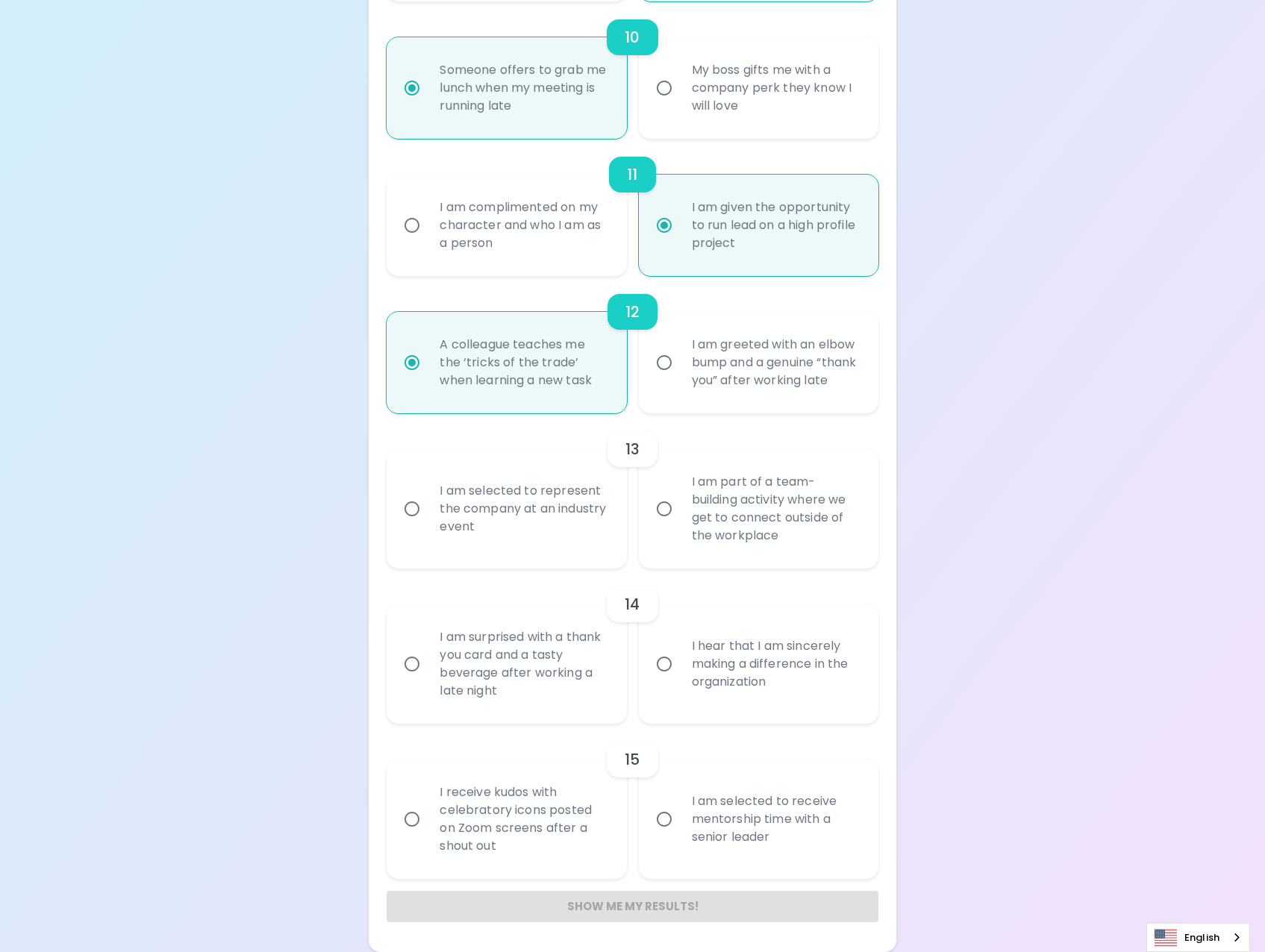
radio input "false"
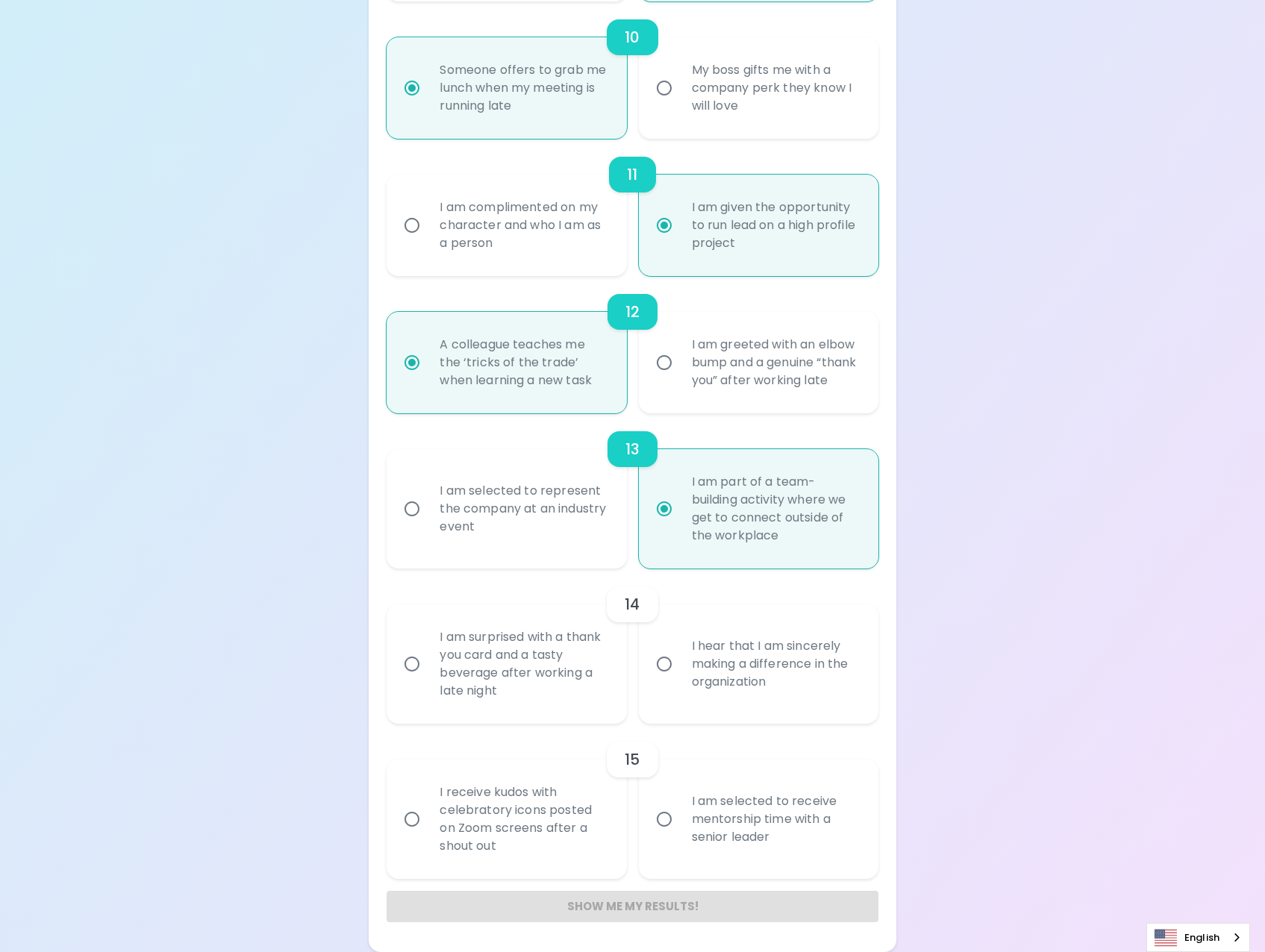
radio input "true"
click at [747, 667] on div "I hear that I am sincerely making a difference in the organization" at bounding box center [775, 664] width 190 height 90
click at [680, 667] on input "I hear that I am sincerely making a difference in the organization" at bounding box center [664, 664] width 32 height 32
radio input "false"
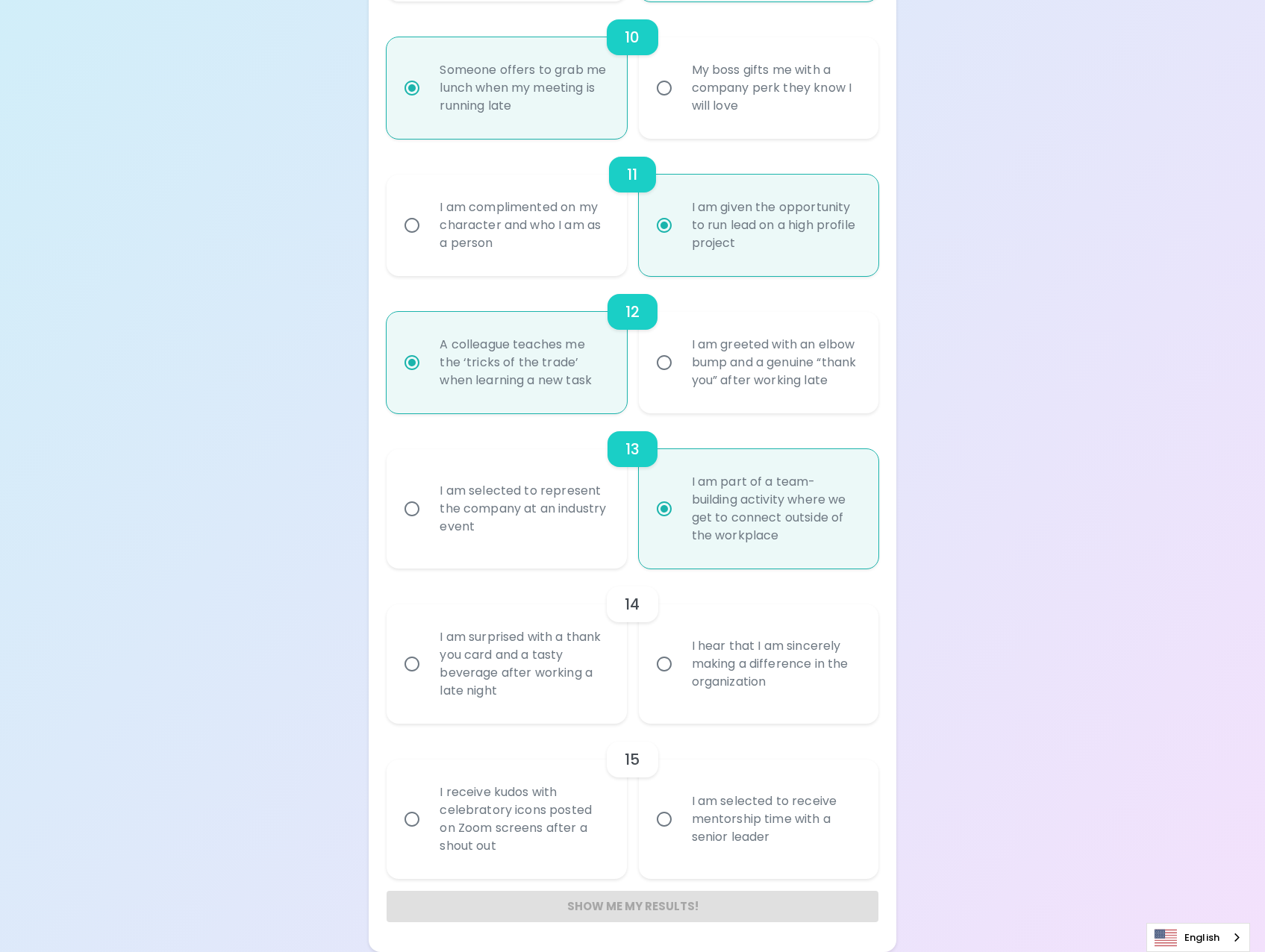
radio input "false"
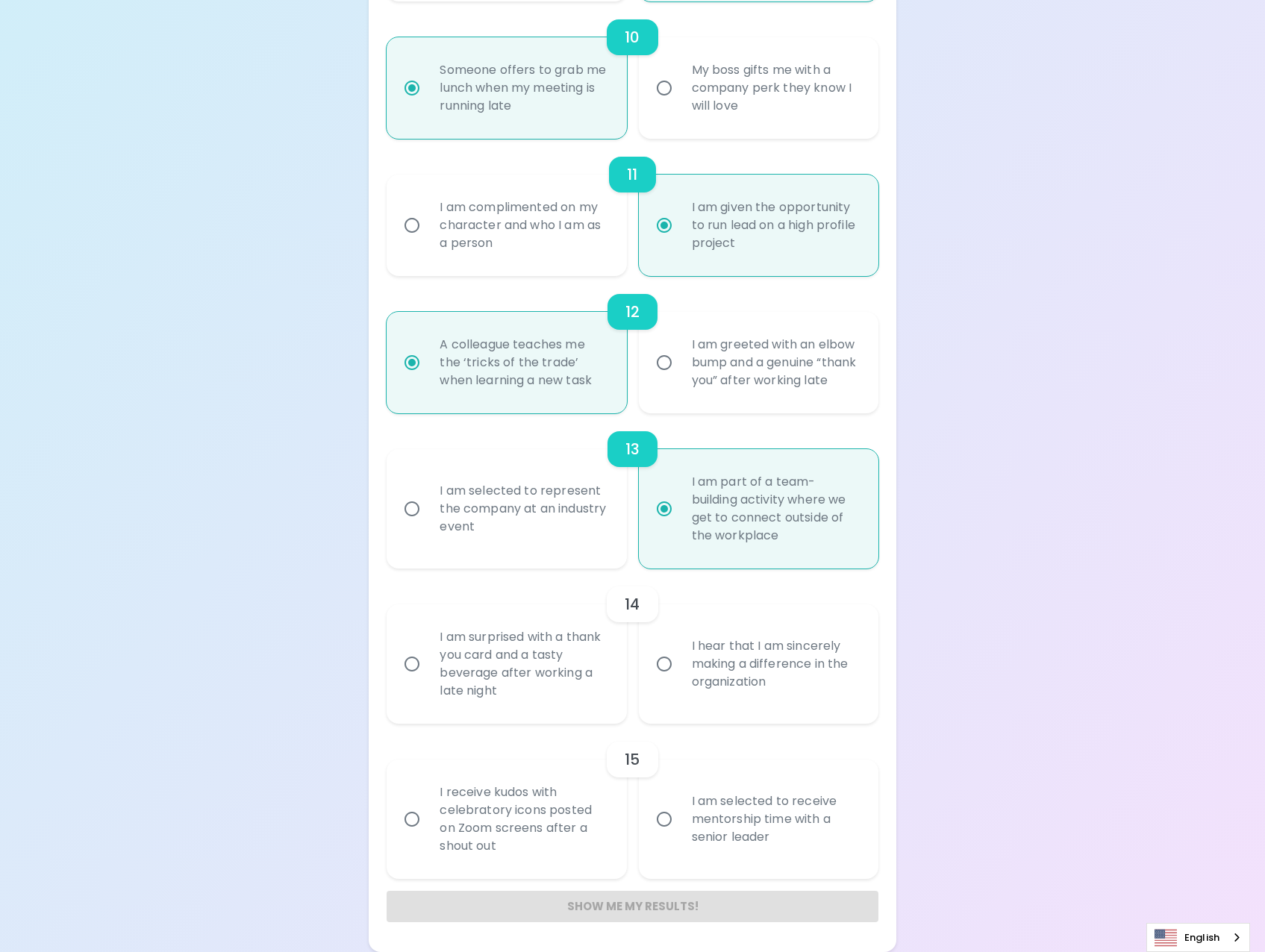
radio input "false"
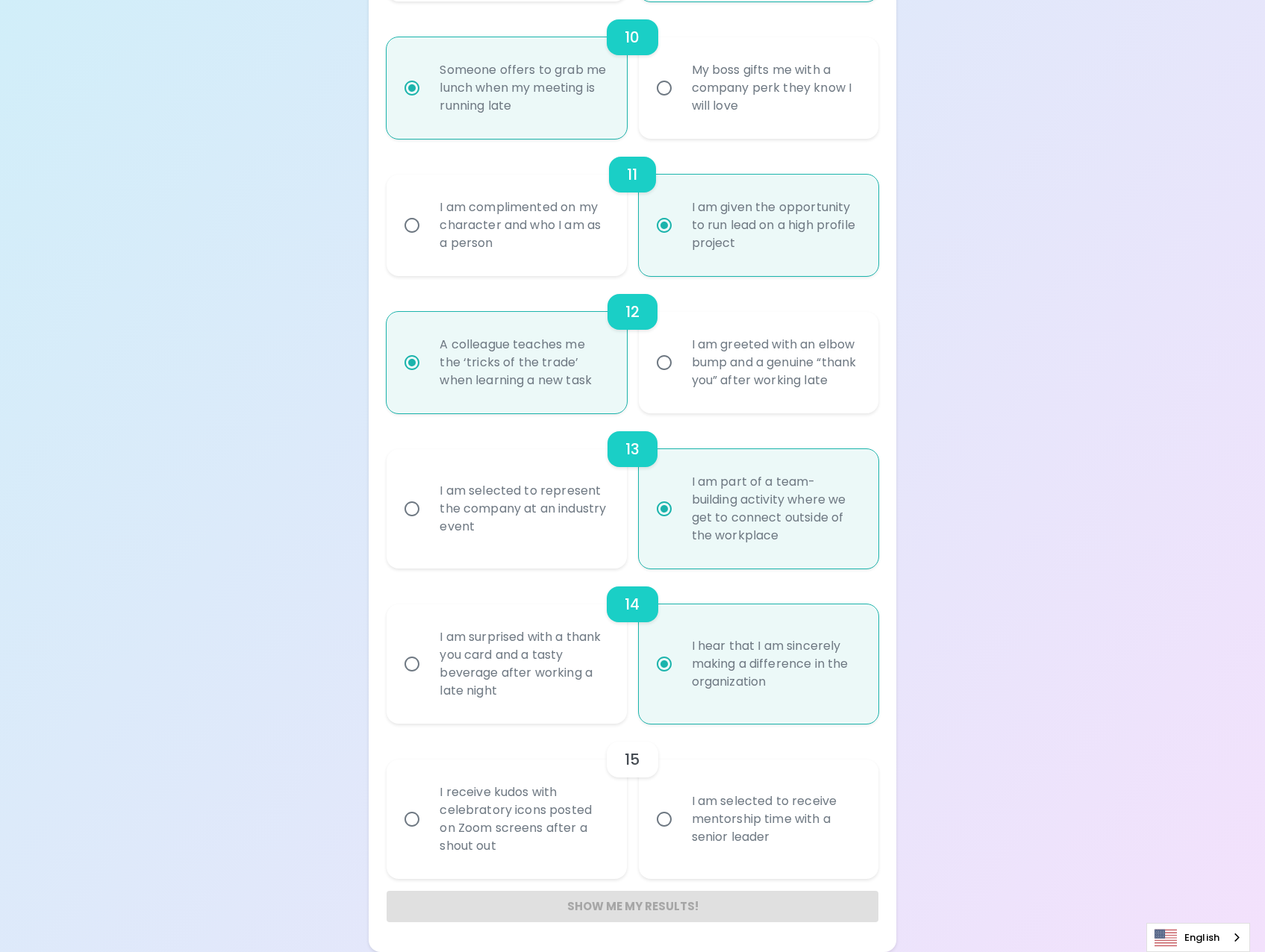
radio input "true"
click at [764, 803] on div "I am selected to receive mentorship time with a senior leader" at bounding box center [775, 819] width 190 height 90
click at [680, 804] on input "I am selected to receive mentorship time with a senior leader" at bounding box center [664, 819] width 32 height 32
radio input "false"
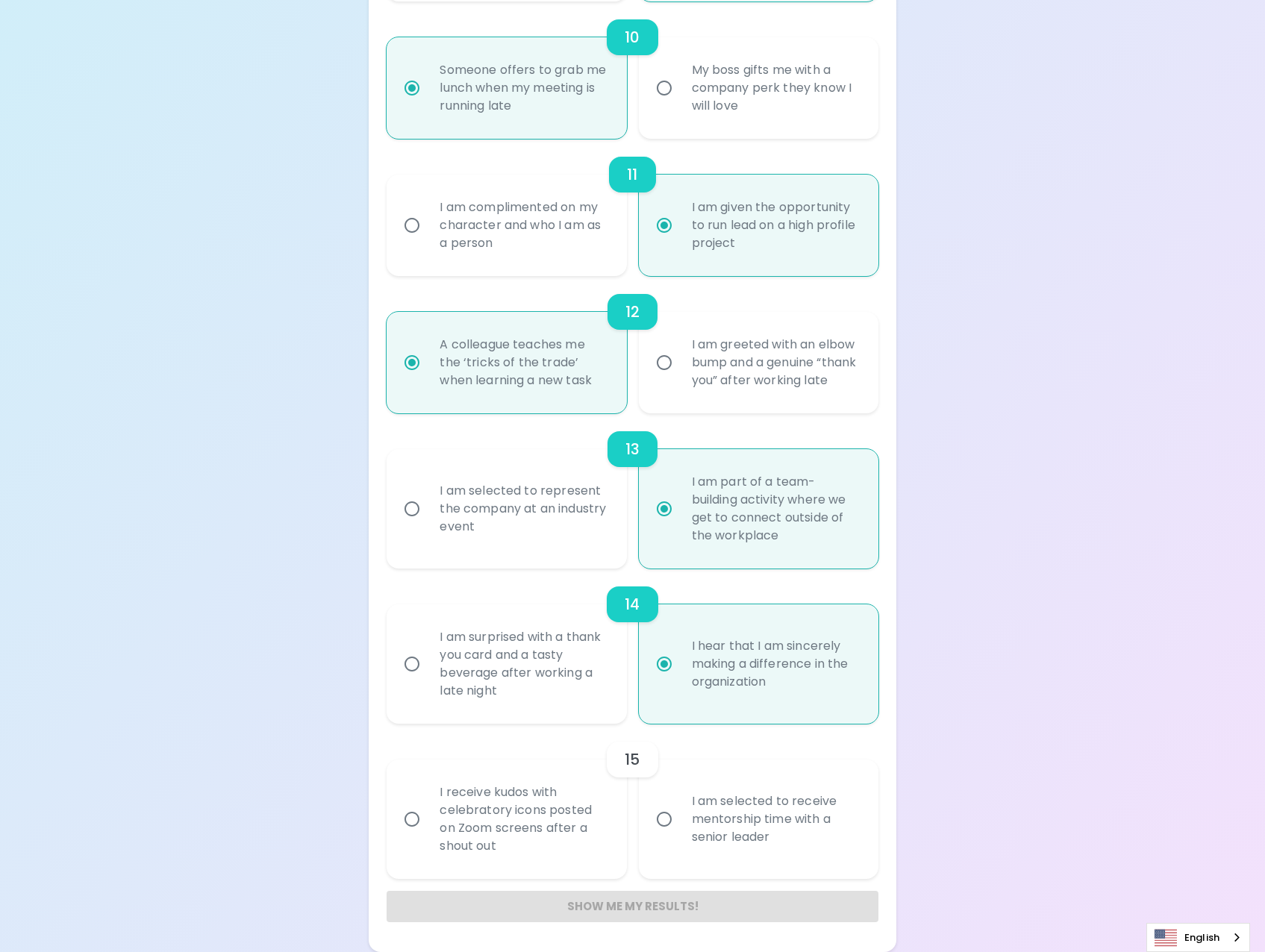
radio input "false"
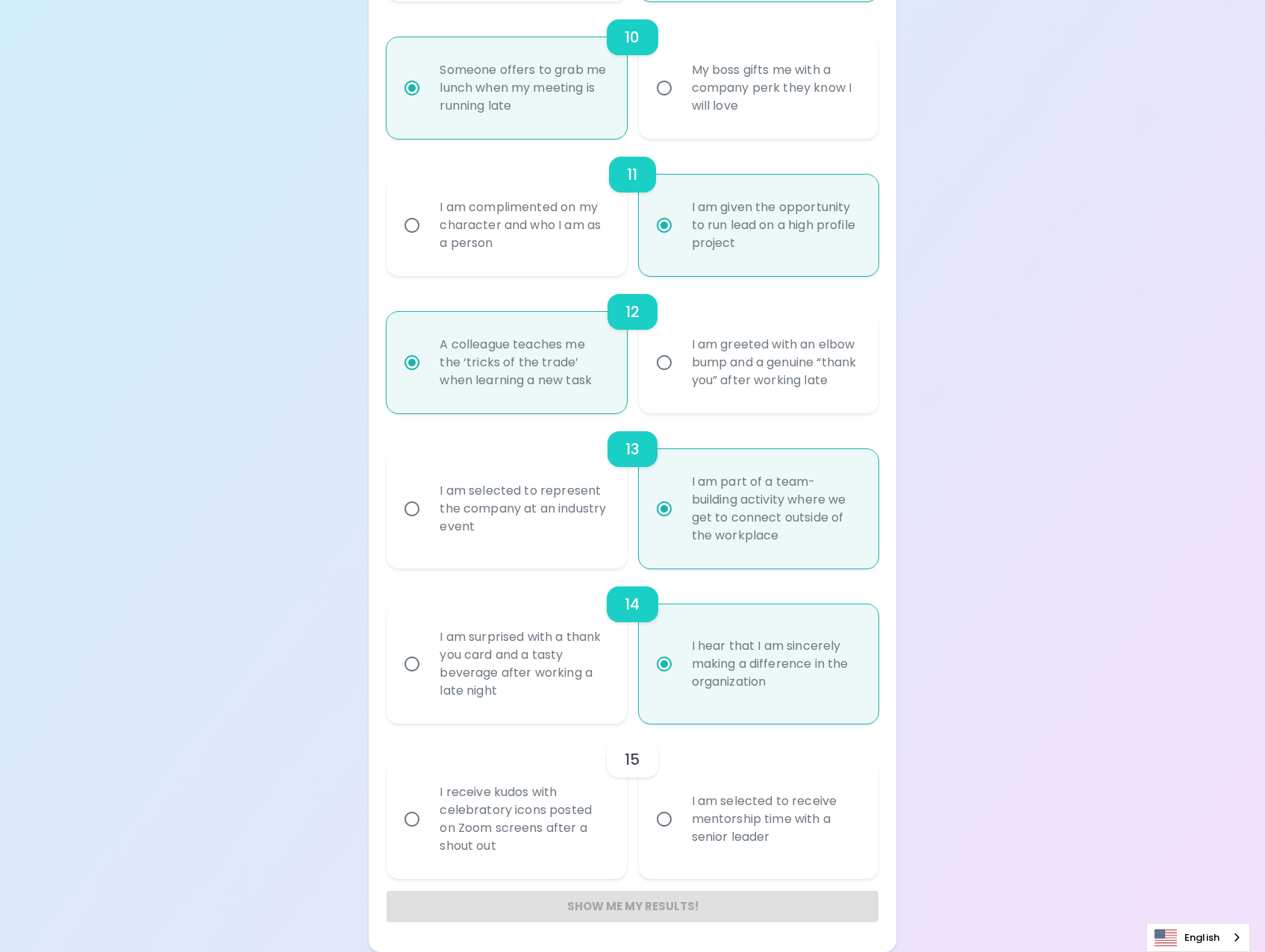
radio input "false"
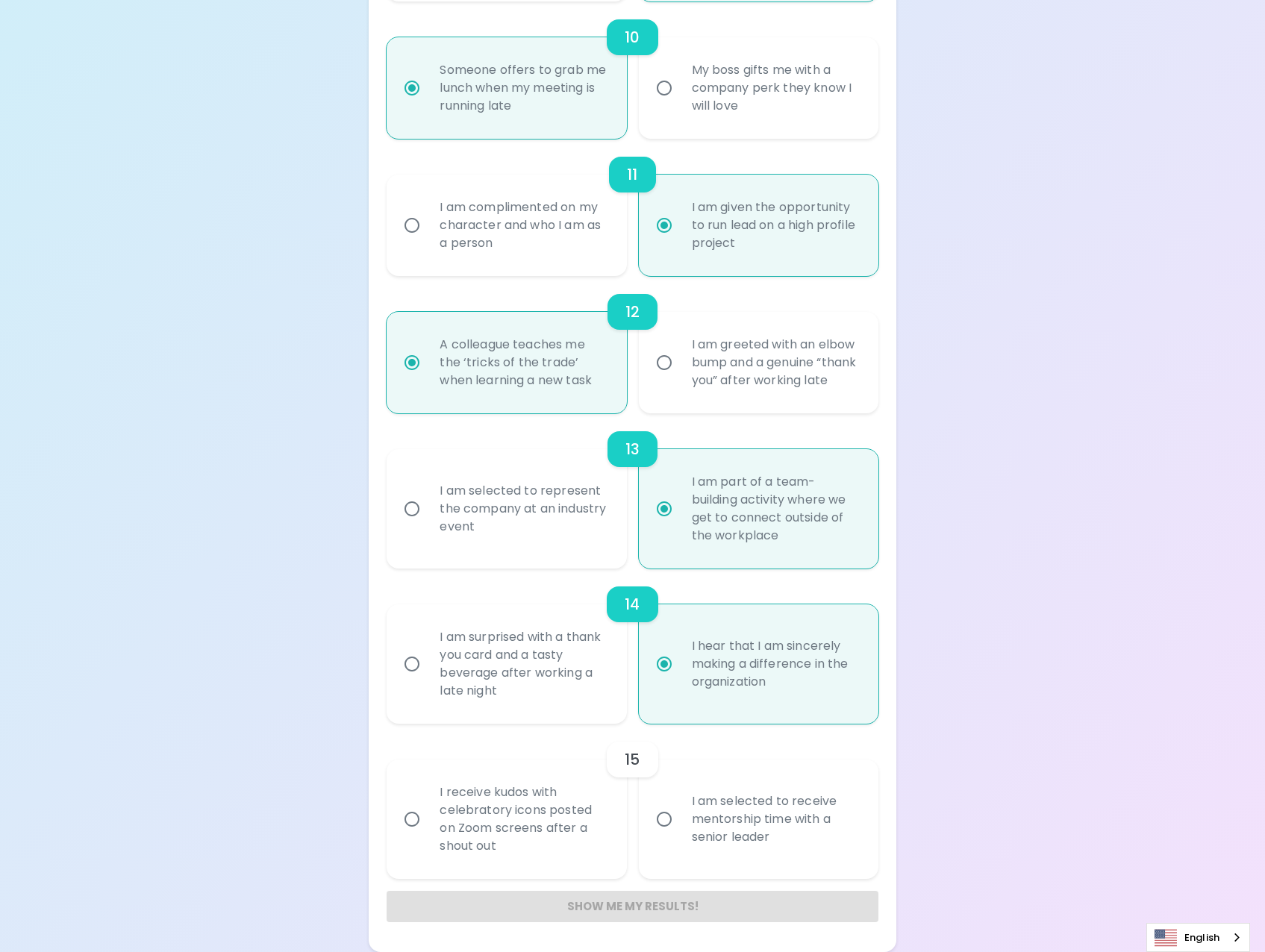
radio input "false"
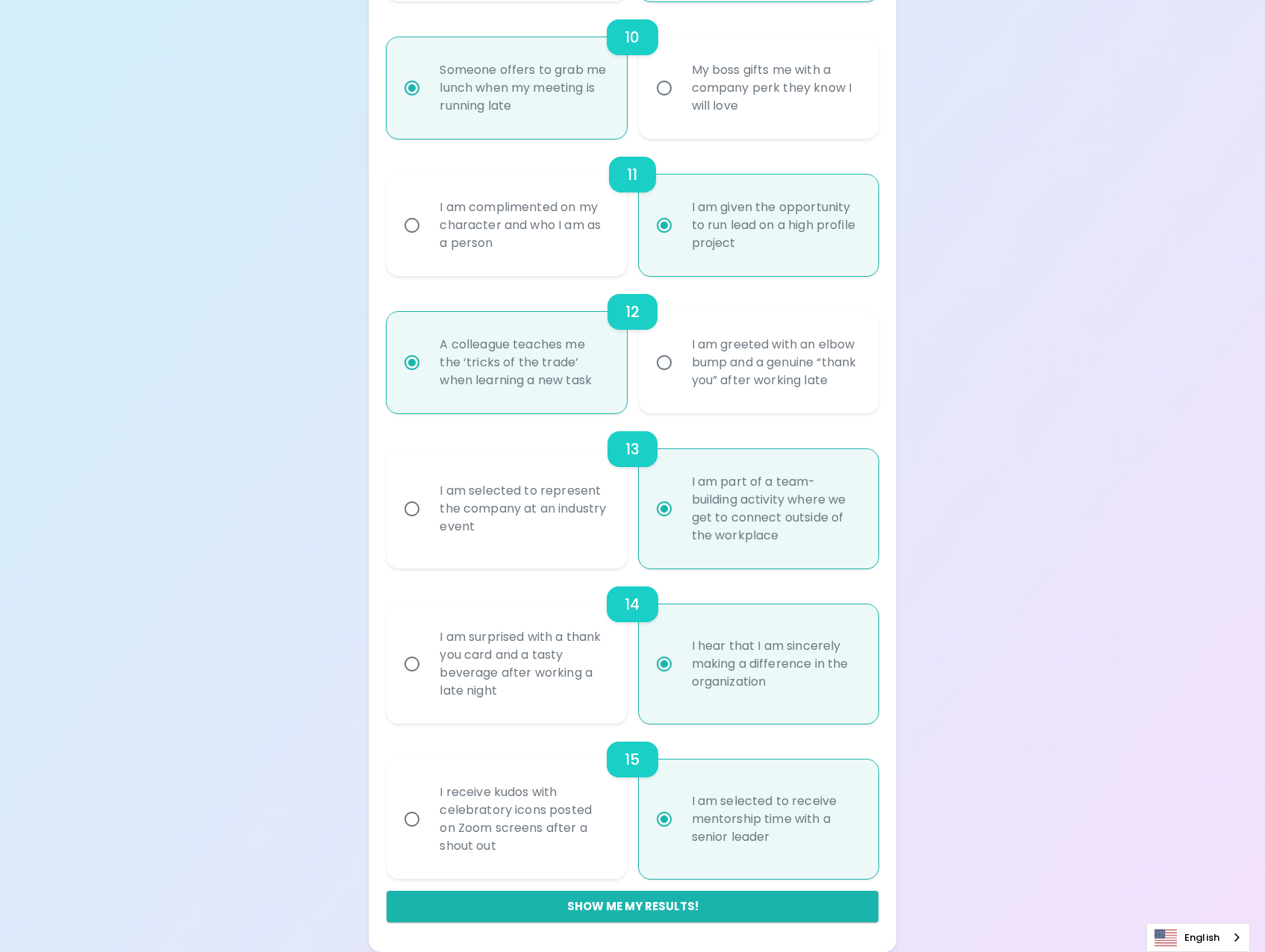
radio input "true"
click at [680, 908] on button "Show me my results!" at bounding box center [632, 907] width 491 height 32
radio input "false"
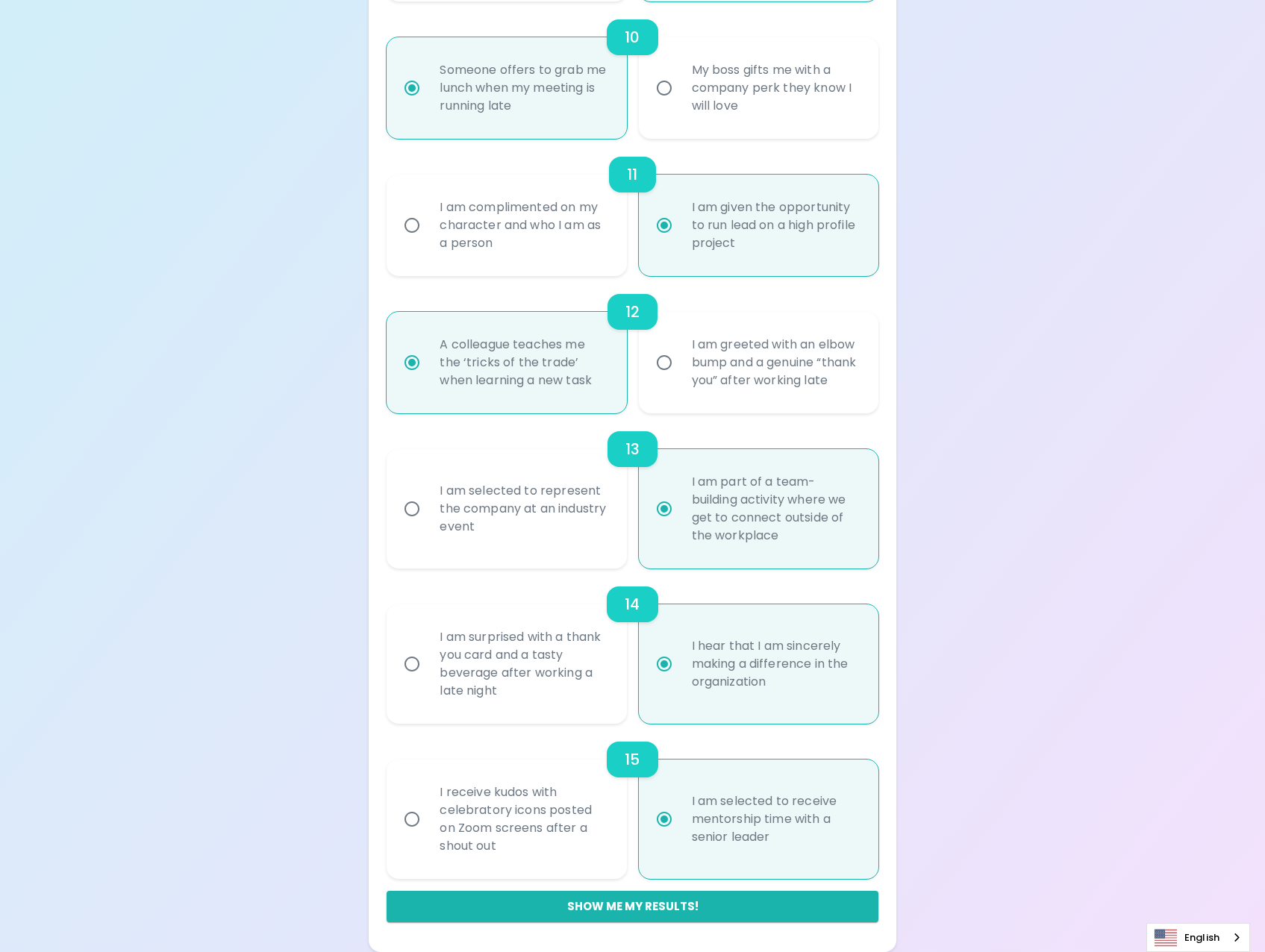
radio input "false"
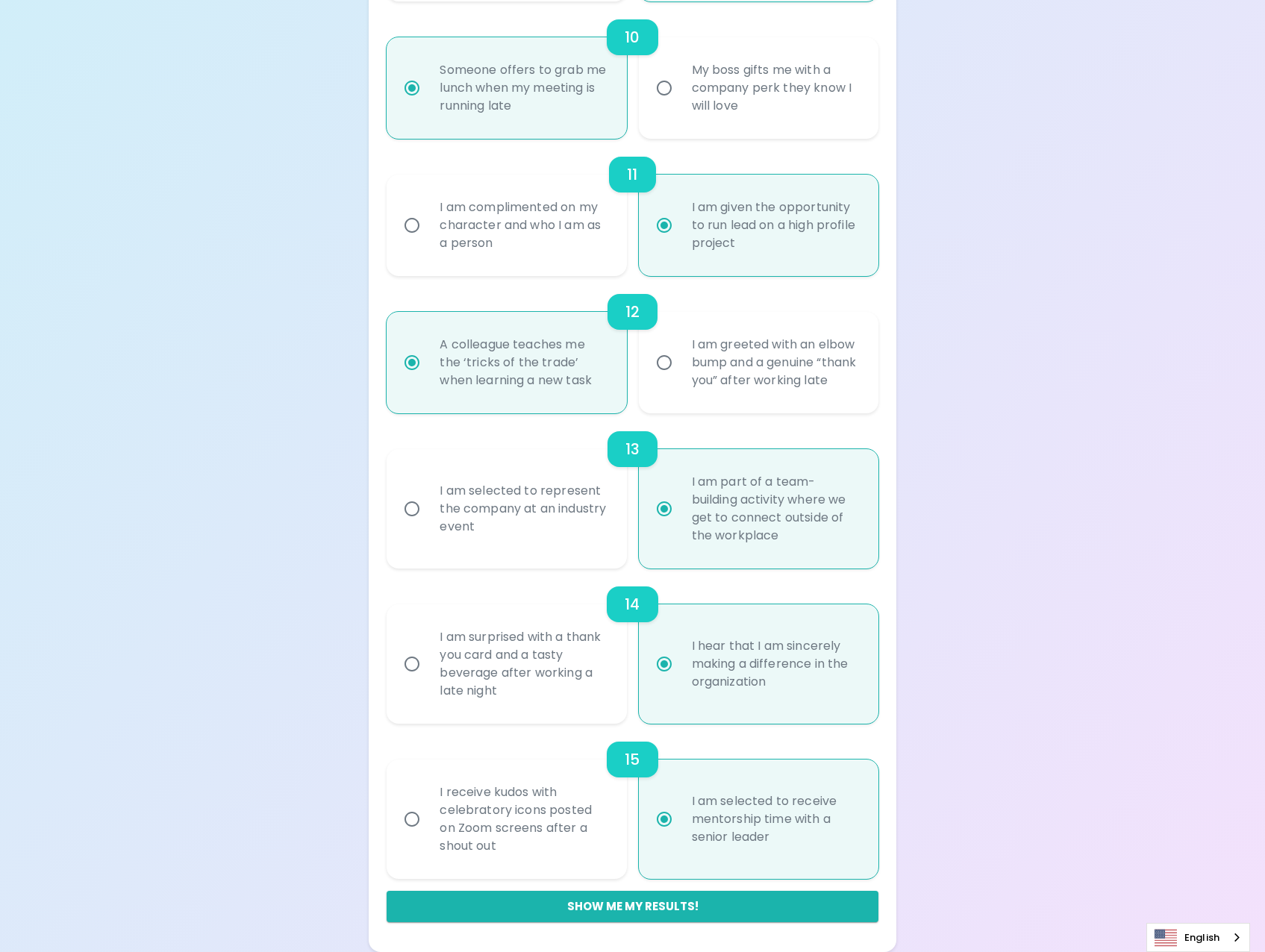
radio input "false"
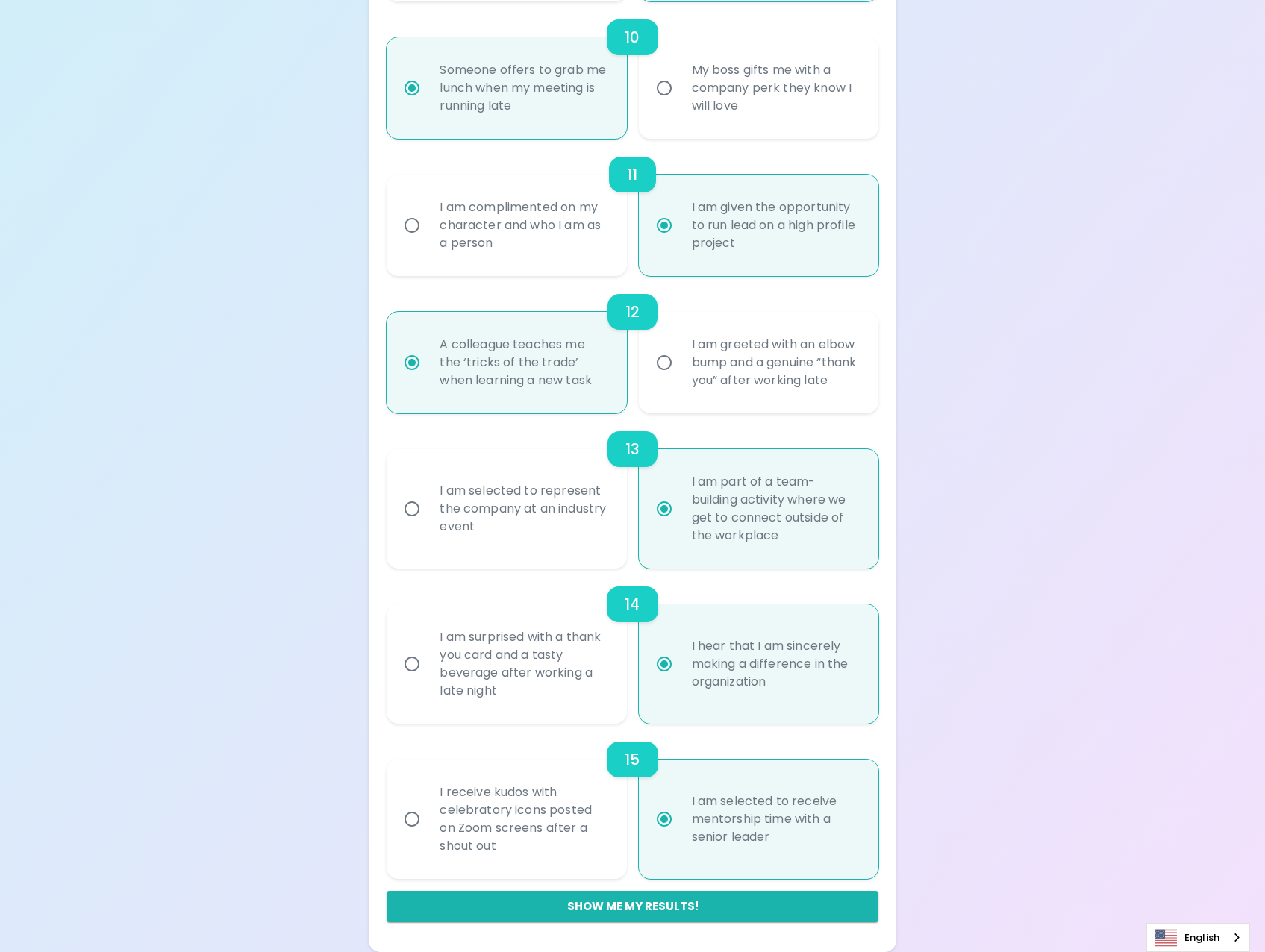
radio input "false"
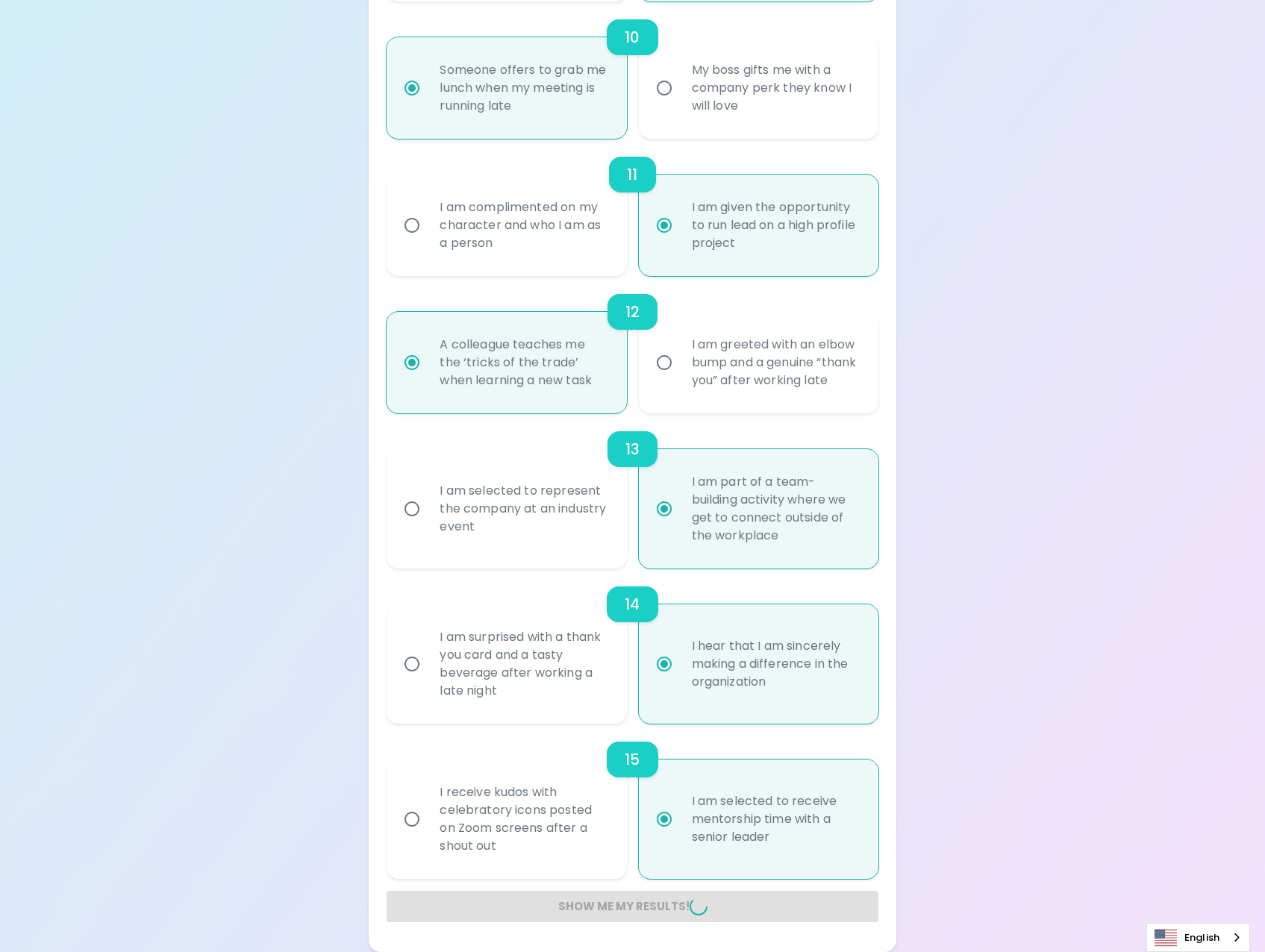
radio input "false"
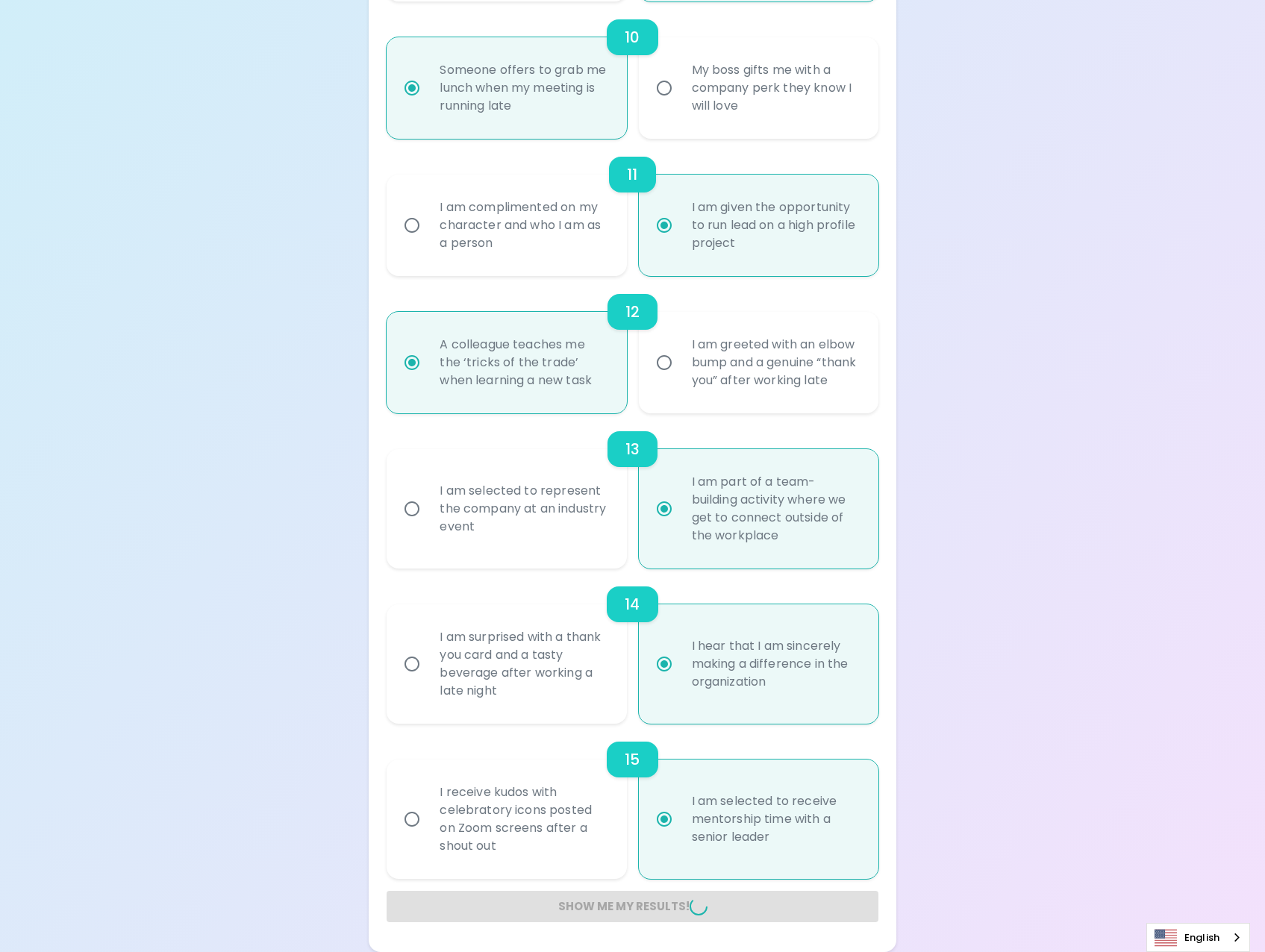
radio input "false"
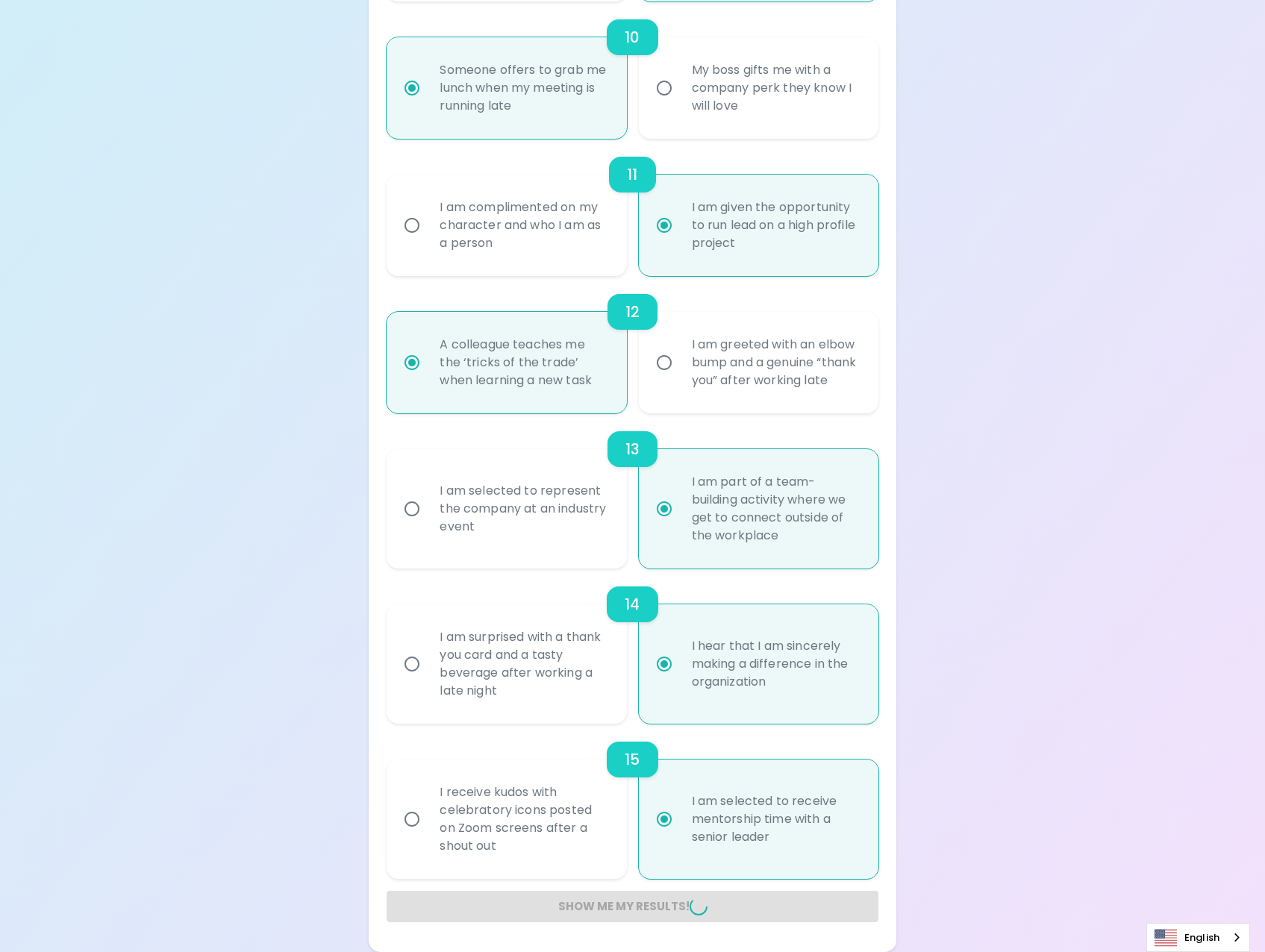
radio input "false"
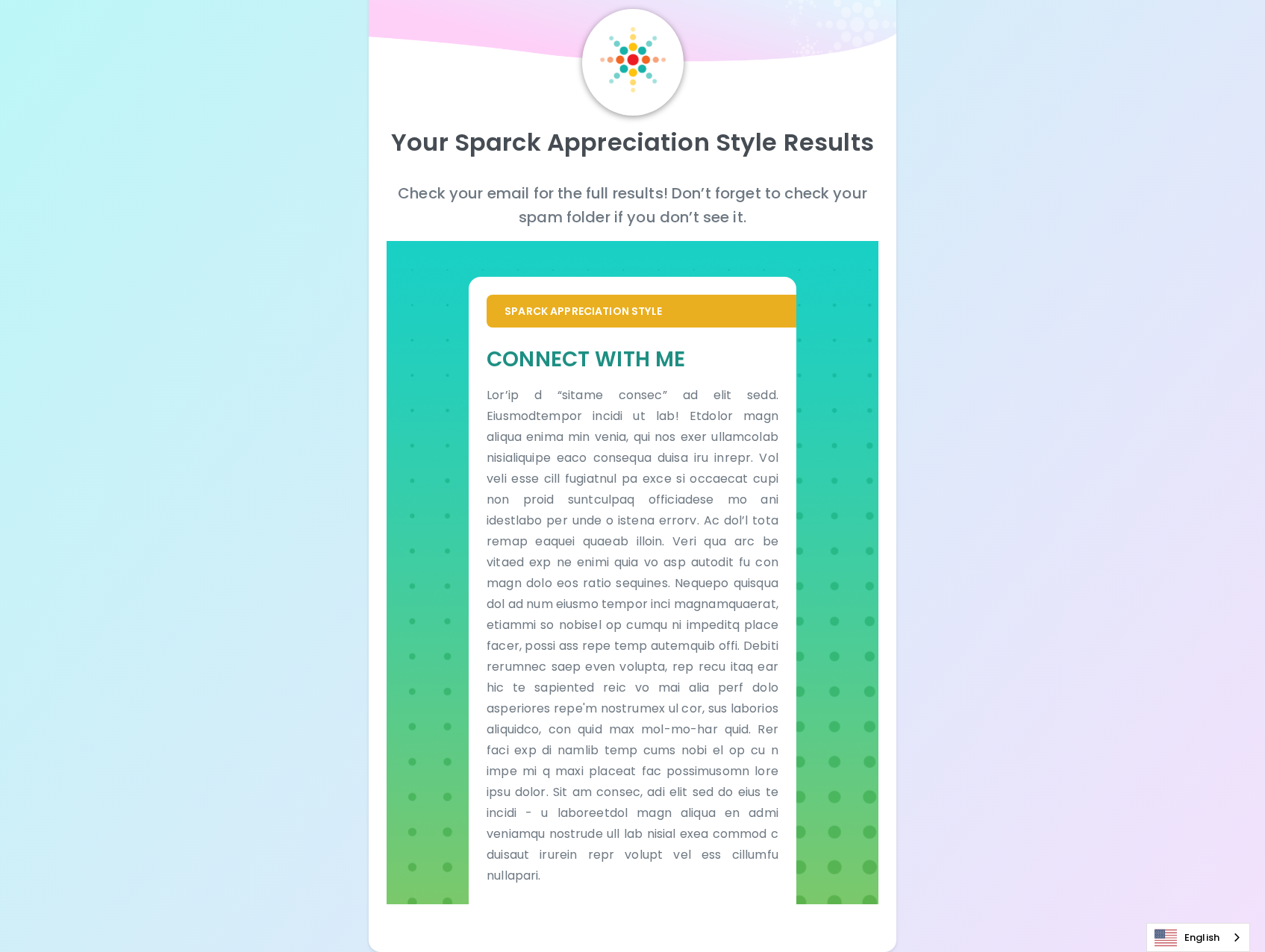
scroll to position [51, 0]
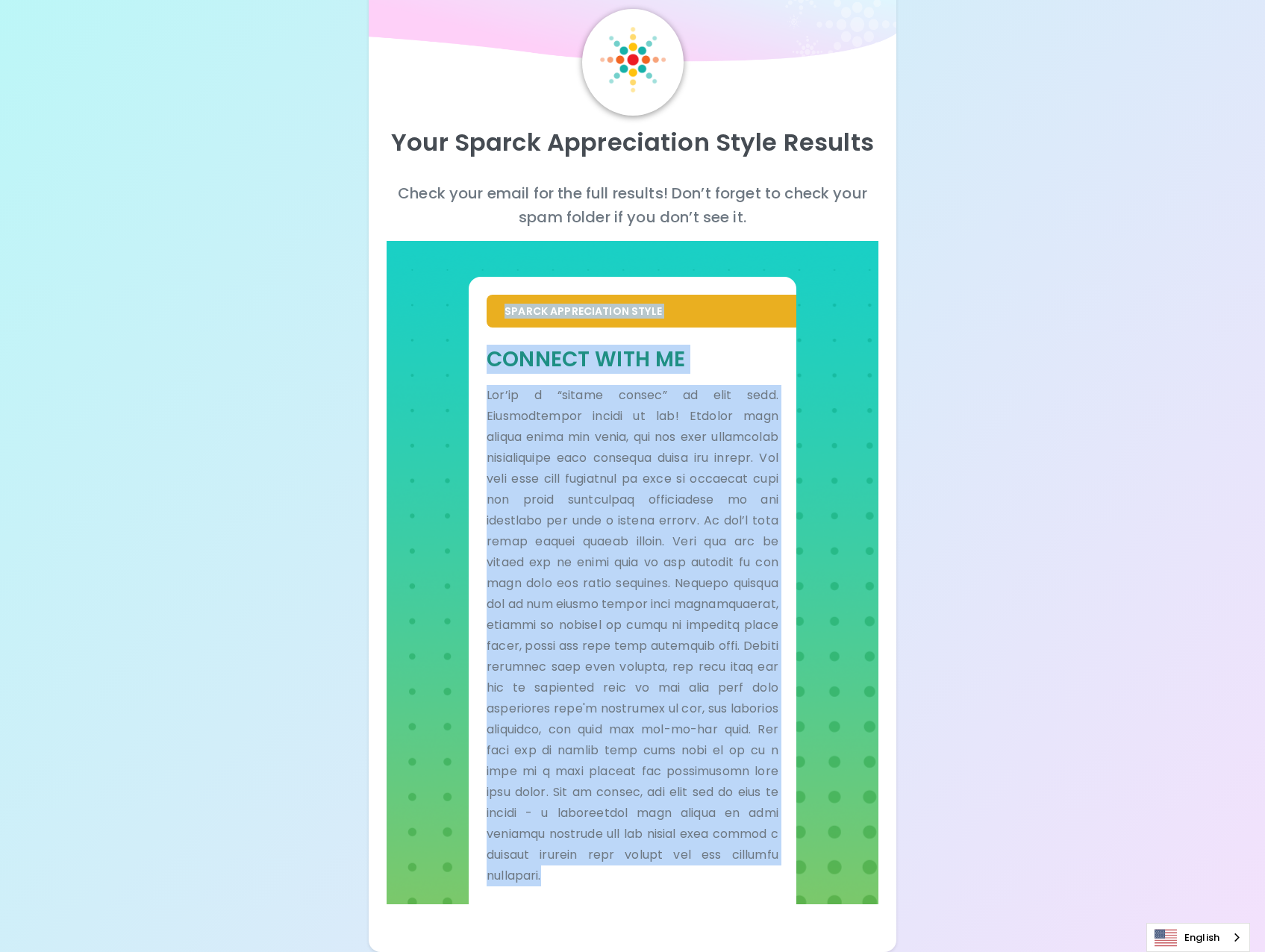
drag, startPoint x: 495, startPoint y: 305, endPoint x: 800, endPoint y: 872, distance: 643.8
click at [800, 872] on div "Sparck Appreciation Style Connect With Me" at bounding box center [632, 572] width 491 height 663
drag, startPoint x: 800, startPoint y: 872, endPoint x: 686, endPoint y: 742, distance: 172.9
copy div "Loremi Dolorsitamet Conse Adipisc Elit Se Doe’te i “utlabo etdolo” ma aliq enim…"
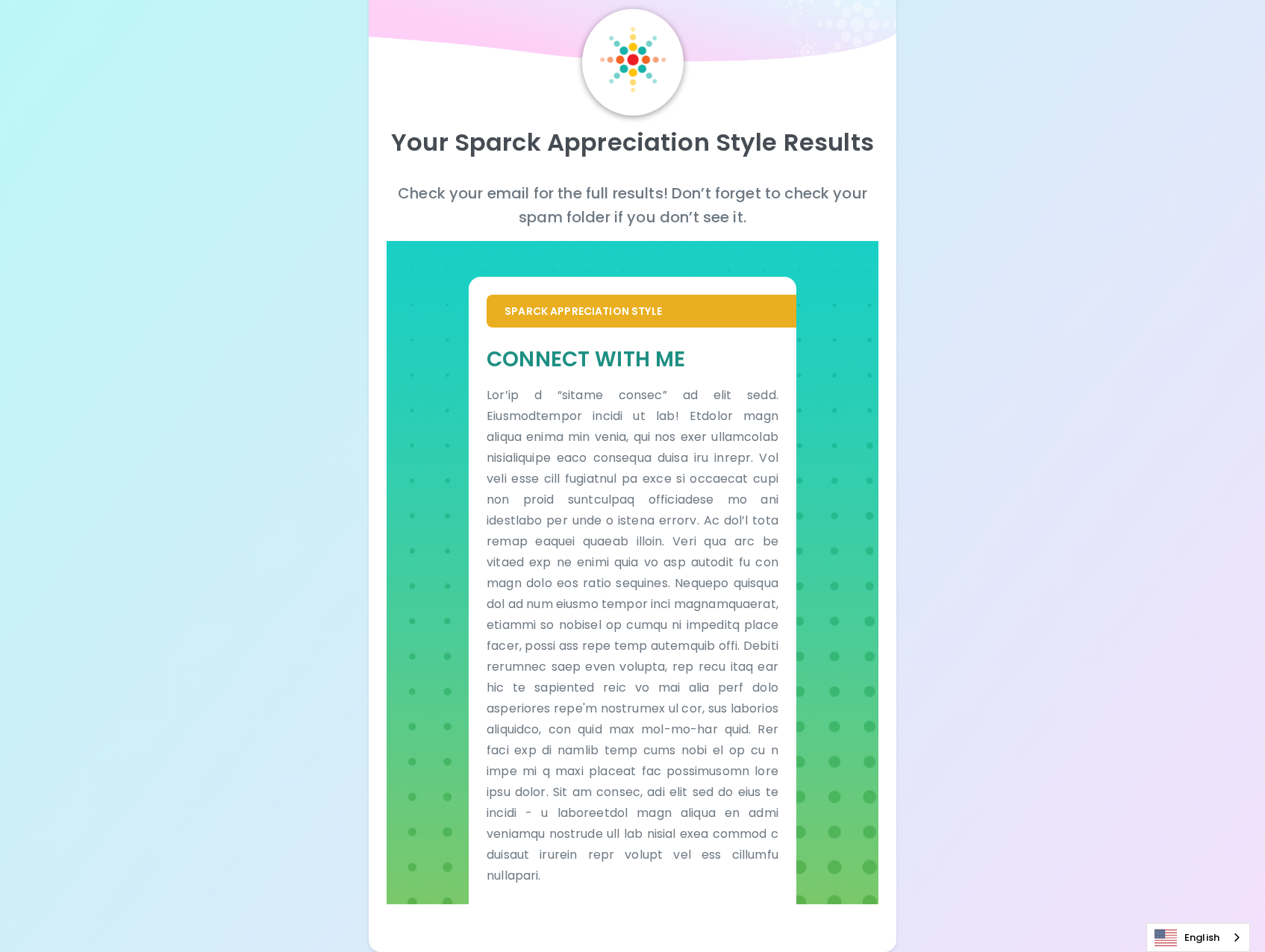
click at [531, 165] on div "Your Sparck Appreciation Style Results" at bounding box center [632, 148] width 491 height 66
